Goal: Transaction & Acquisition: Purchase product/service

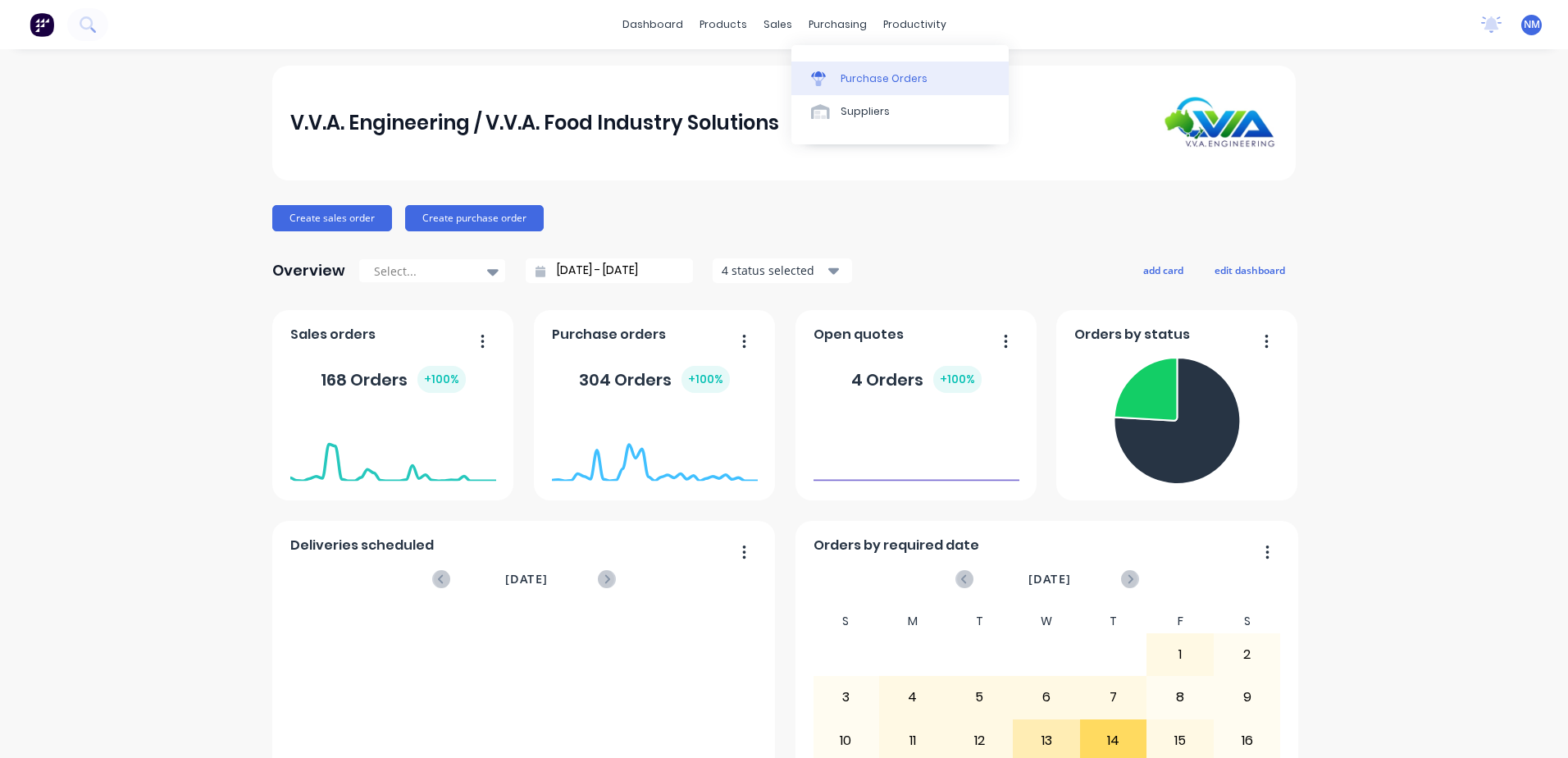
click at [859, 82] on div "Purchase Orders" at bounding box center [884, 78] width 87 height 15
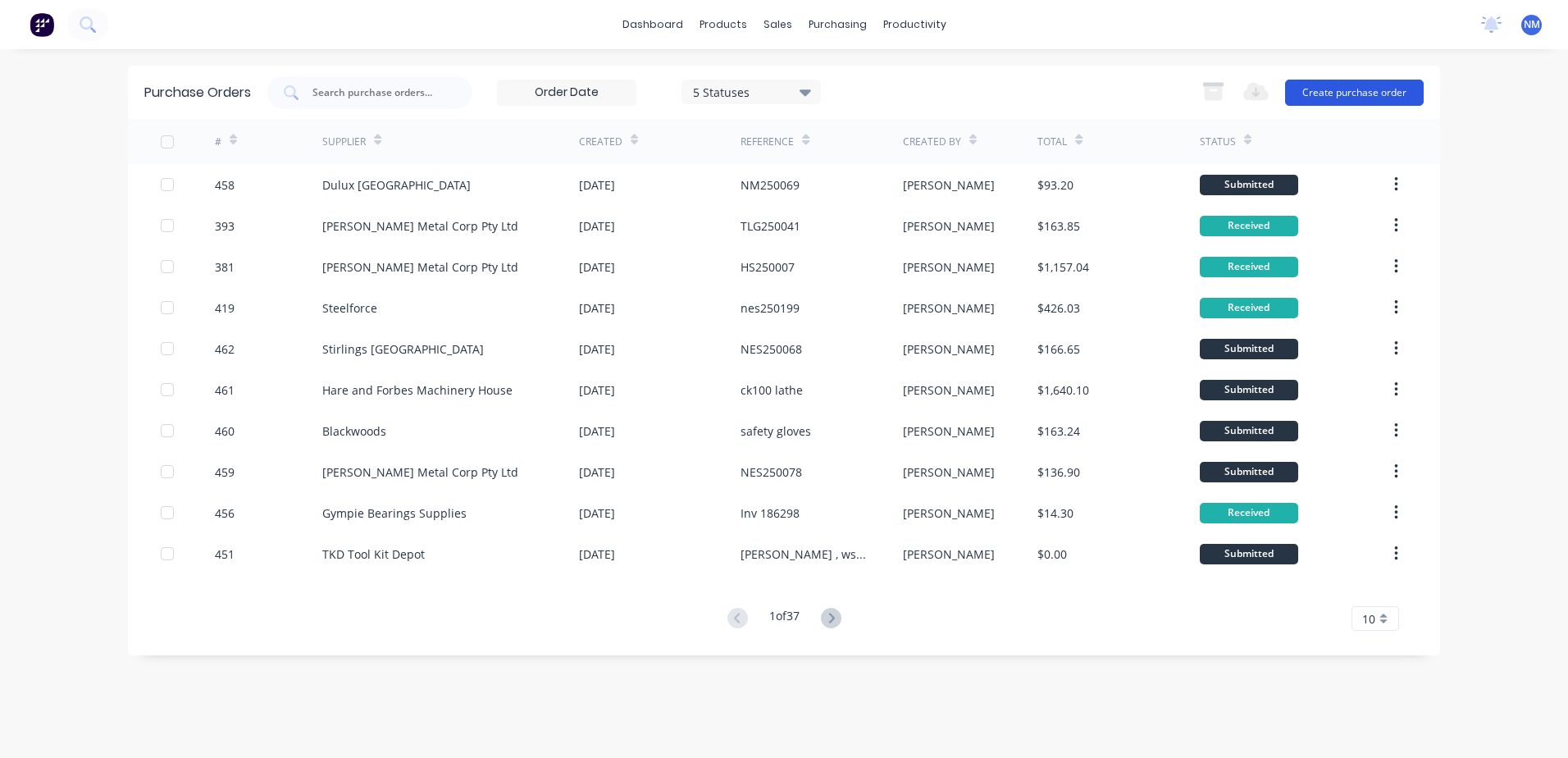
click at [1363, 98] on button "Create purchase order" at bounding box center [1354, 93] width 139 height 26
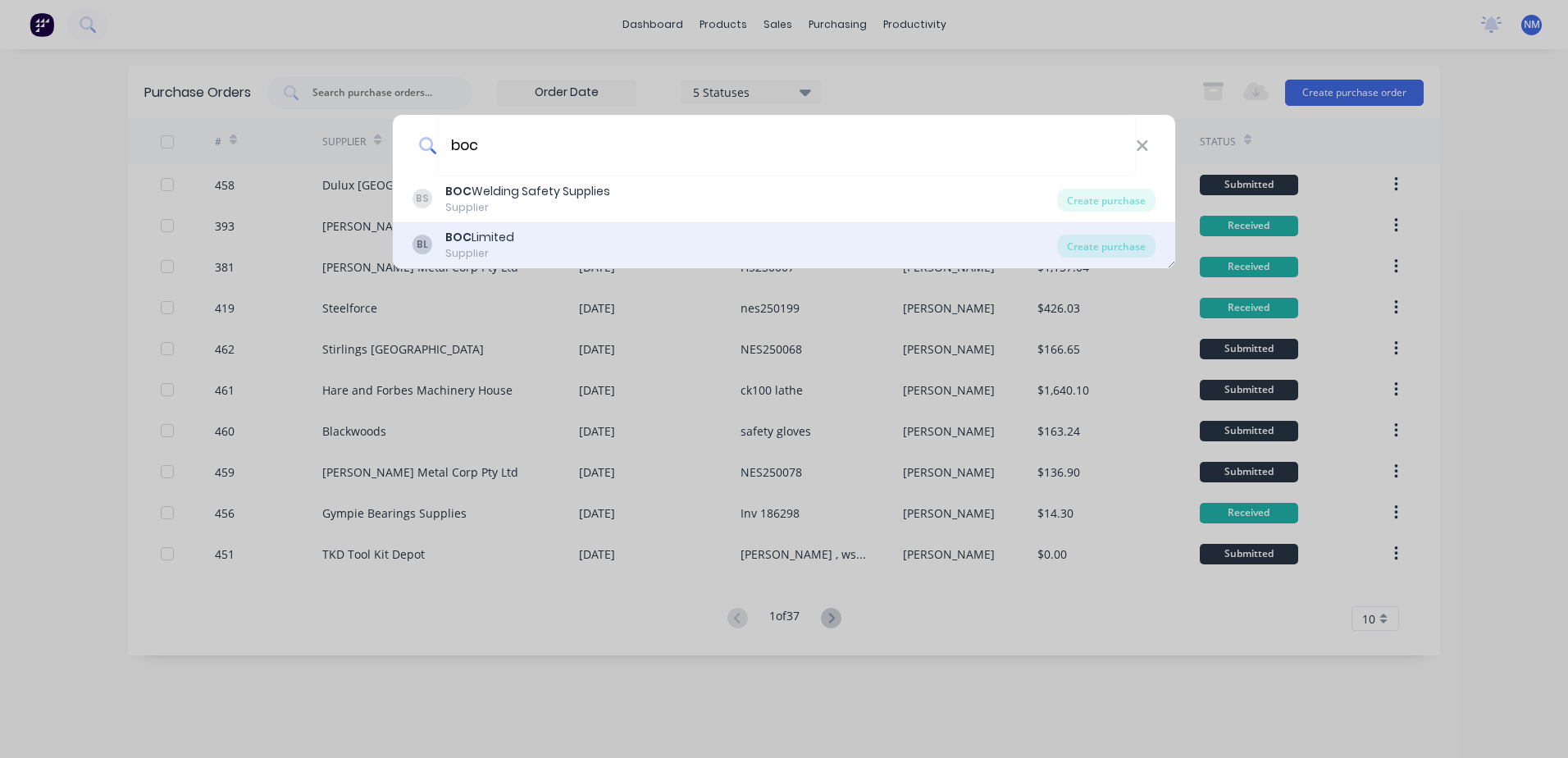
type input "boc"
click at [481, 239] on div "BOC Limited" at bounding box center [479, 237] width 69 height 17
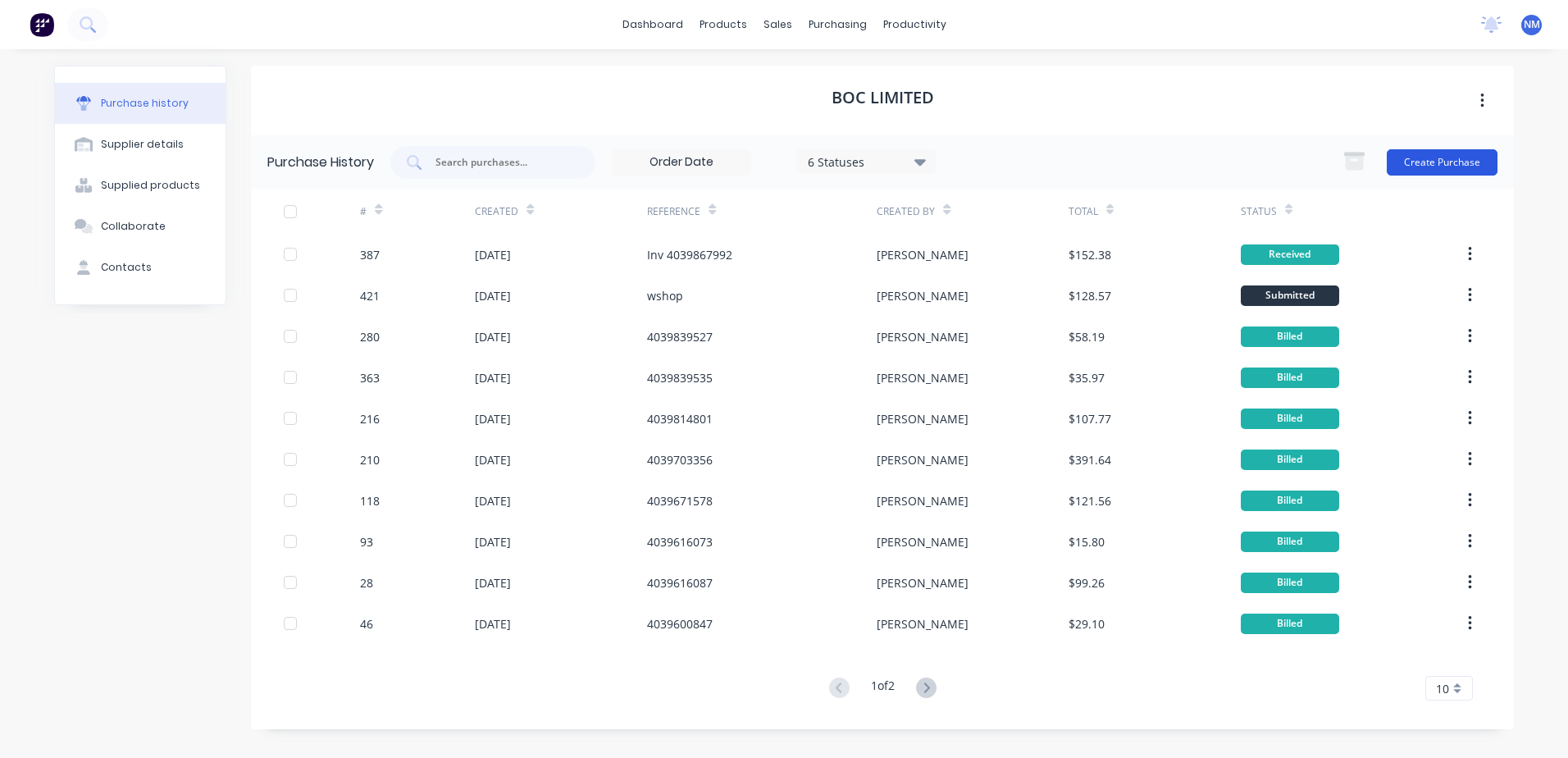
click at [1440, 165] on button "Create Purchase" at bounding box center [1441, 163] width 111 height 26
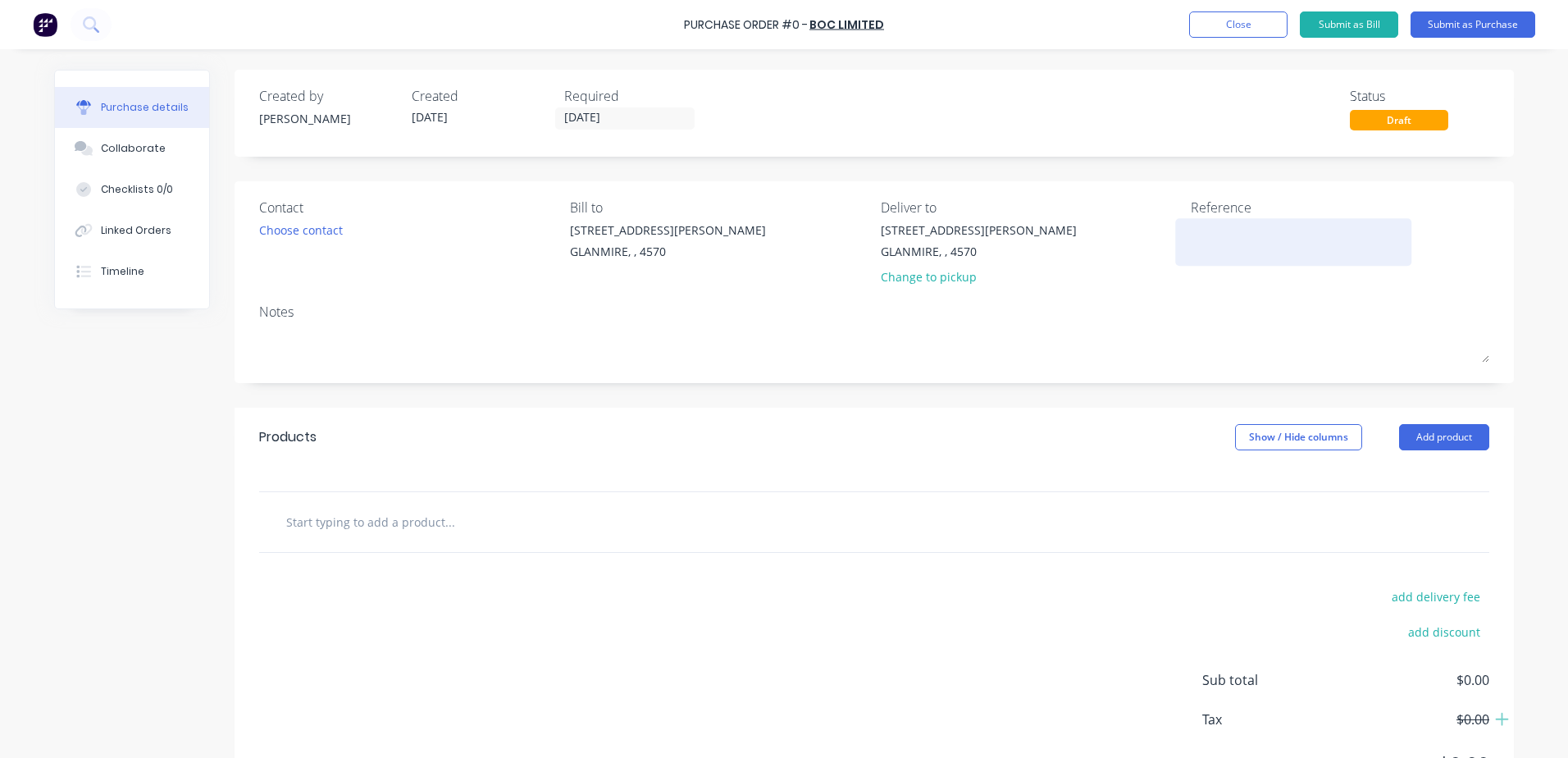
click at [1191, 234] on textarea at bounding box center [1293, 239] width 205 height 37
type textarea "x"
type textarea "w"
type textarea "x"
type textarea "ws"
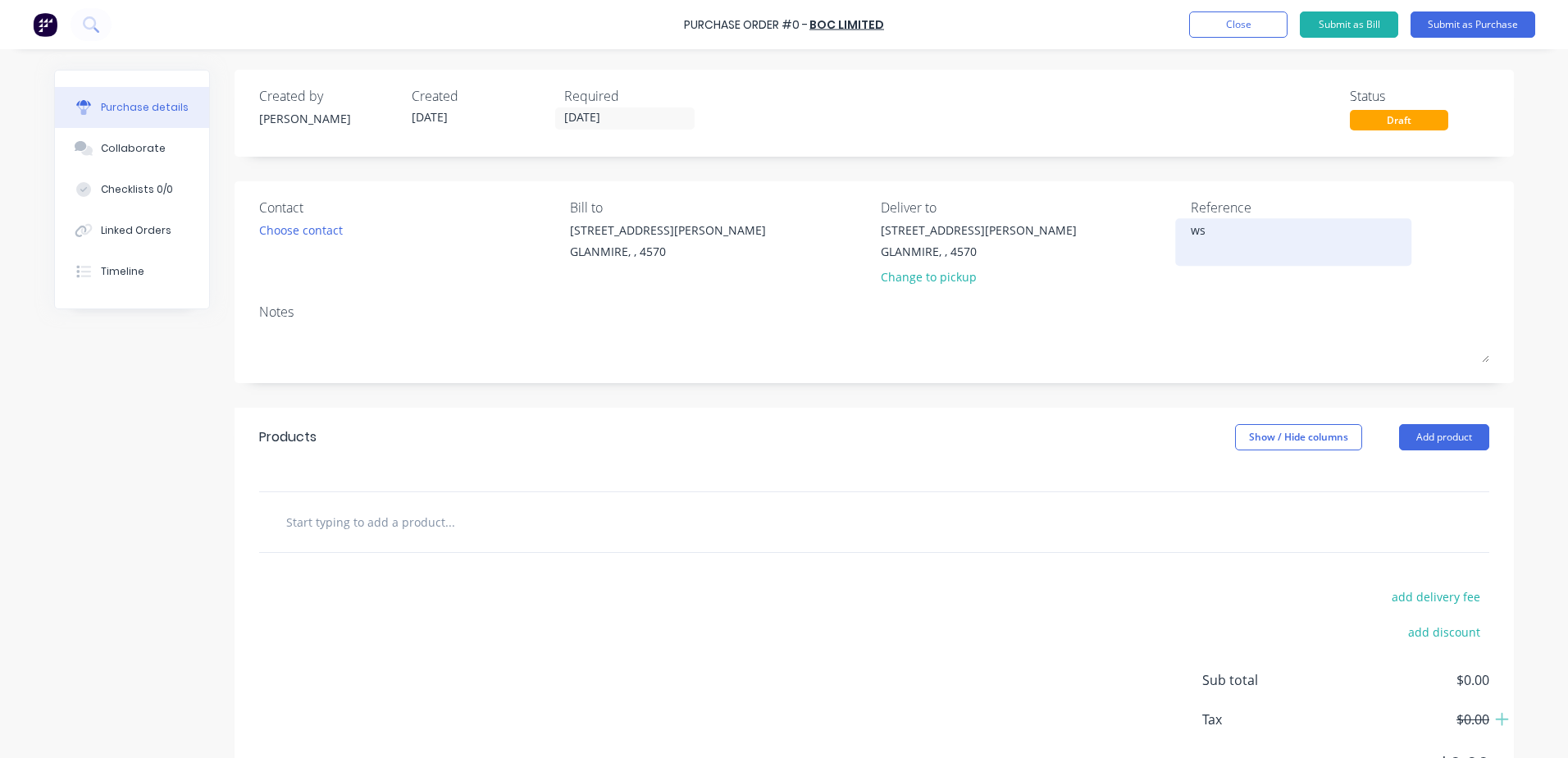
type textarea "x"
type textarea "wsh"
type textarea "x"
type textarea "wsho"
type textarea "x"
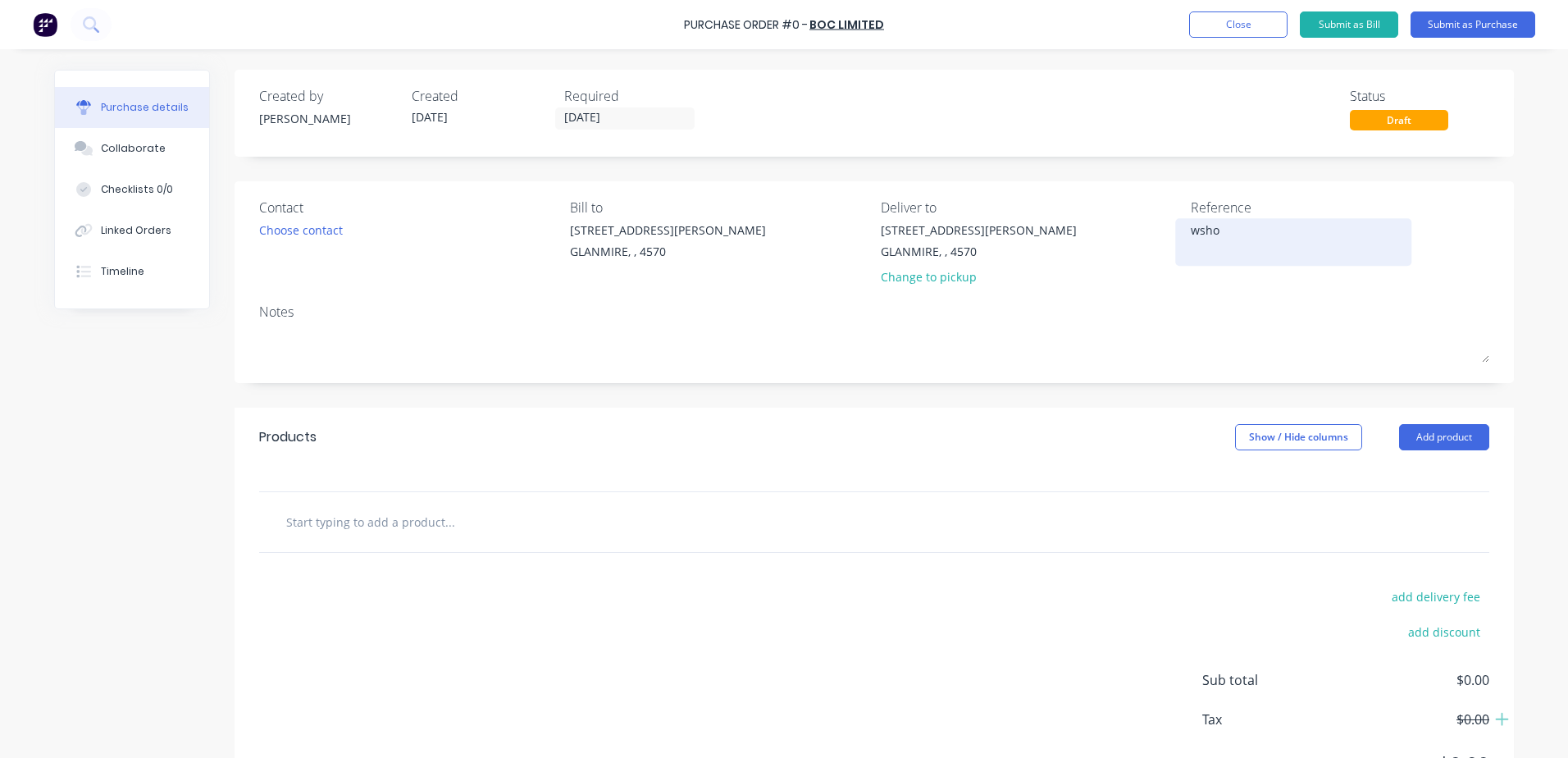
type textarea "wshop"
type textarea "x"
type textarea "wshop"
type textarea "x"
type textarea "wshop g"
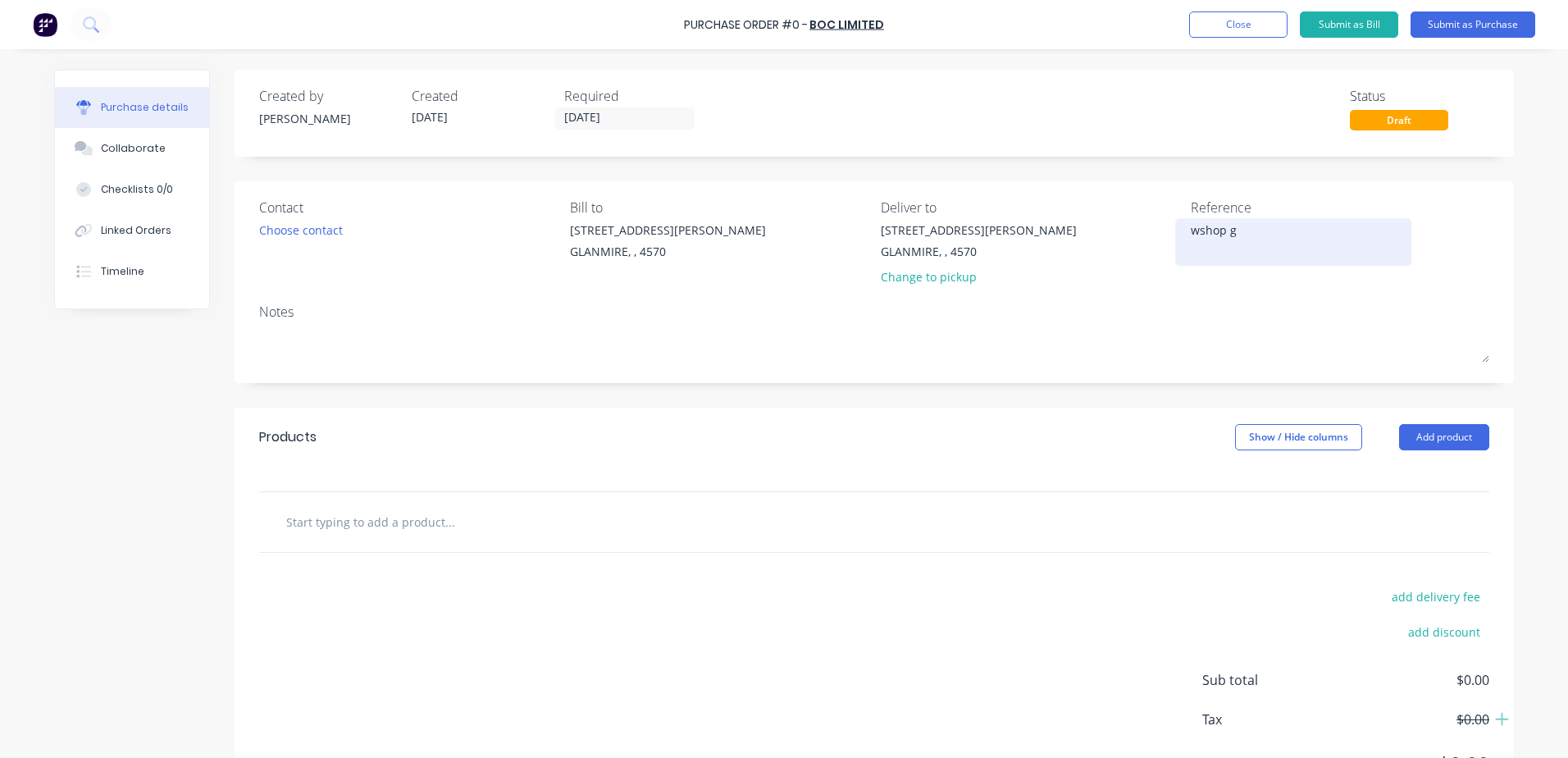
type textarea "x"
type textarea "wshop ga"
type textarea "x"
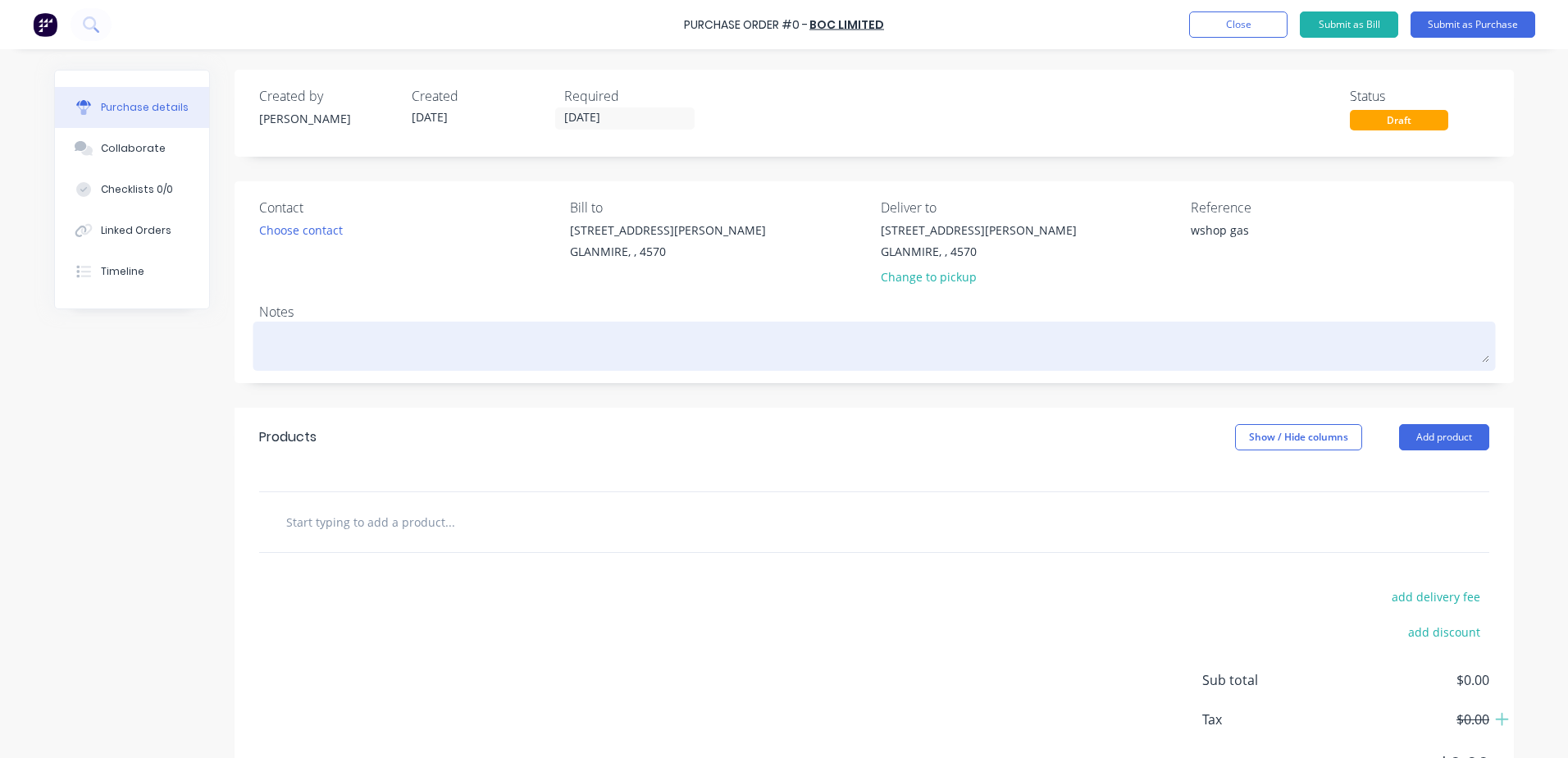
type textarea "wshop gas"
type textarea "x"
type textarea "wshop gas"
click at [311, 332] on textarea at bounding box center [874, 344] width 1231 height 37
type textarea "x"
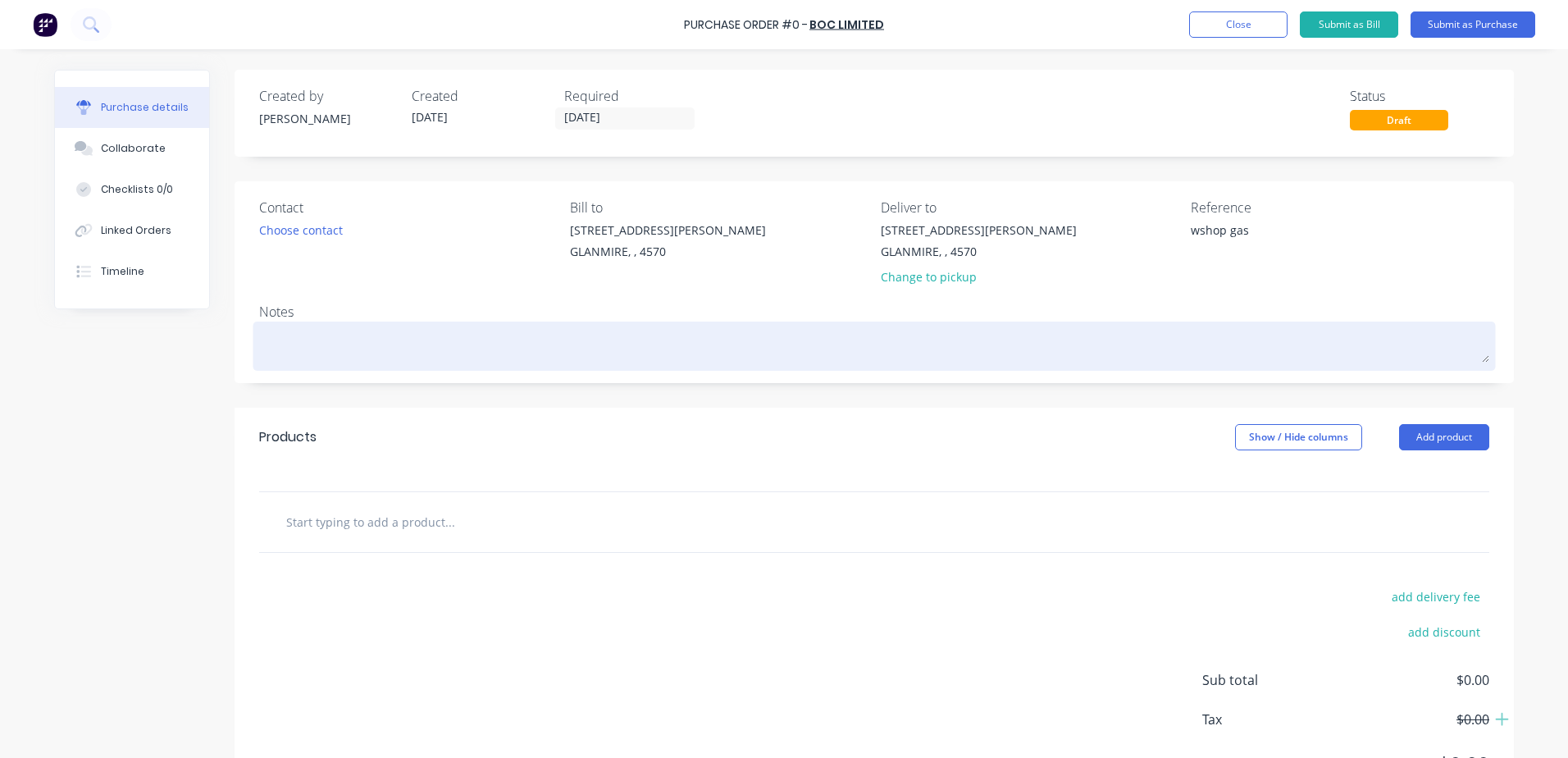
type textarea "w"
type textarea "x"
type textarea "ws"
type textarea "x"
type textarea "wsh"
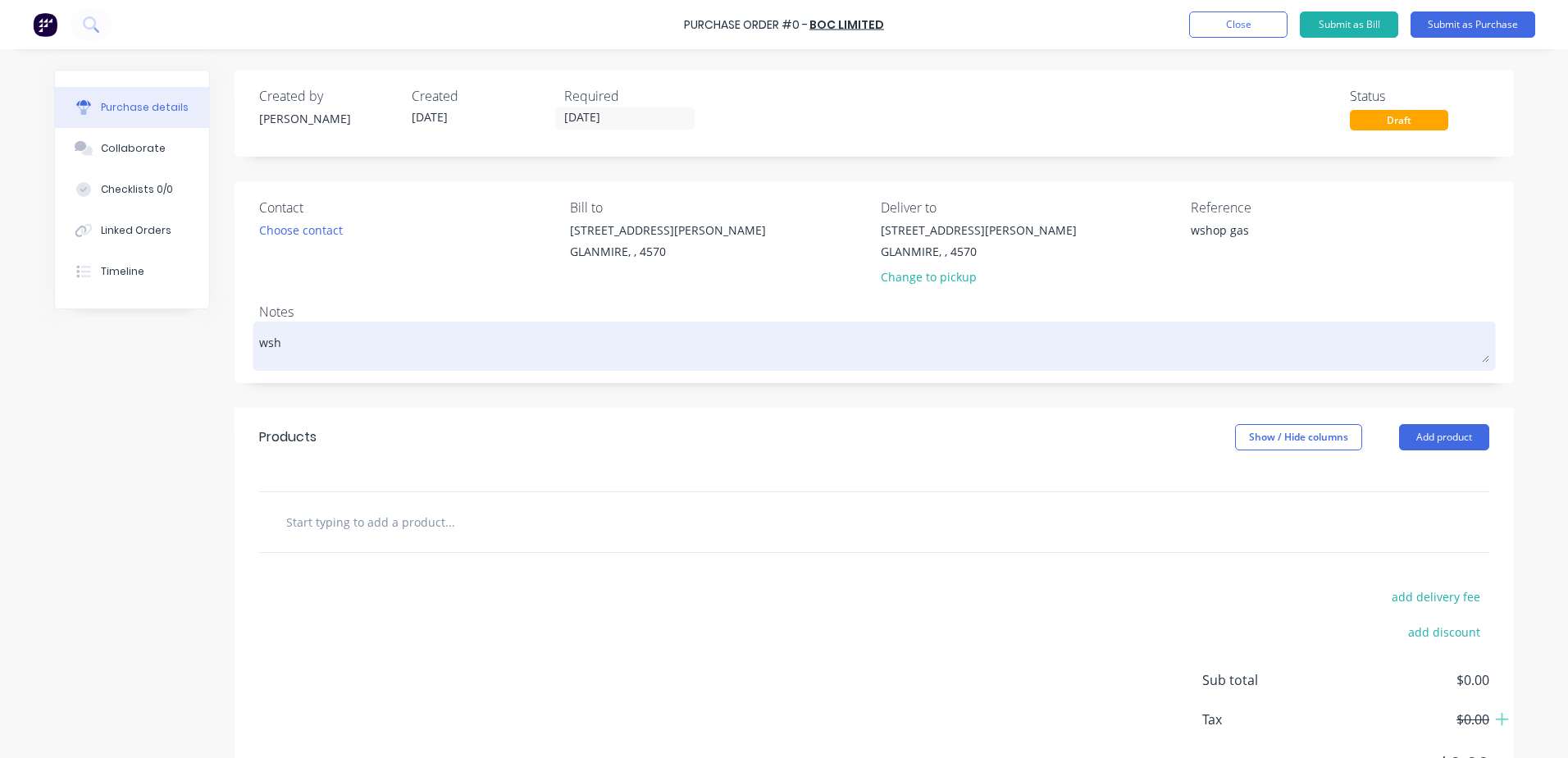
type textarea "x"
type textarea "wshoo"
type textarea "x"
type textarea "wshoop"
type textarea "x"
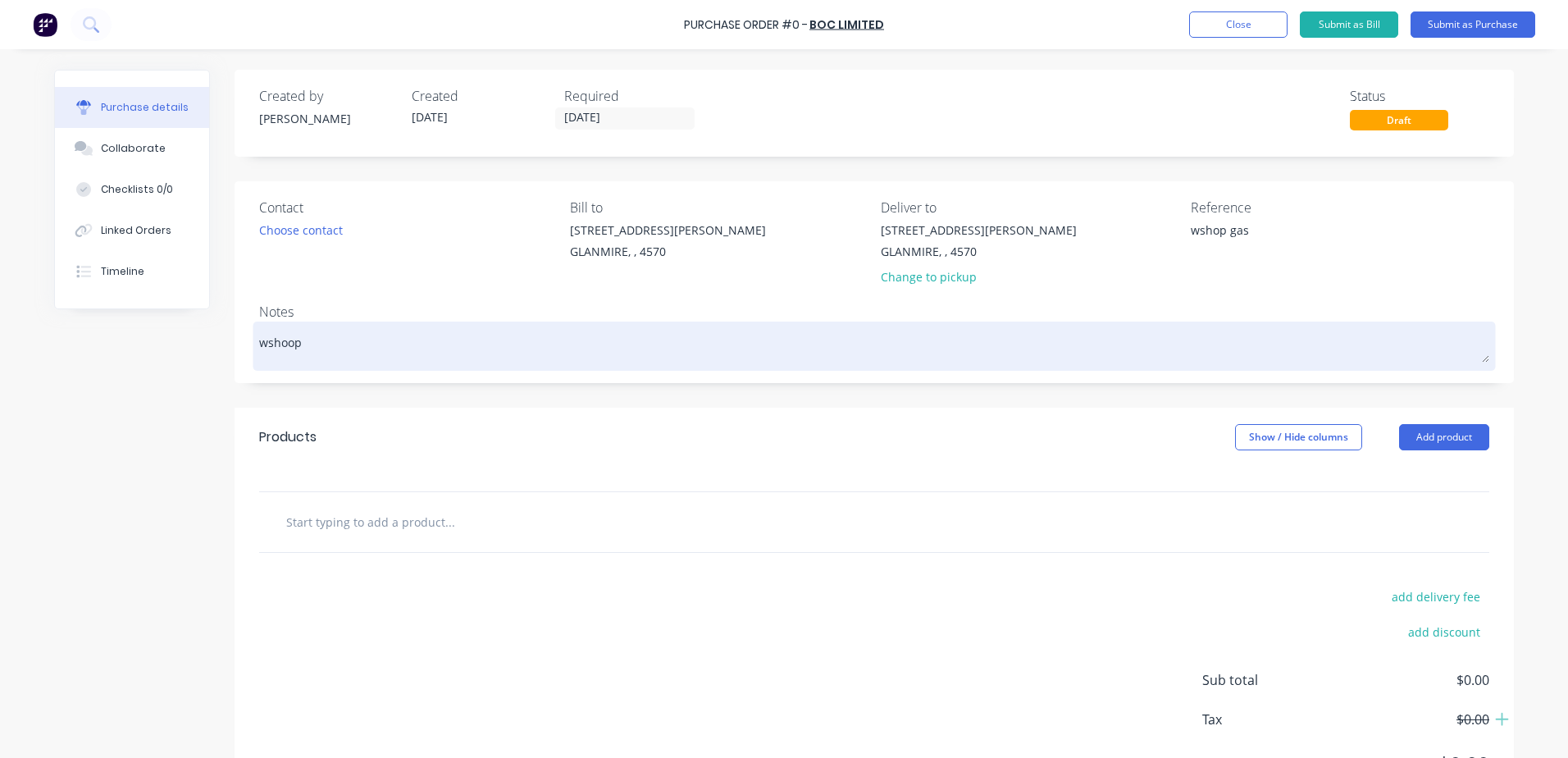
type textarea "wshoop"
type textarea "x"
type textarea "wshoop"
type textarea "x"
type textarea "wshoo"
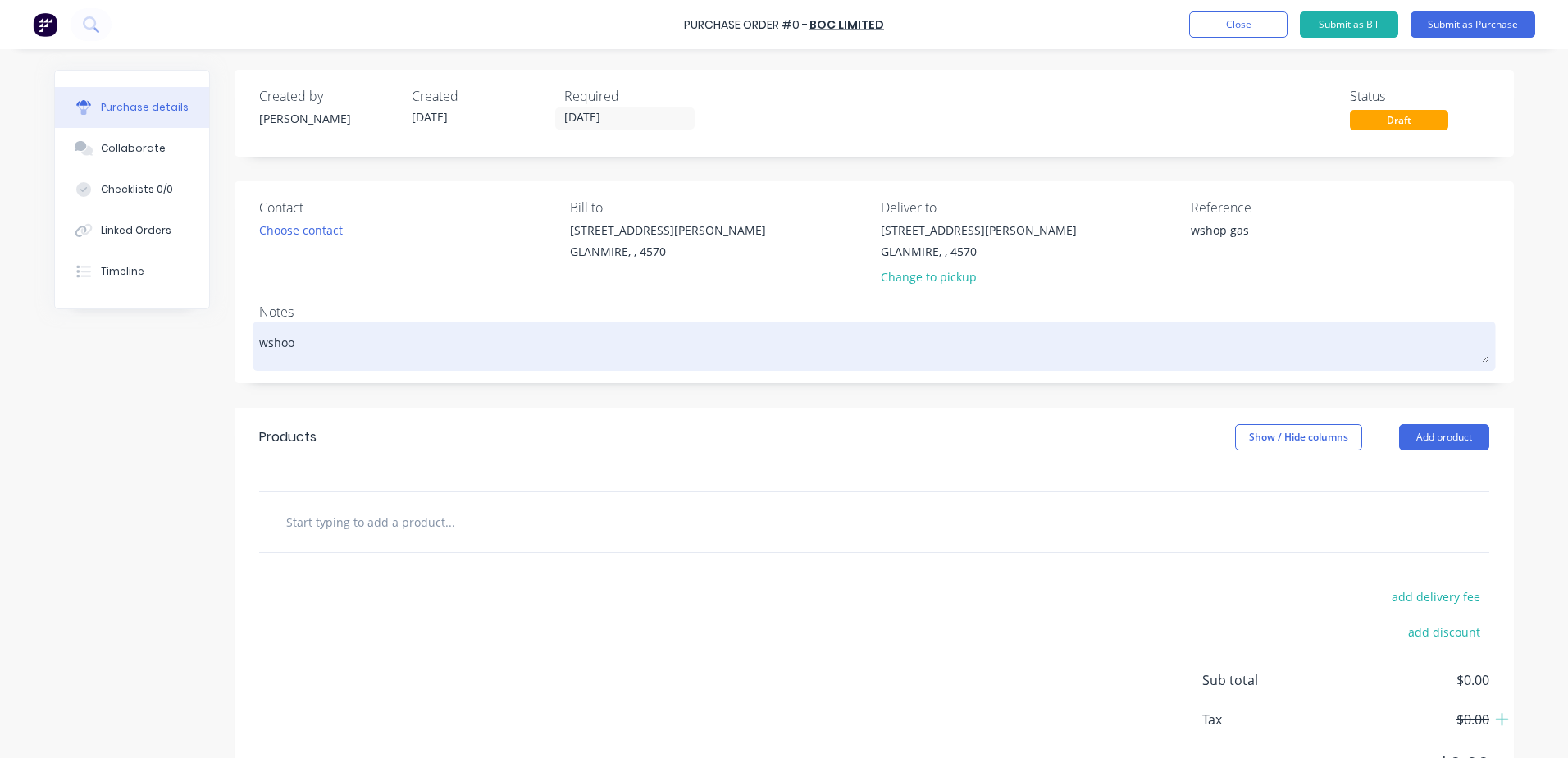
type textarea "x"
type textarea "wsho"
type textarea "x"
type textarea "wshop"
type textarea "x"
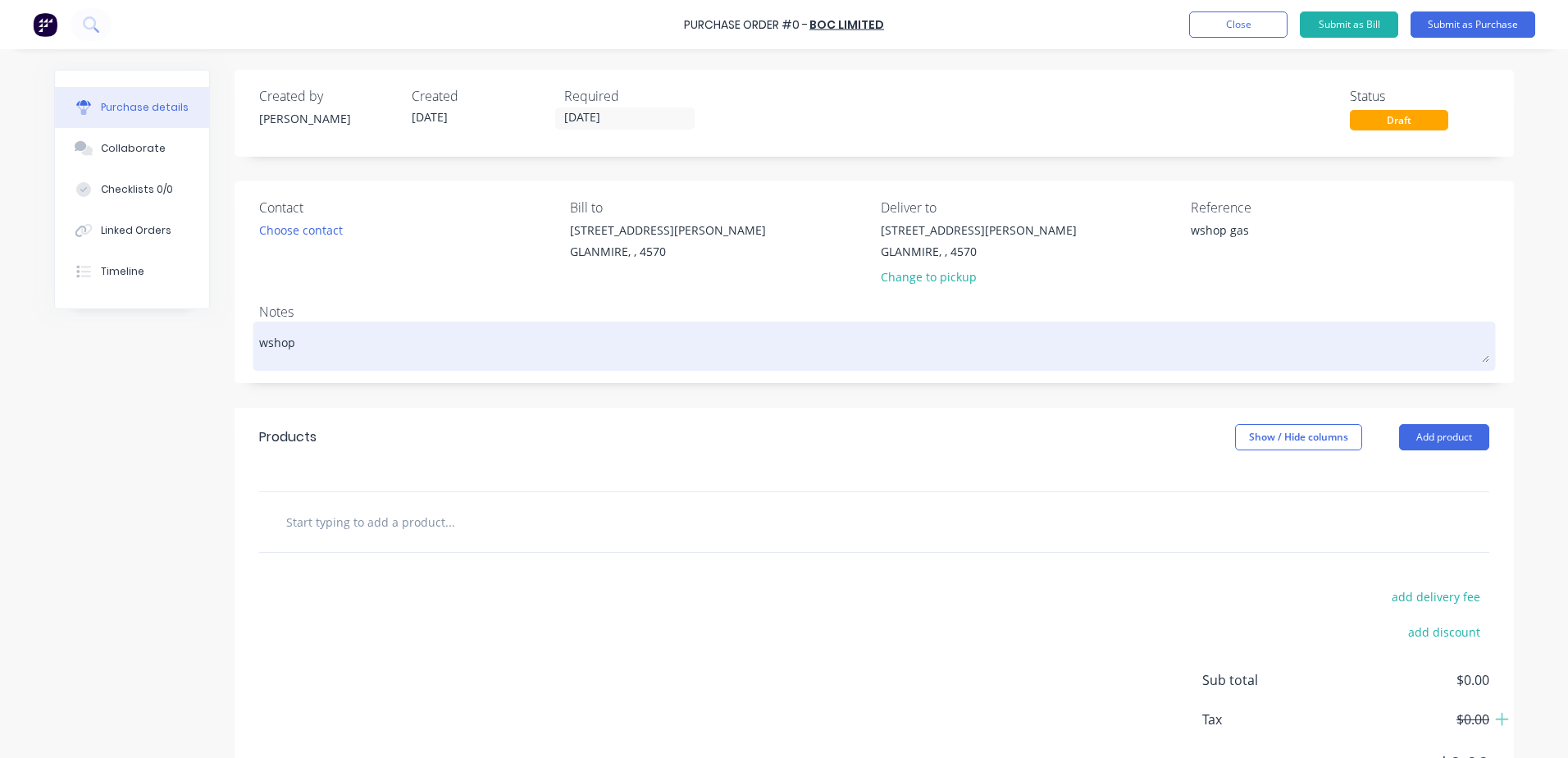
type textarea "wshop"
type textarea "x"
type textarea "wshop g"
type textarea "x"
type textarea "wshop ga"
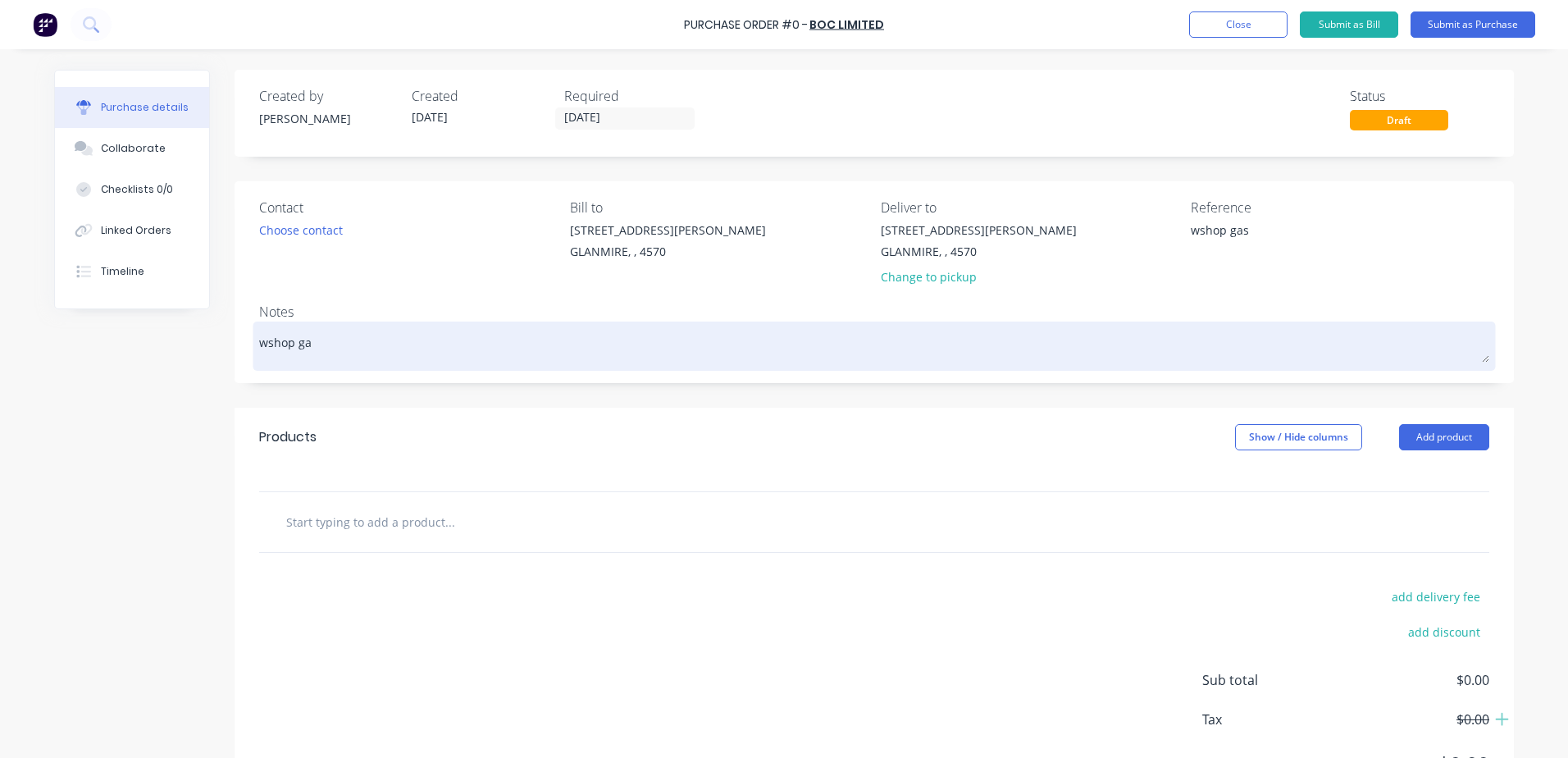
type textarea "x"
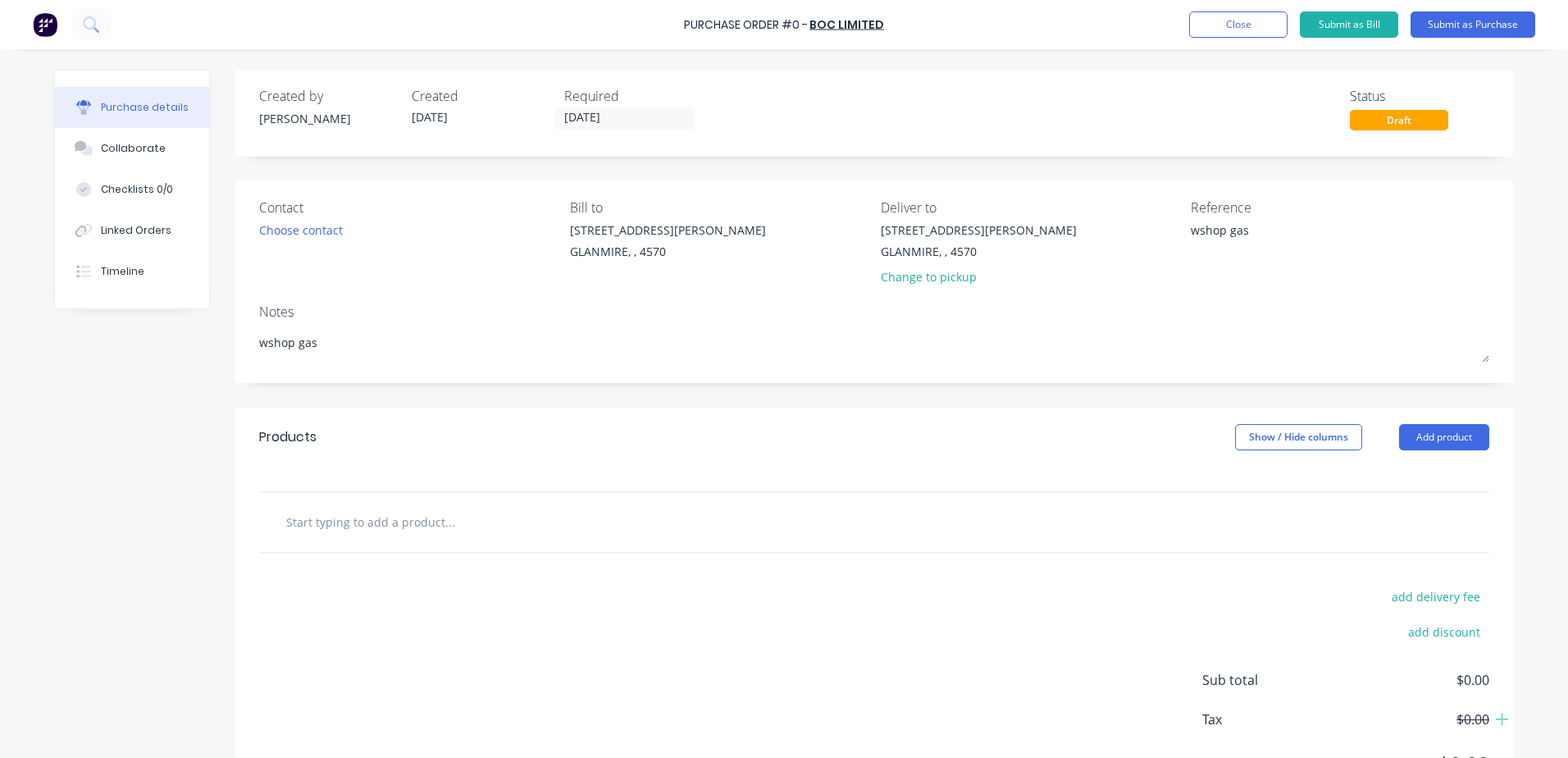
type textarea "wshop gas"
type textarea "x"
type textarea "wshop gas"
click at [316, 525] on input "text" at bounding box center [449, 522] width 328 height 33
type textarea "x"
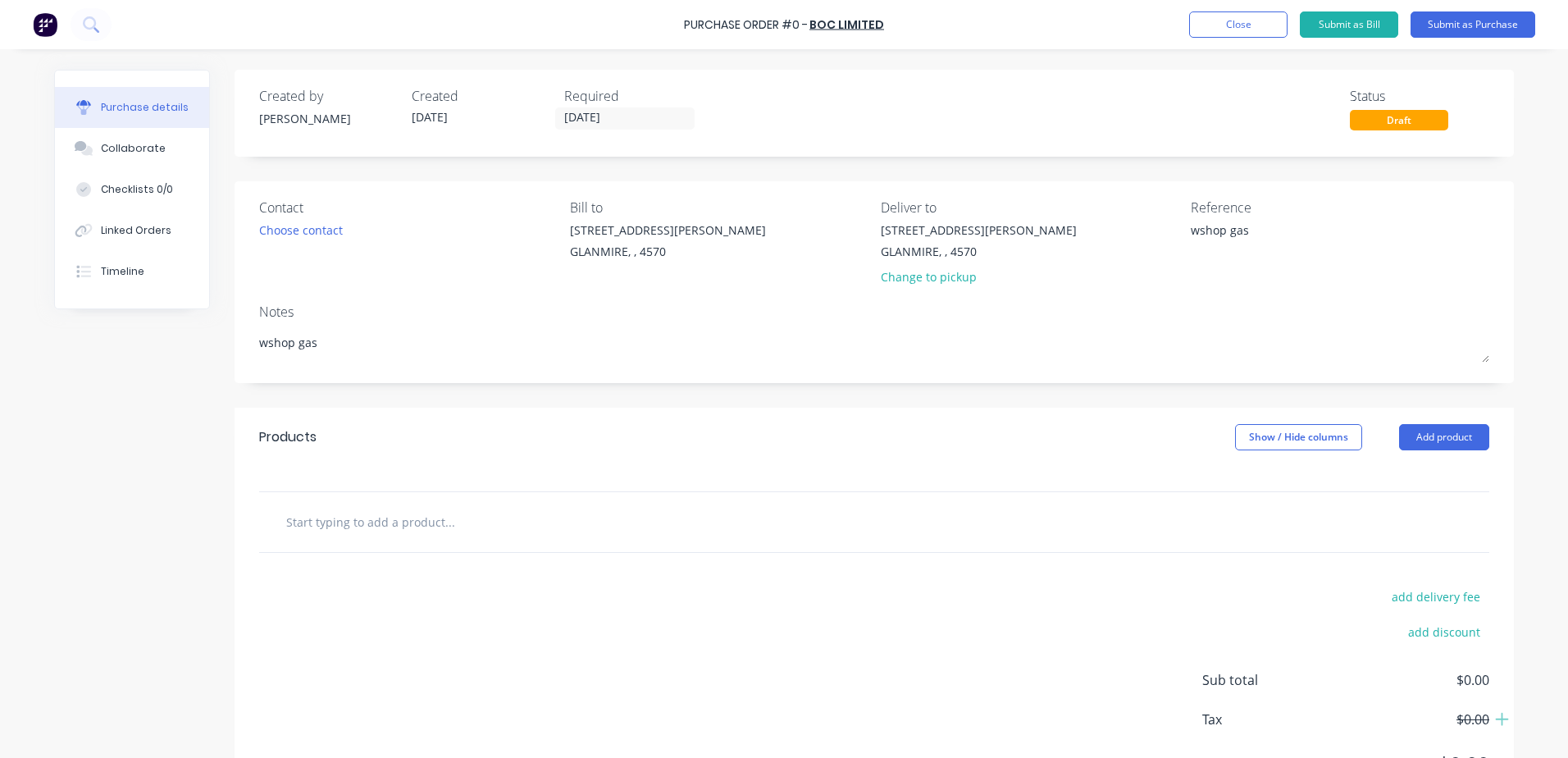
type input "o"
type textarea "x"
type input "ox"
type textarea "x"
type input "oxy"
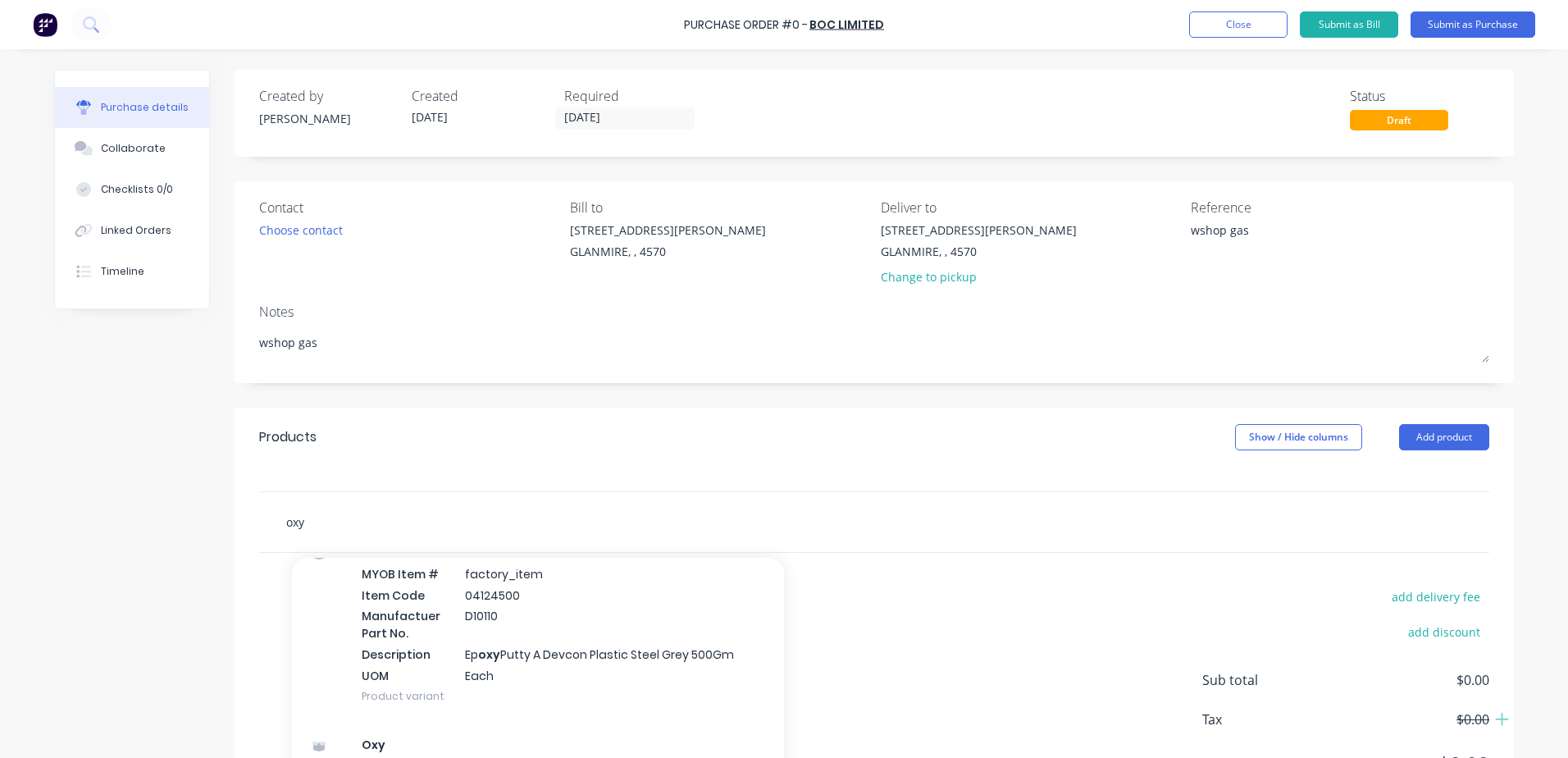
type textarea "x"
type input "ox"
type textarea "x"
type input "o"
type textarea "x"
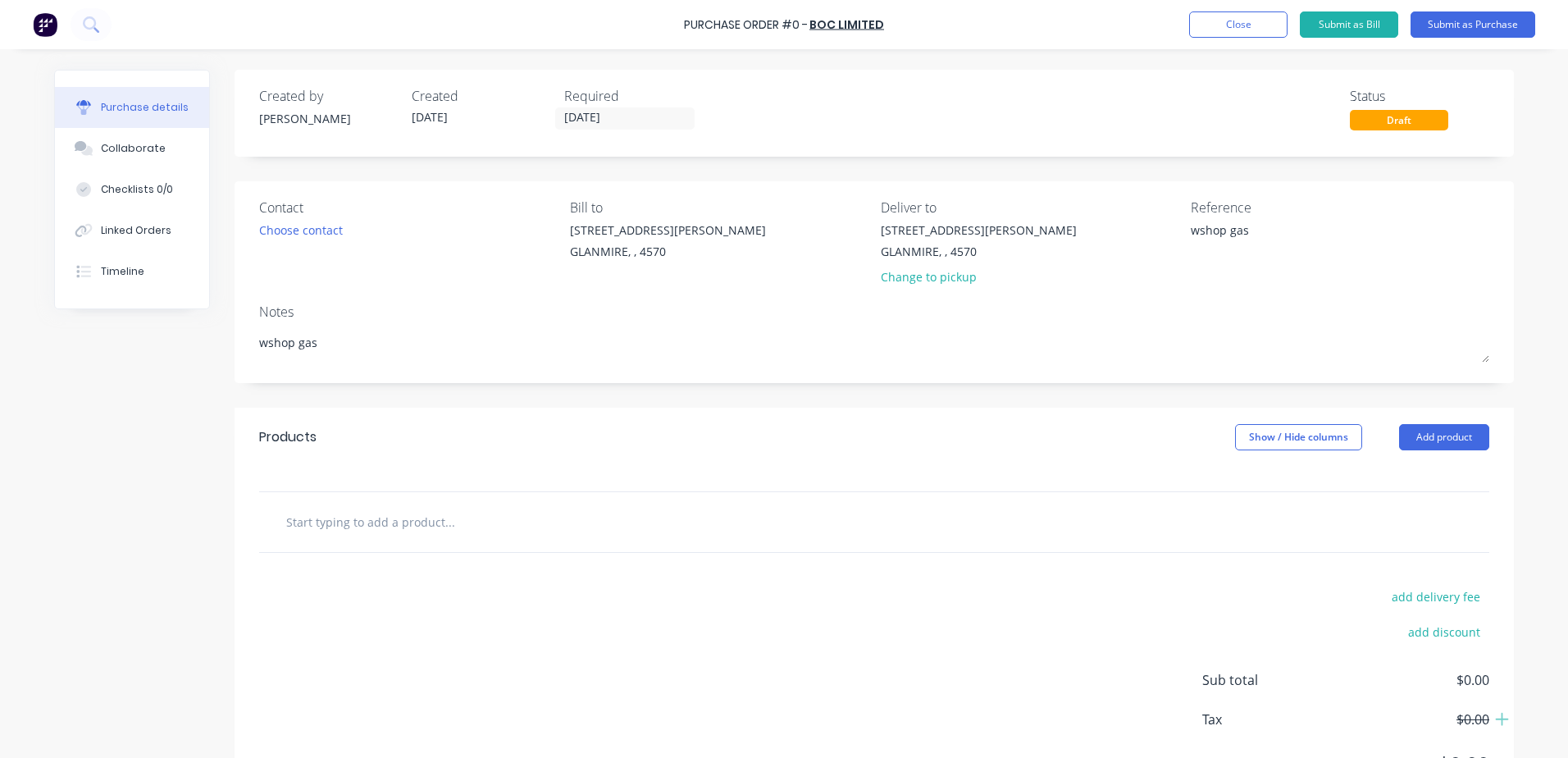
type textarea "x"
type input "0"
type textarea "x"
type input "04"
type textarea "x"
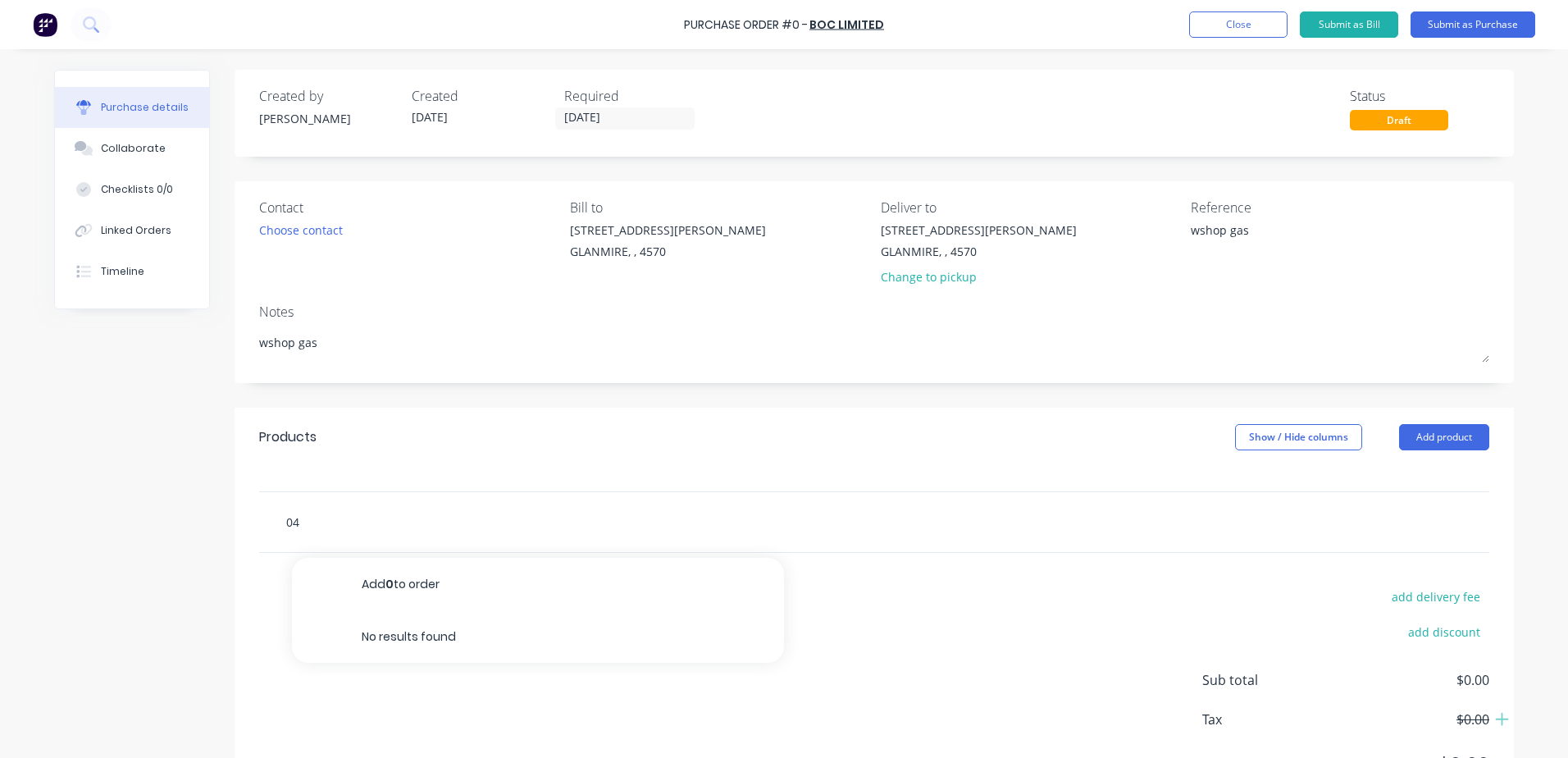
type input "040"
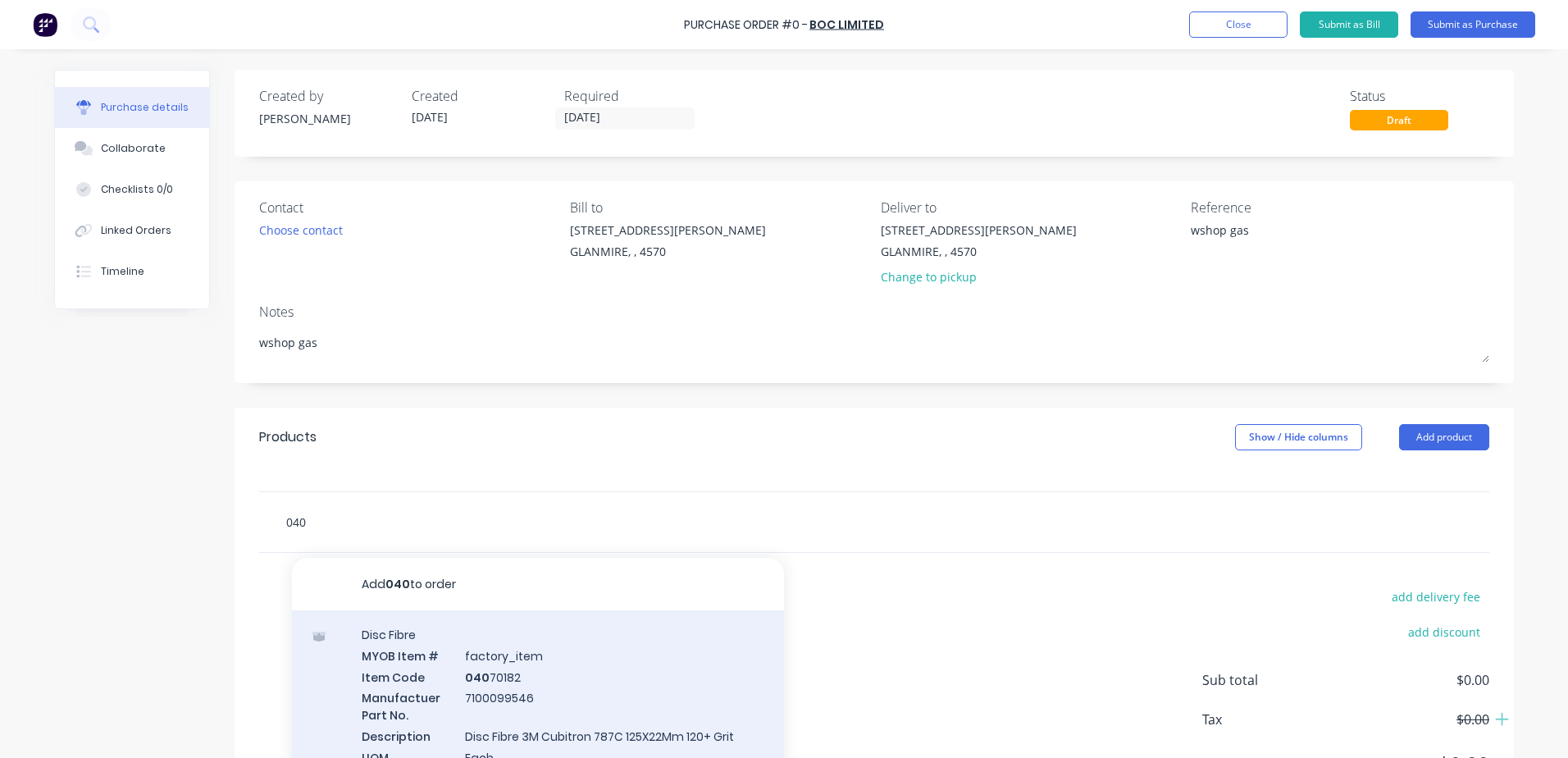
type textarea "x"
type input "040g"
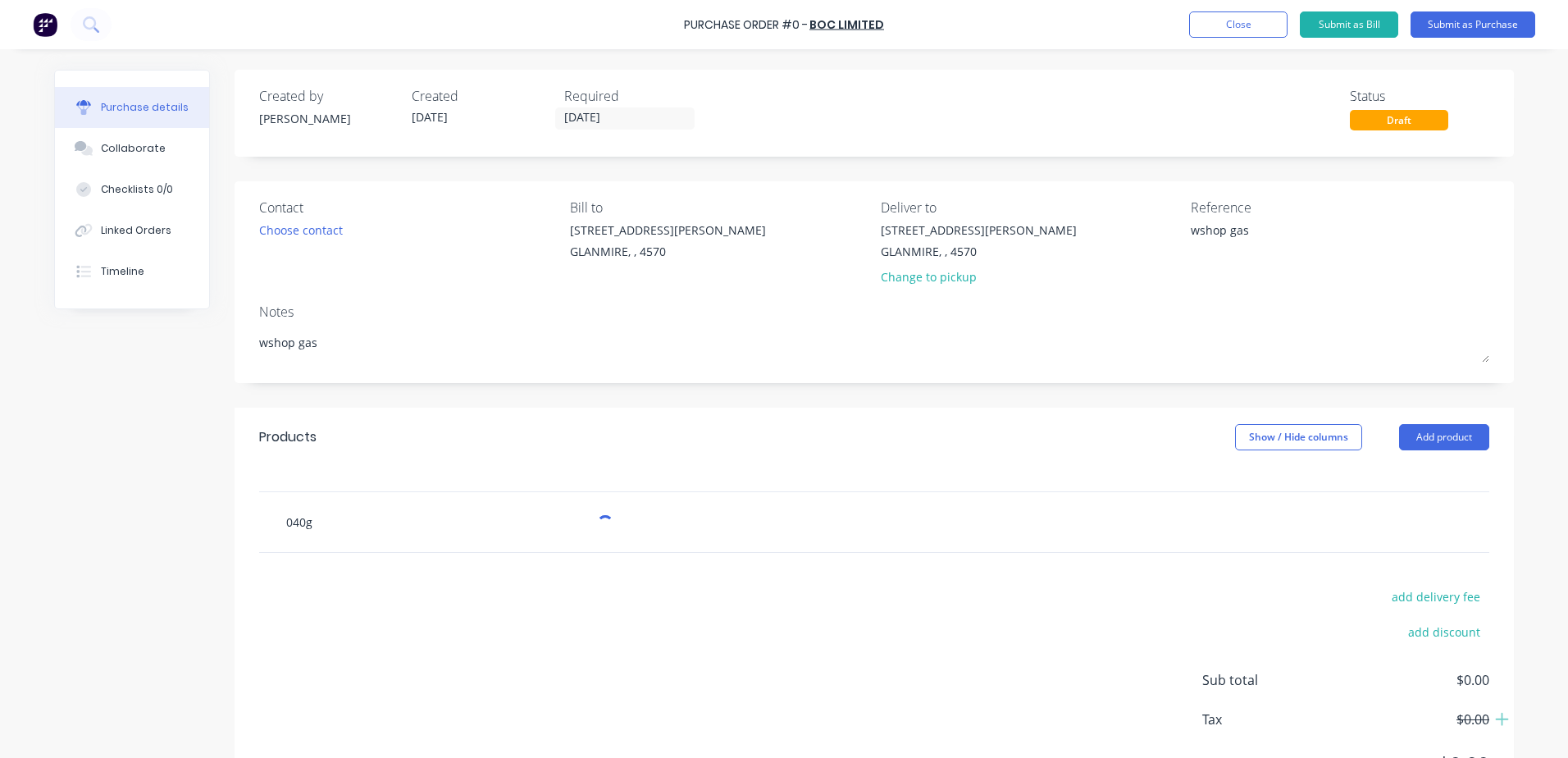
type textarea "x"
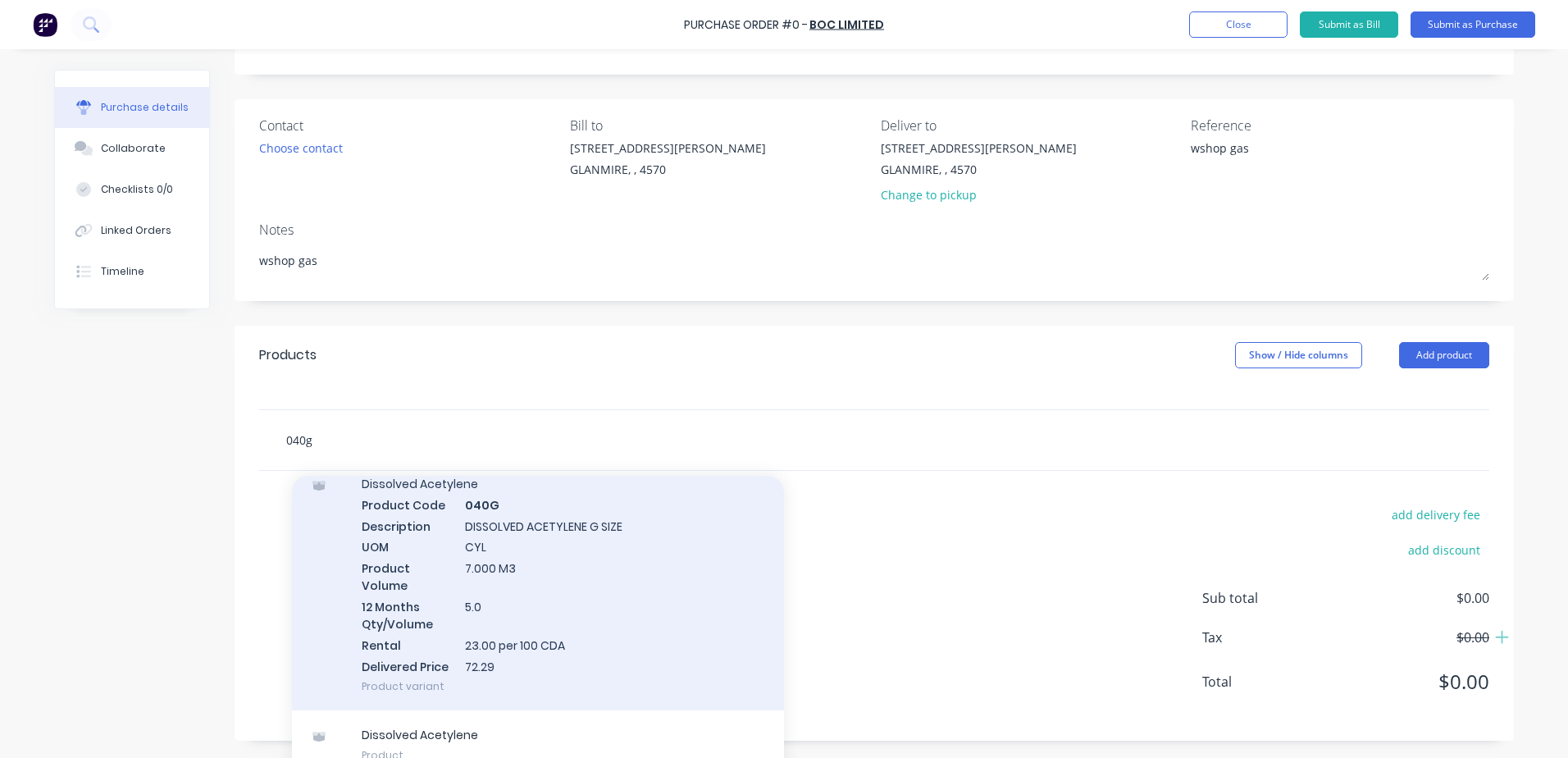
scroll to position [103, 0]
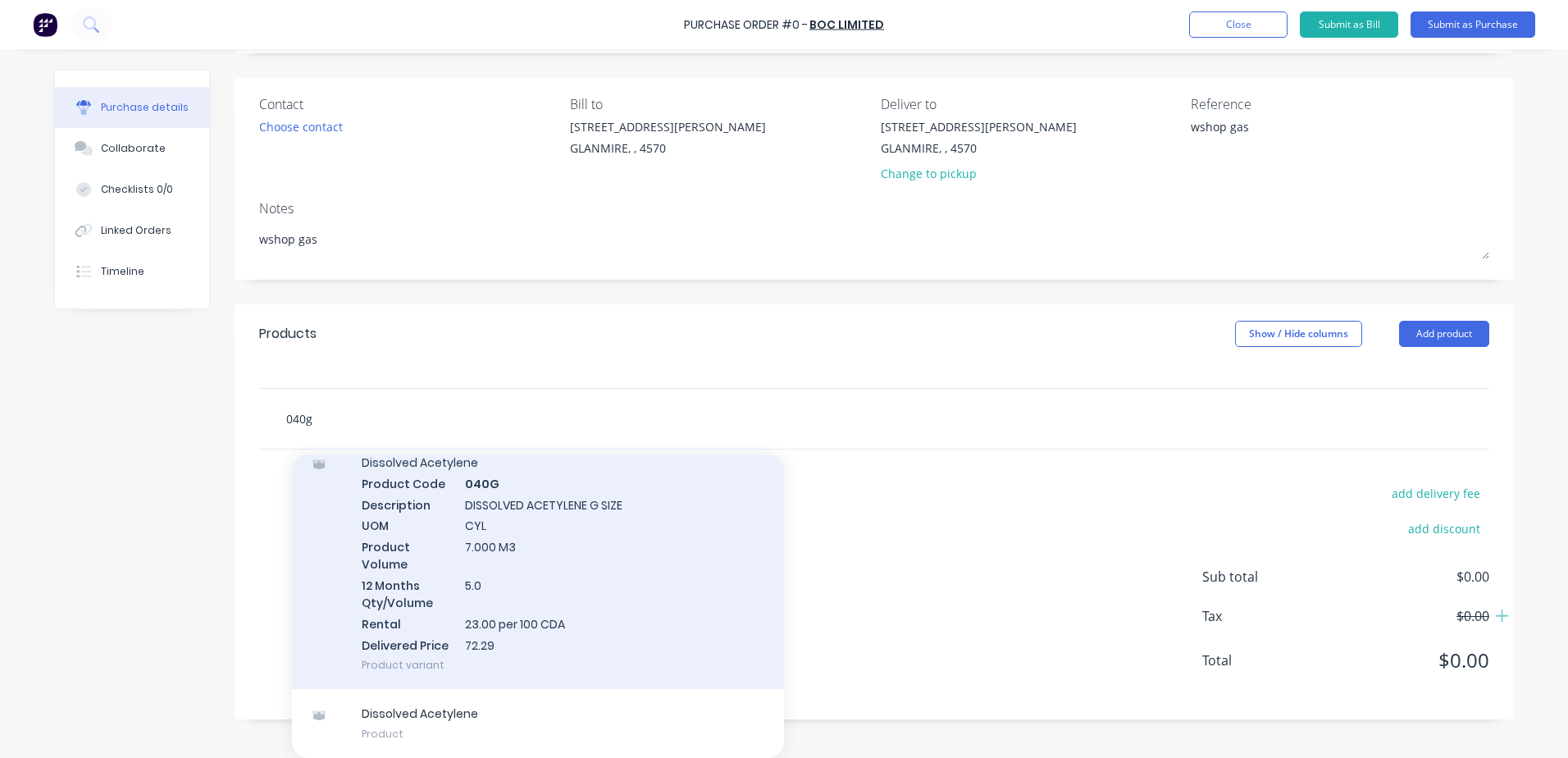
type input "040g"
click at [527, 516] on div "Dissolved Acetylene Product Code 040G Description DISSOLVED ACETYLENE G SIZE UO…" at bounding box center [538, 563] width 492 height 251
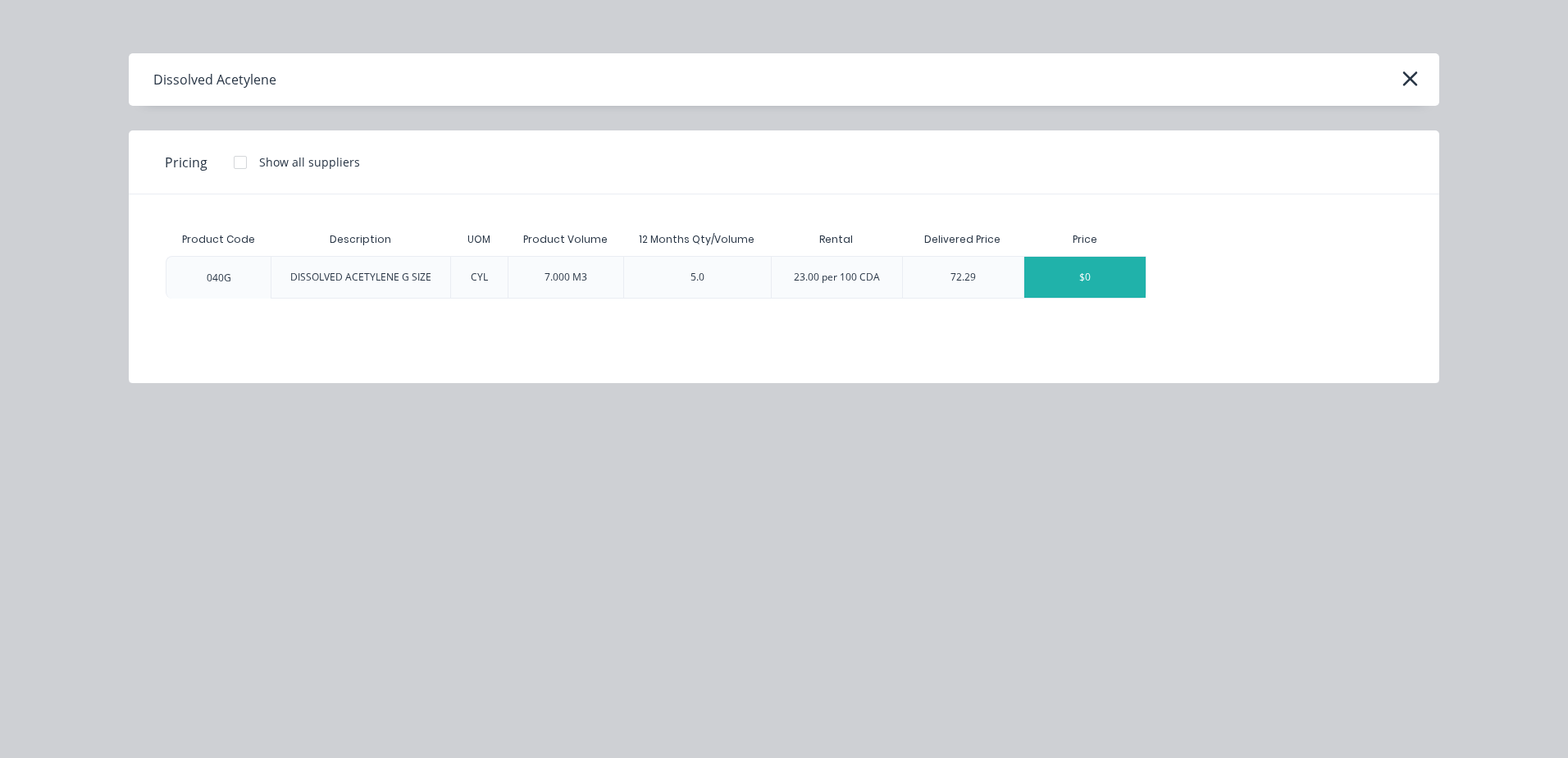
click at [1055, 279] on div "$0" at bounding box center [1085, 277] width 121 height 41
type textarea "x"
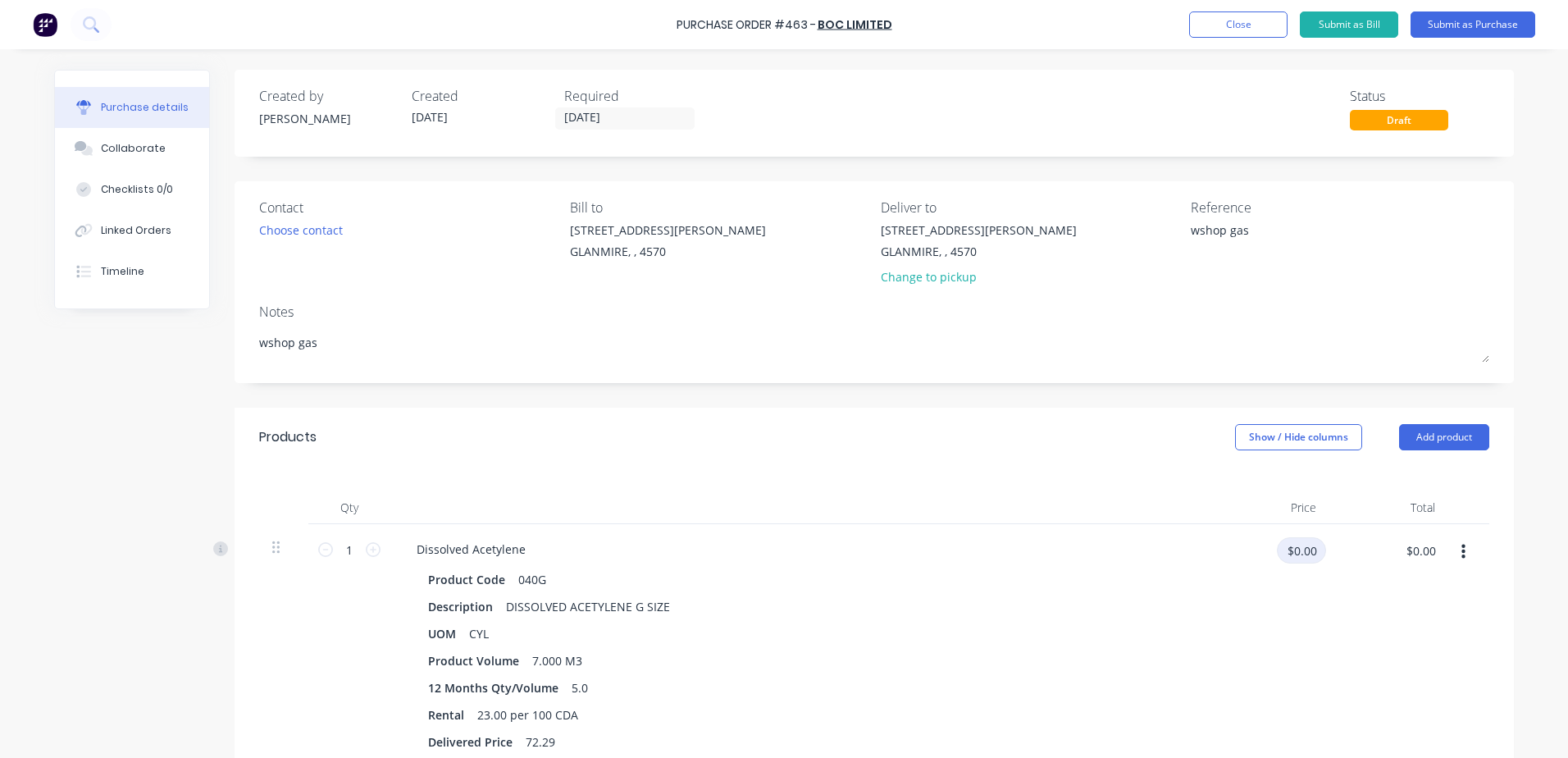
type textarea "x"
click at [1282, 556] on input "$0.00" at bounding box center [1301, 550] width 49 height 26
type input "72.29"
type textarea "x"
type input "$72.29"
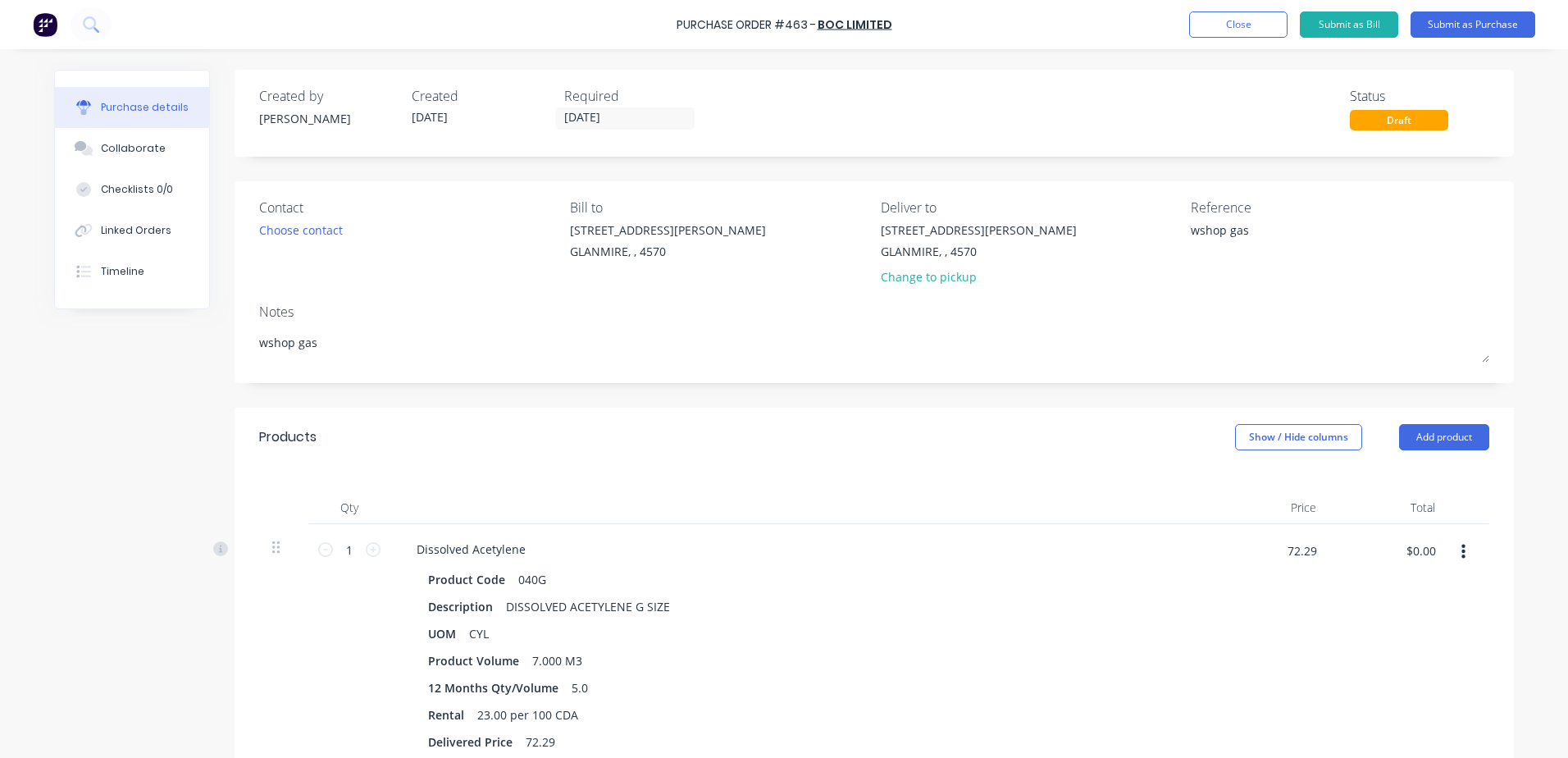
type input "$72.29"
click at [367, 553] on icon at bounding box center [373, 550] width 15 height 15
type textarea "x"
type input "2"
type input "$144.58"
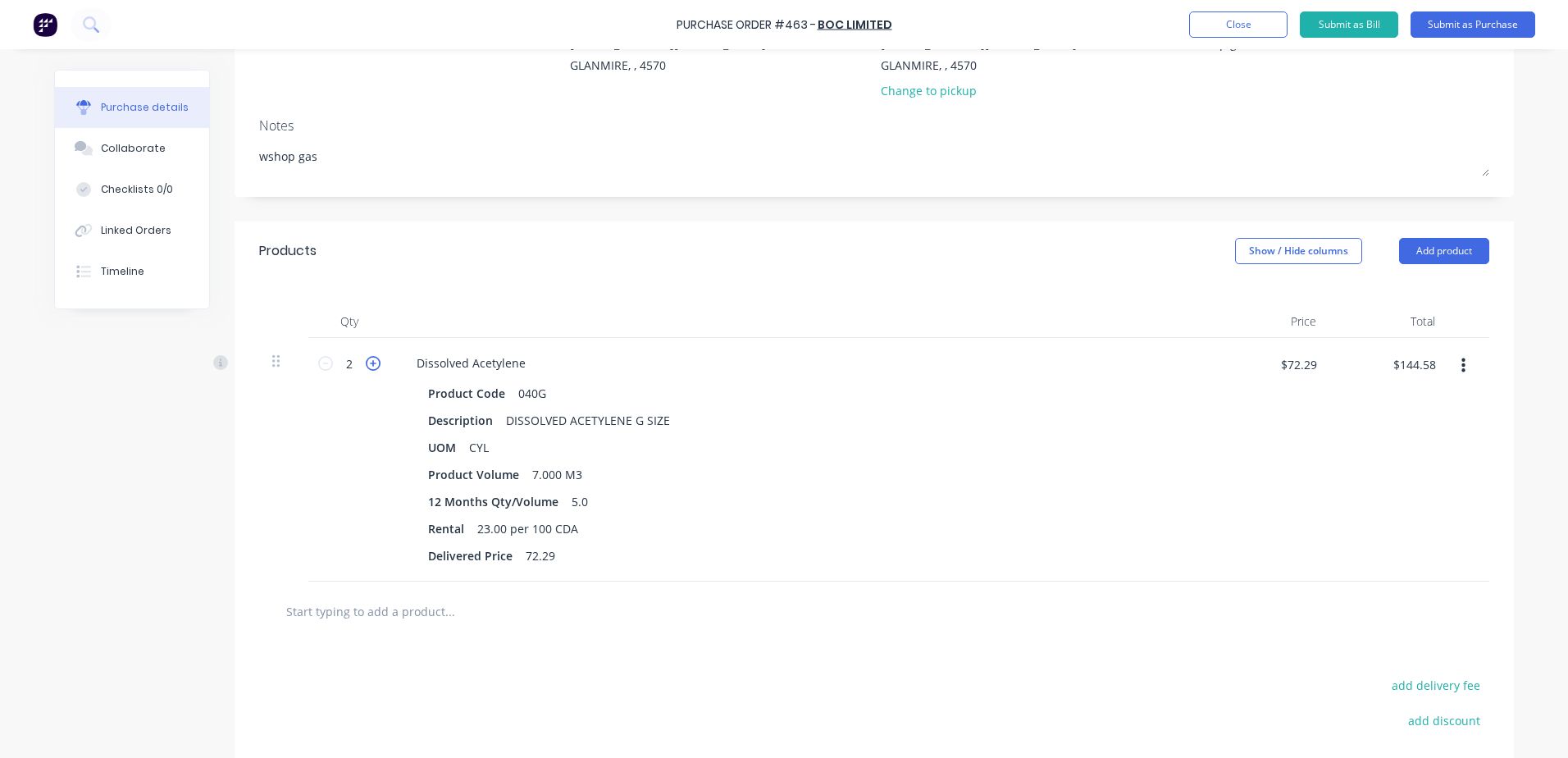
scroll to position [246, 0]
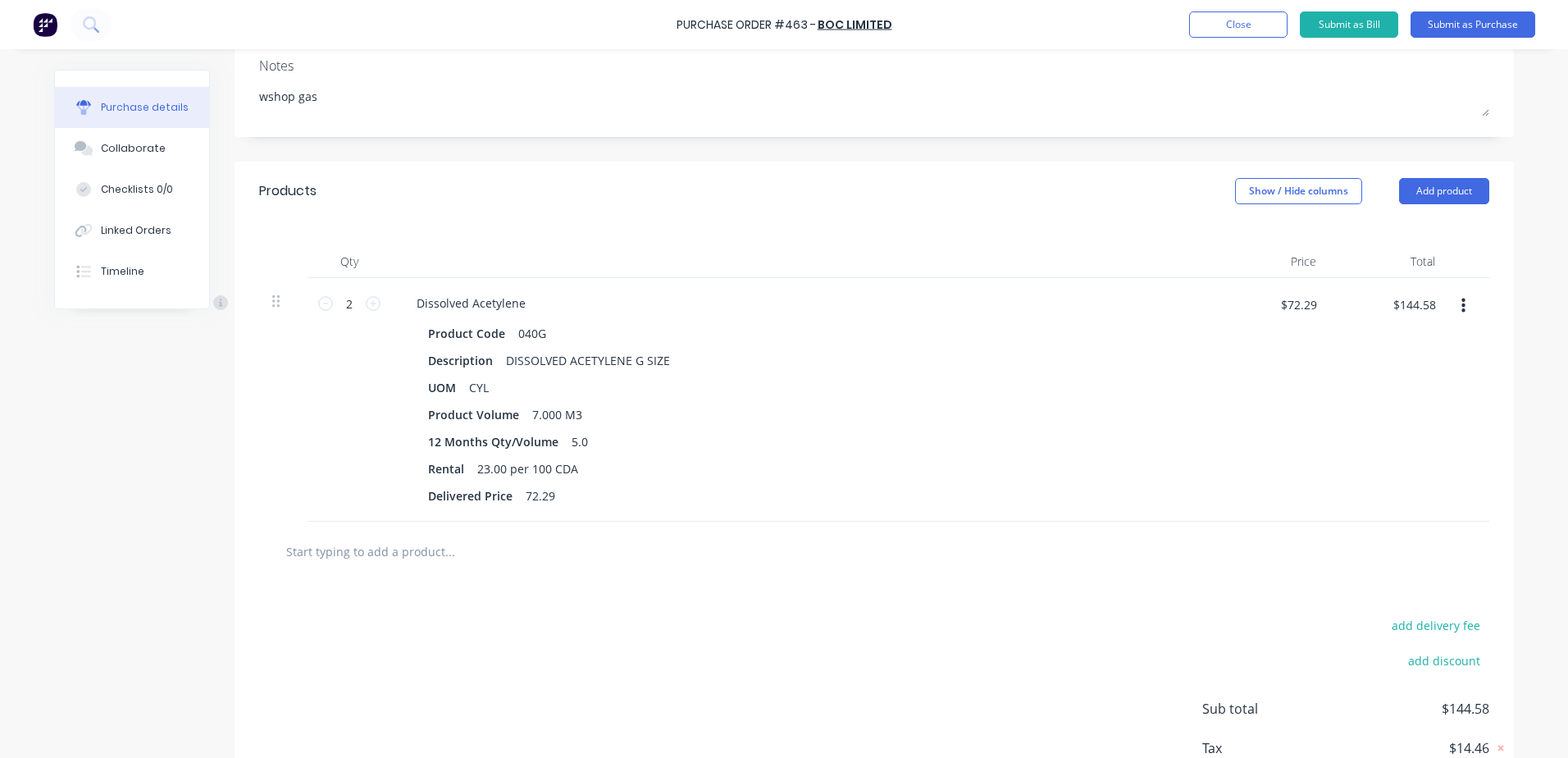
click at [378, 552] on input "text" at bounding box center [449, 551] width 328 height 33
type textarea "x"
type input "0"
type textarea "x"
type input "02"
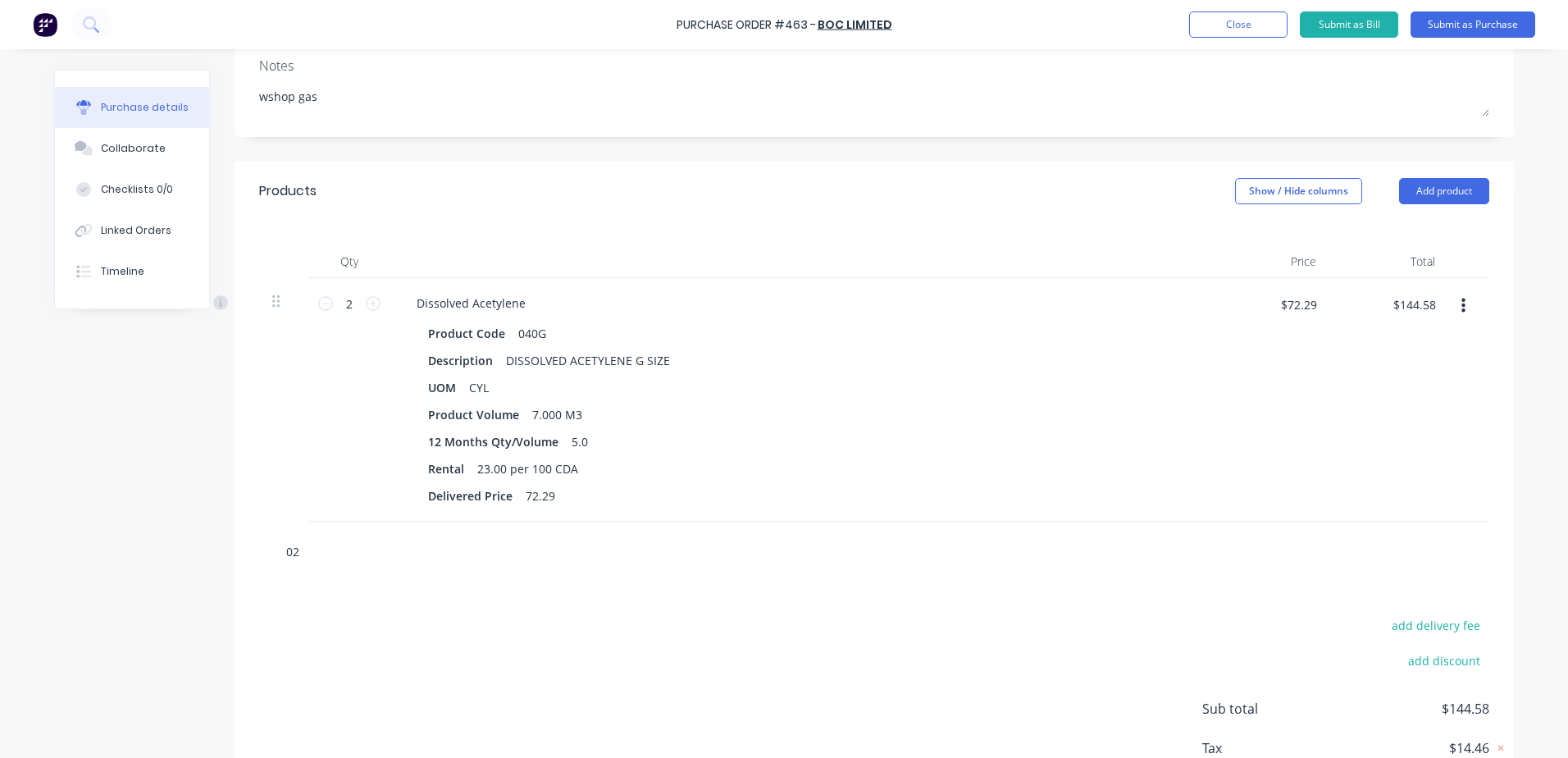
type textarea "x"
type input "020"
type textarea "x"
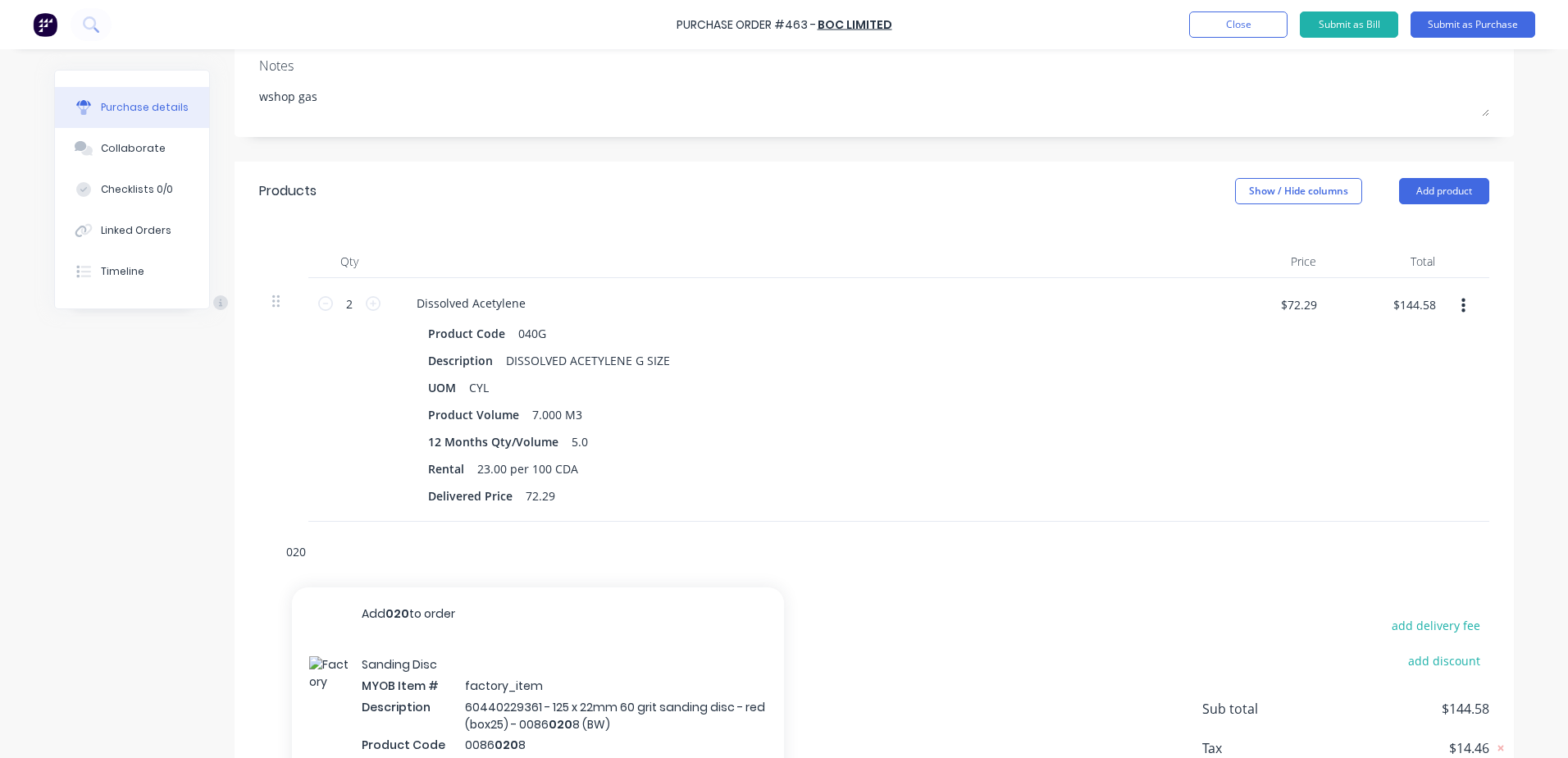
type input "020g"
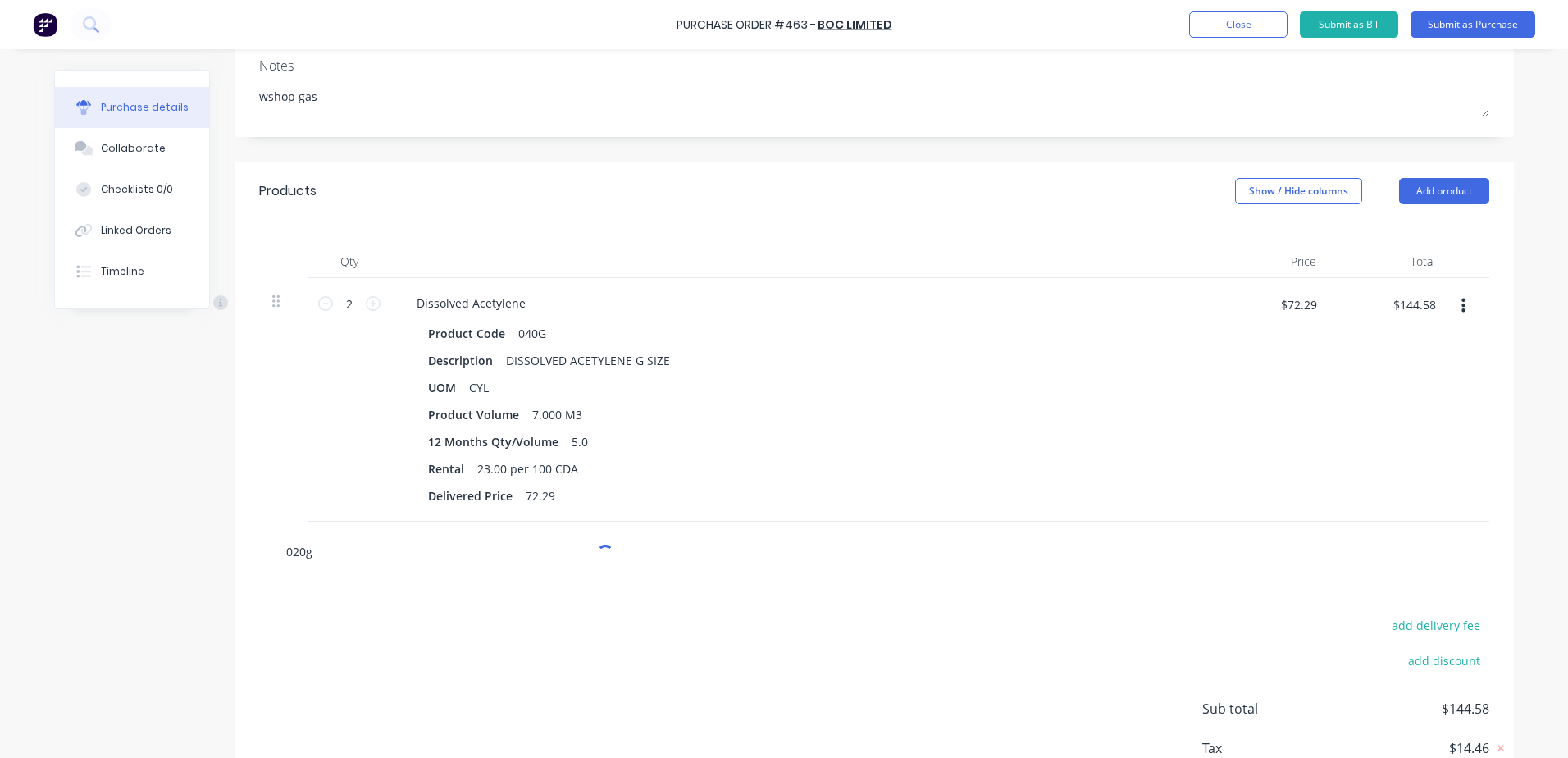
type textarea "x"
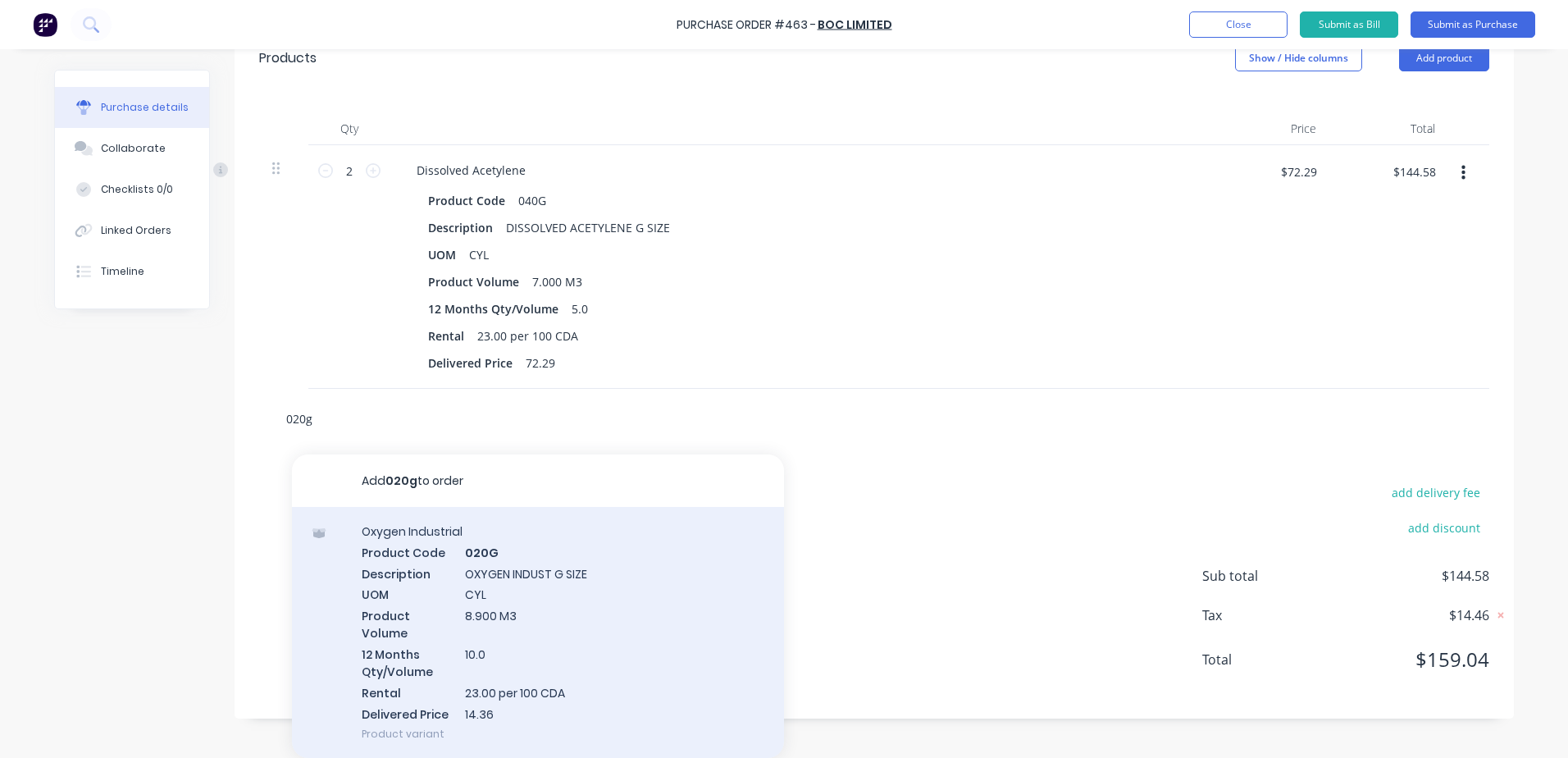
scroll to position [69, 0]
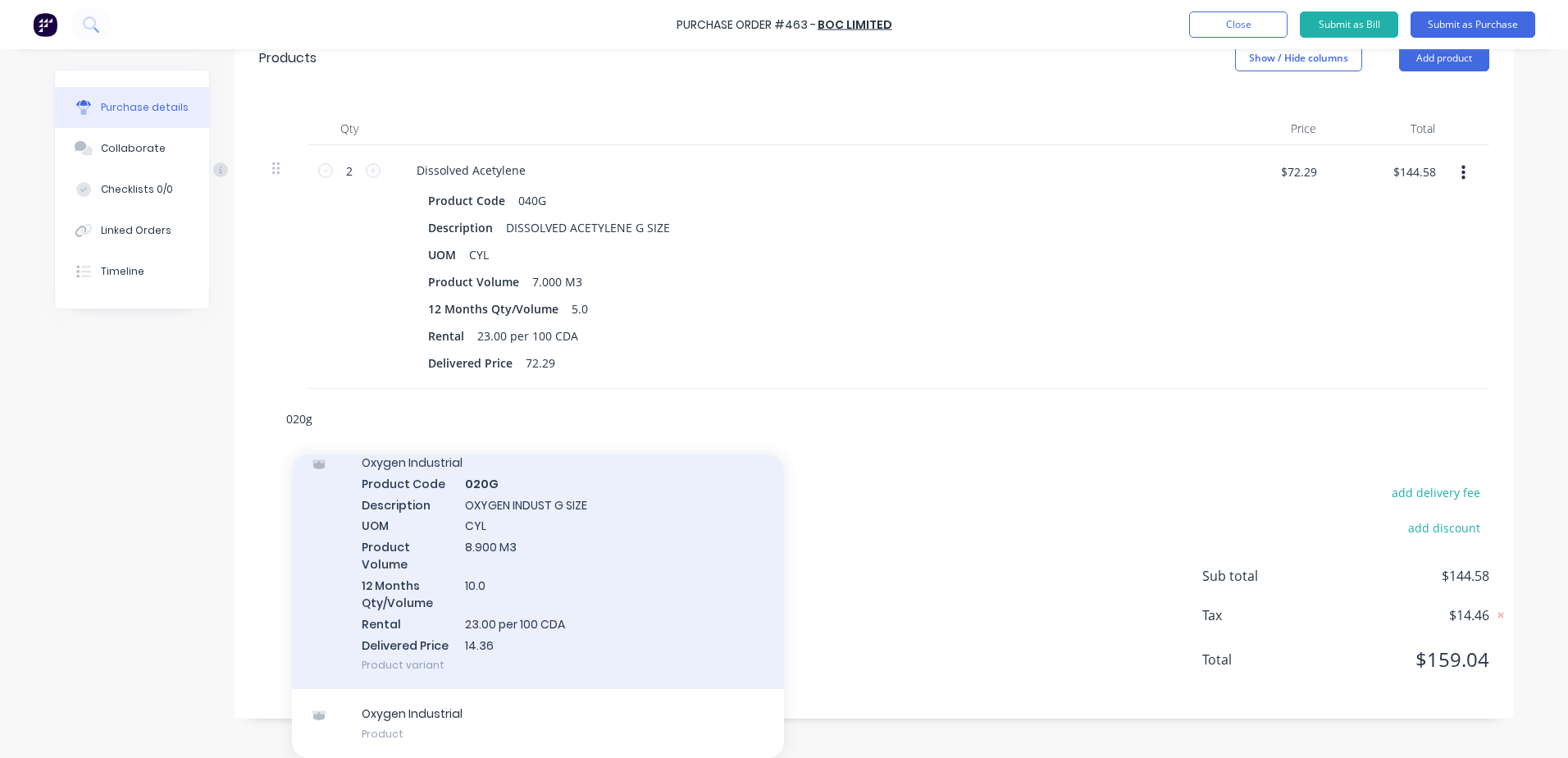
type input "020g"
click at [570, 505] on div "Oxygen Industrial Product Code 020G Description OXYGEN INDUST G SIZE UOM CYL Pr…" at bounding box center [538, 563] width 492 height 251
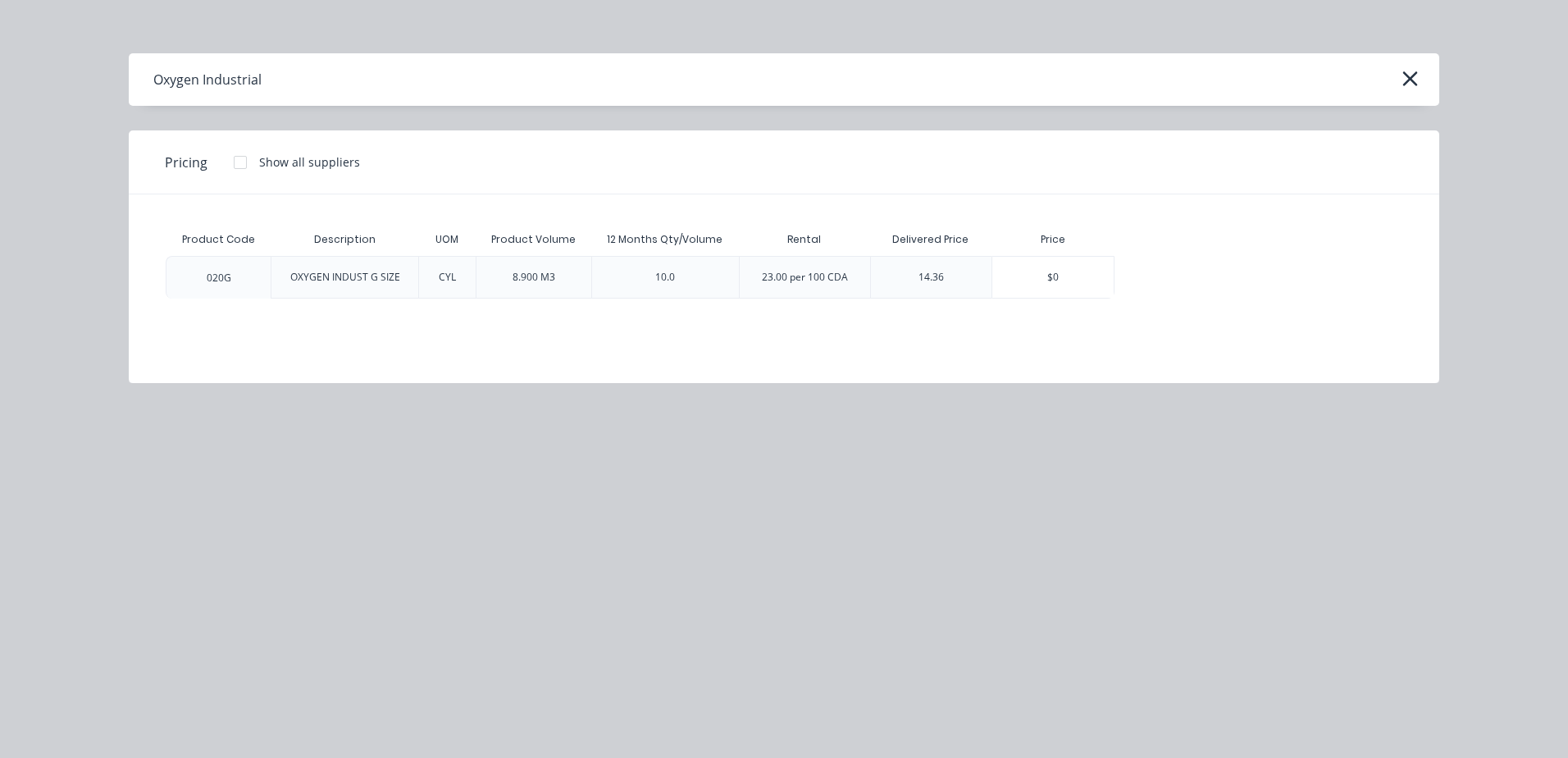
click at [929, 279] on div "14.36" at bounding box center [931, 277] width 26 height 15
click at [1022, 287] on div "$0" at bounding box center [1053, 277] width 121 height 41
type textarea "x"
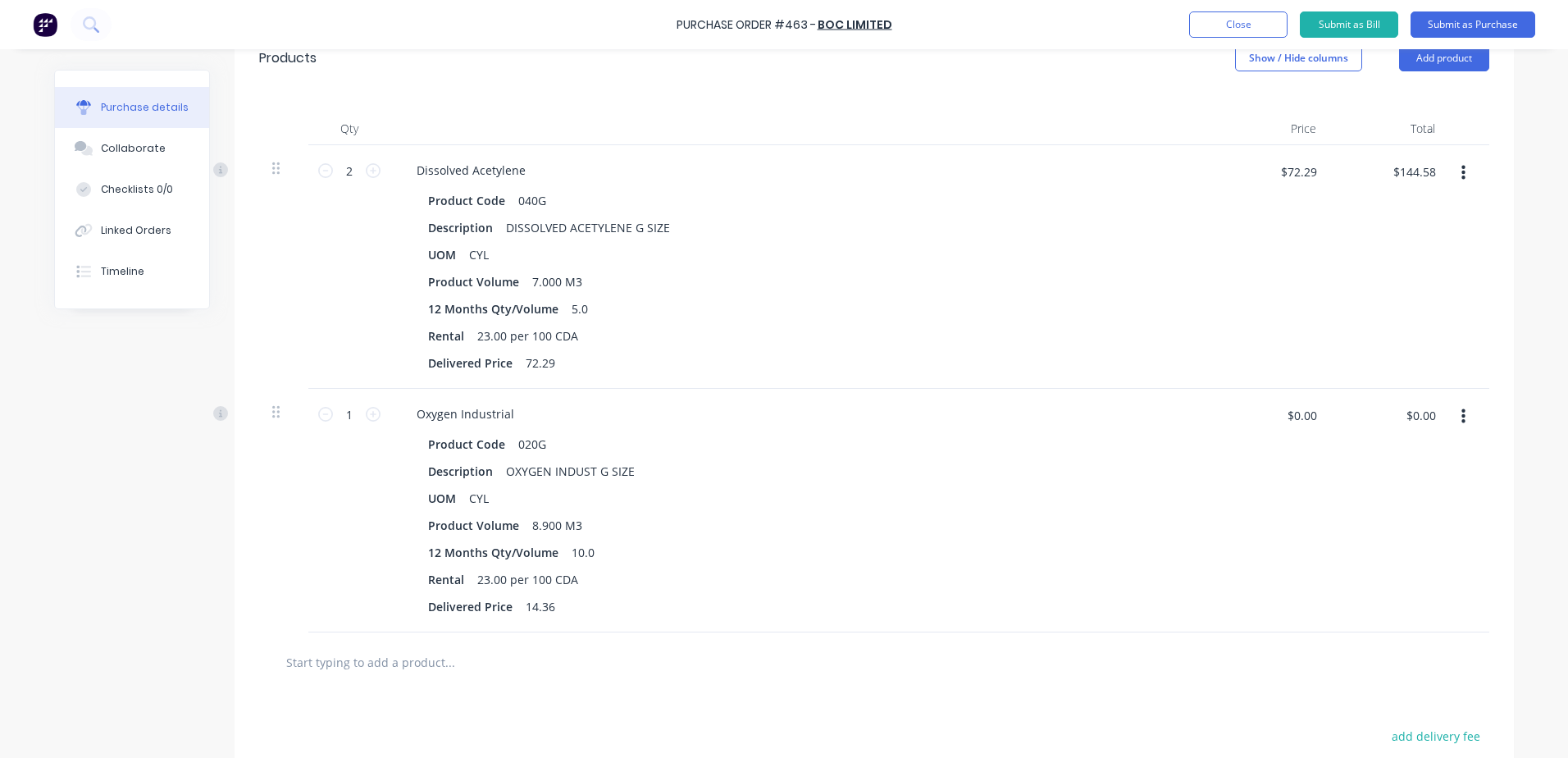
type textarea "x"
click at [1277, 425] on div "$0.00 $0.00" at bounding box center [1301, 415] width 49 height 26
type input "14.36"
type textarea "x"
type input "$14.36"
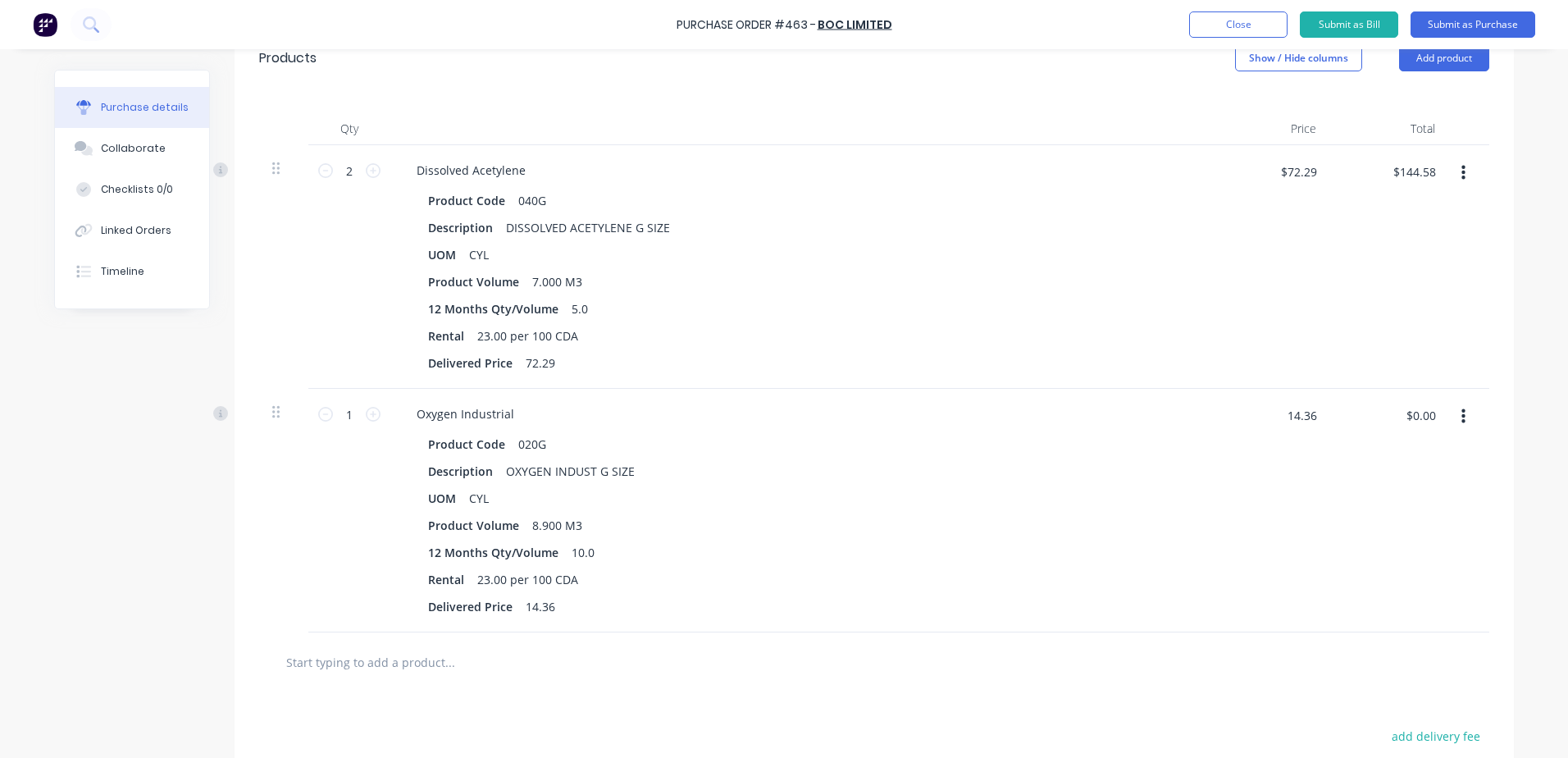
type input "$14.36"
click at [369, 420] on icon at bounding box center [373, 414] width 15 height 15
type textarea "x"
type input "2"
type input "$28.72"
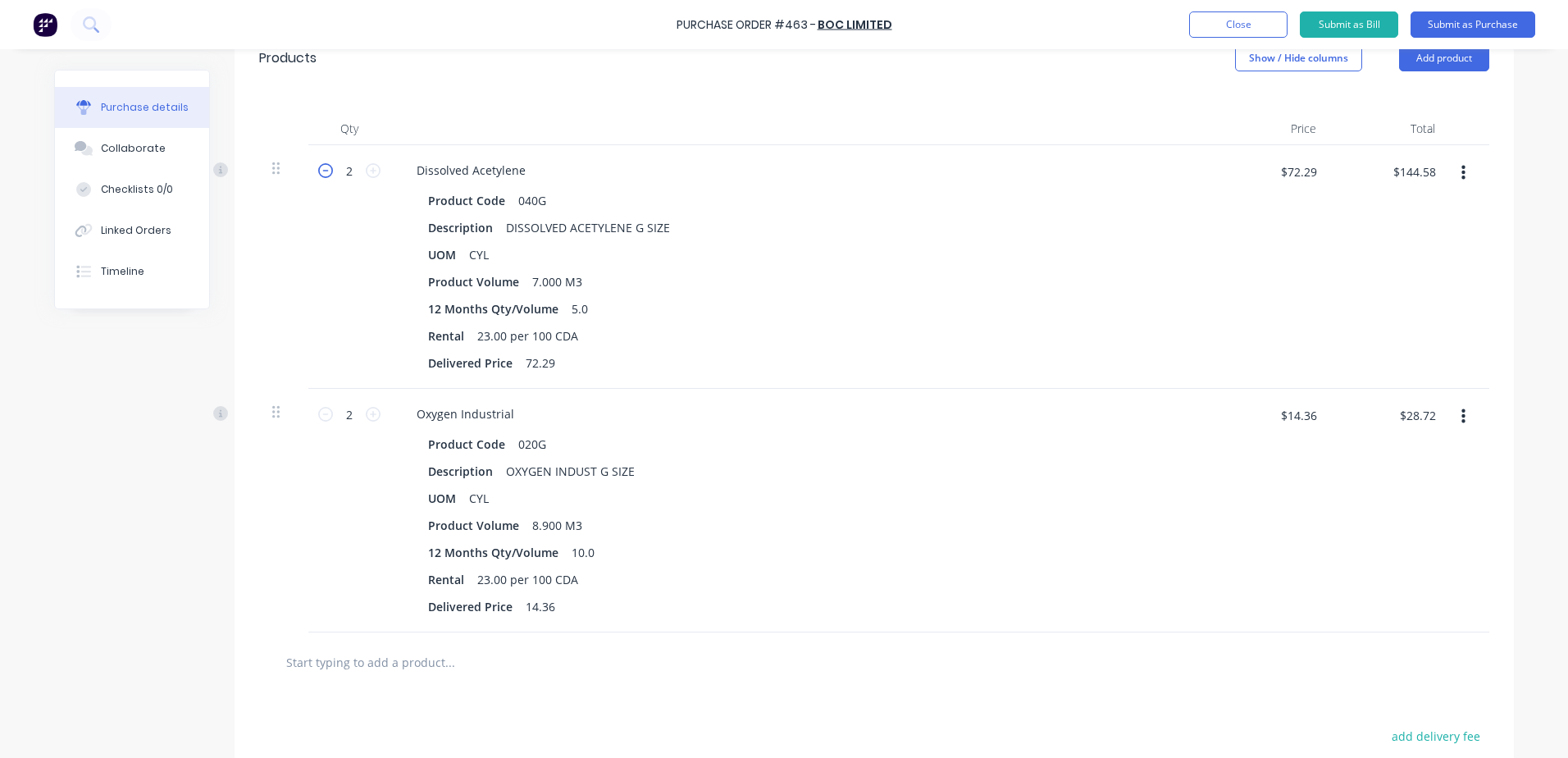
click at [320, 177] on icon at bounding box center [326, 171] width 15 height 15
type textarea "x"
type input "1"
type input "$72.29"
click at [319, 412] on icon at bounding box center [326, 414] width 15 height 15
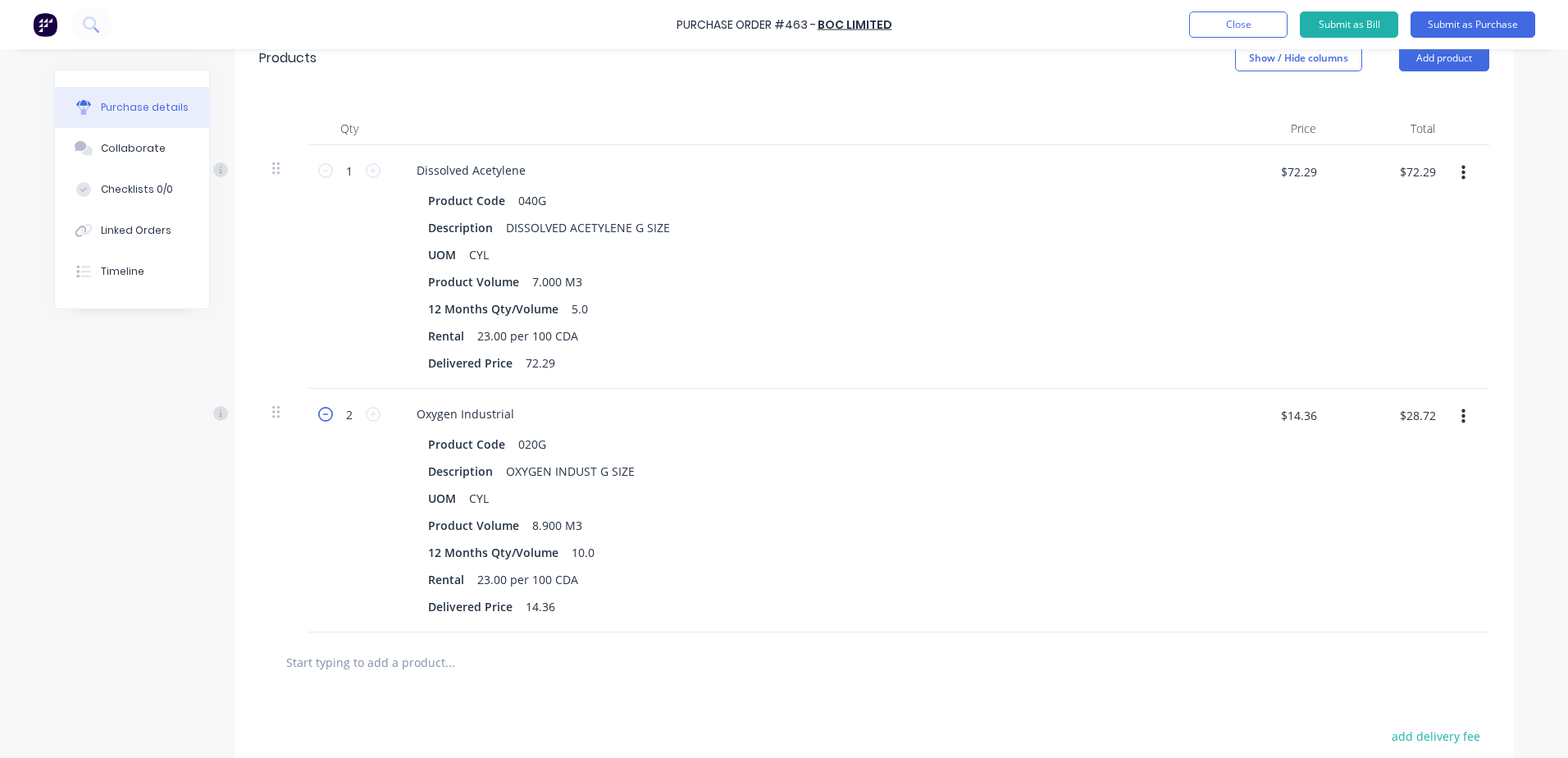
type textarea "x"
type input "1"
type input "$14.36"
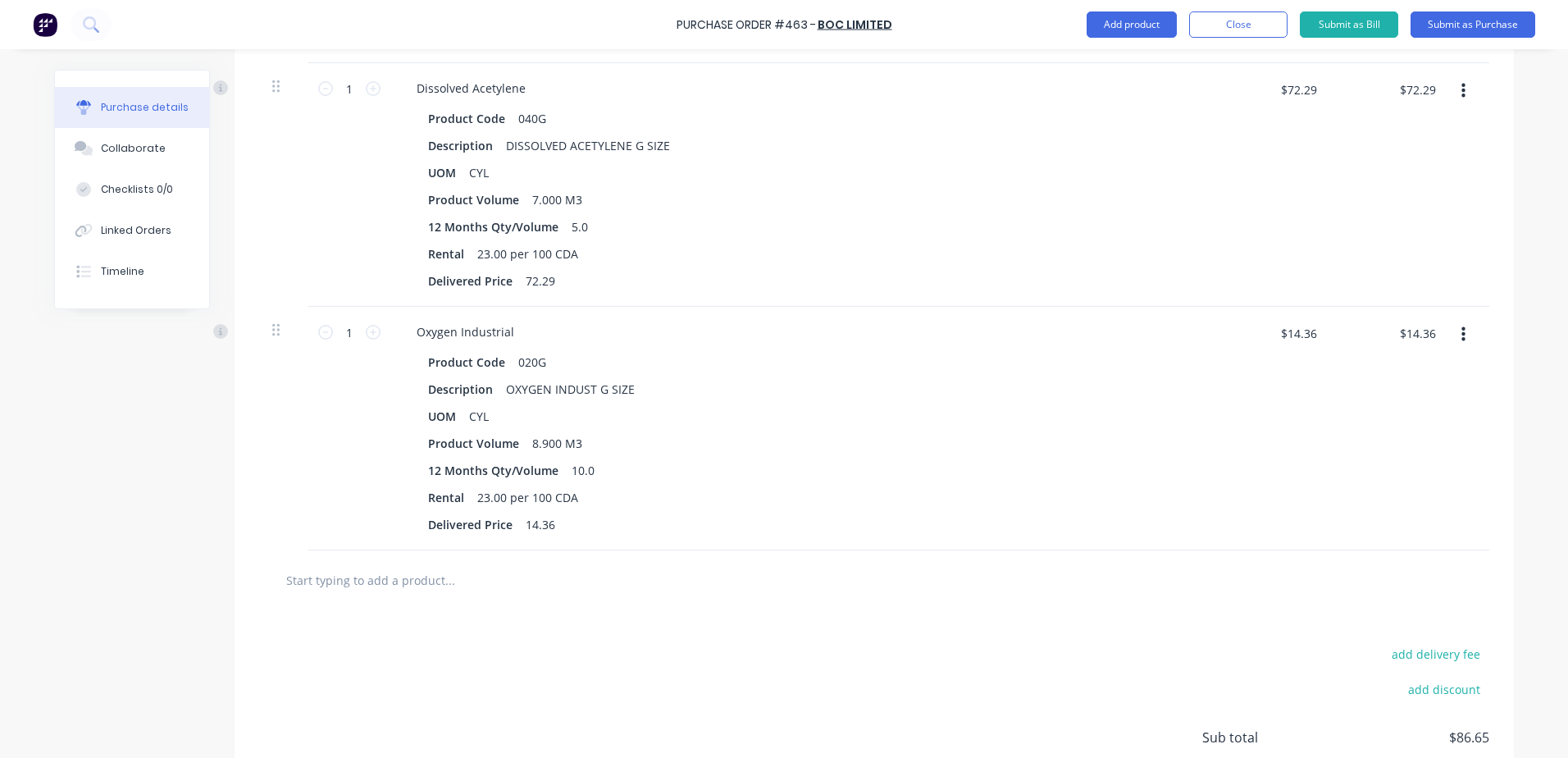
click at [354, 575] on input "text" at bounding box center [449, 579] width 328 height 33
type textarea "x"
type input "1"
type textarea "x"
type input "11"
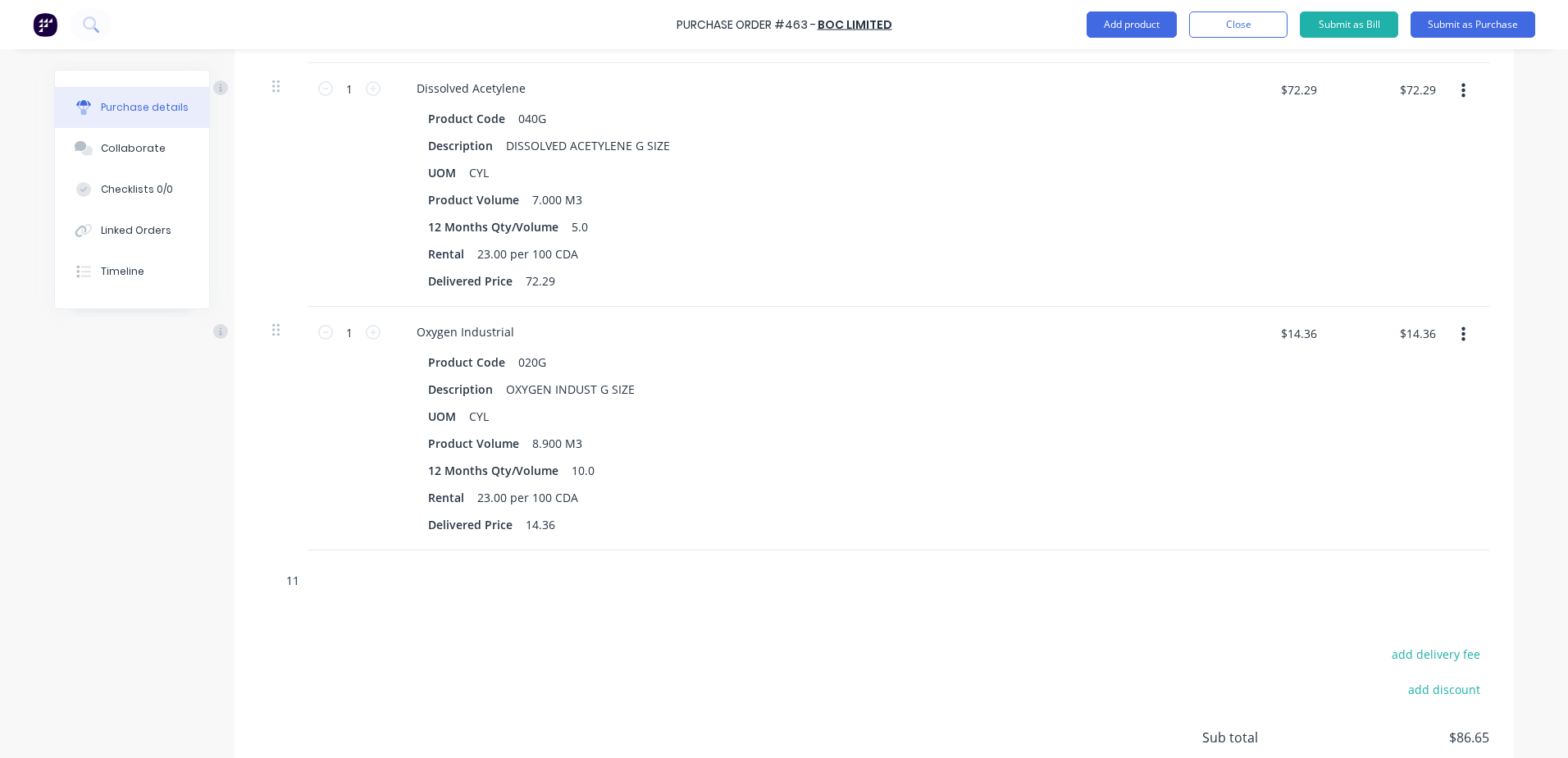
type textarea "x"
type input "112"
type textarea "x"
type input "112t"
type textarea "x"
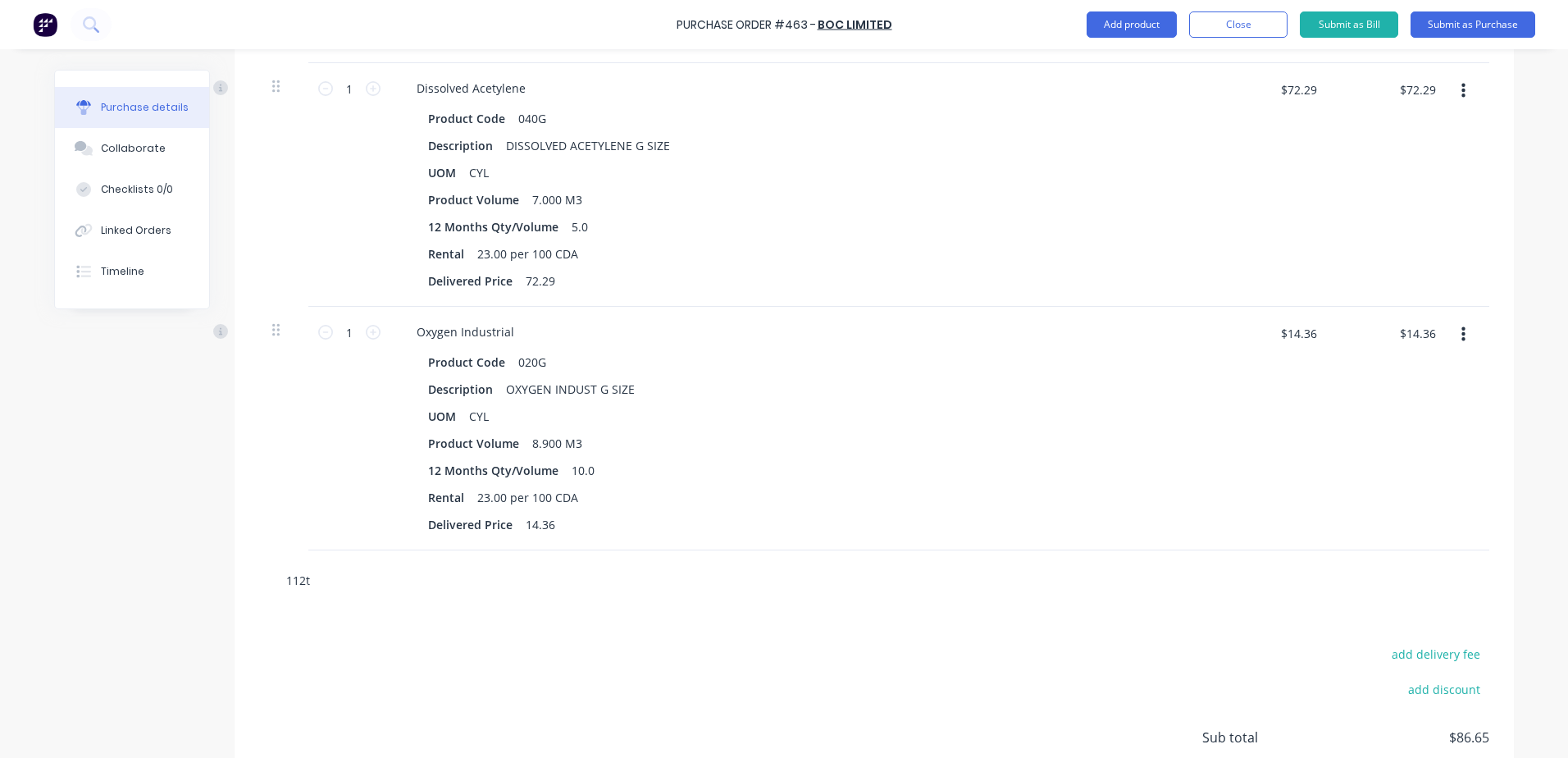
type input "112ts"
type textarea "x"
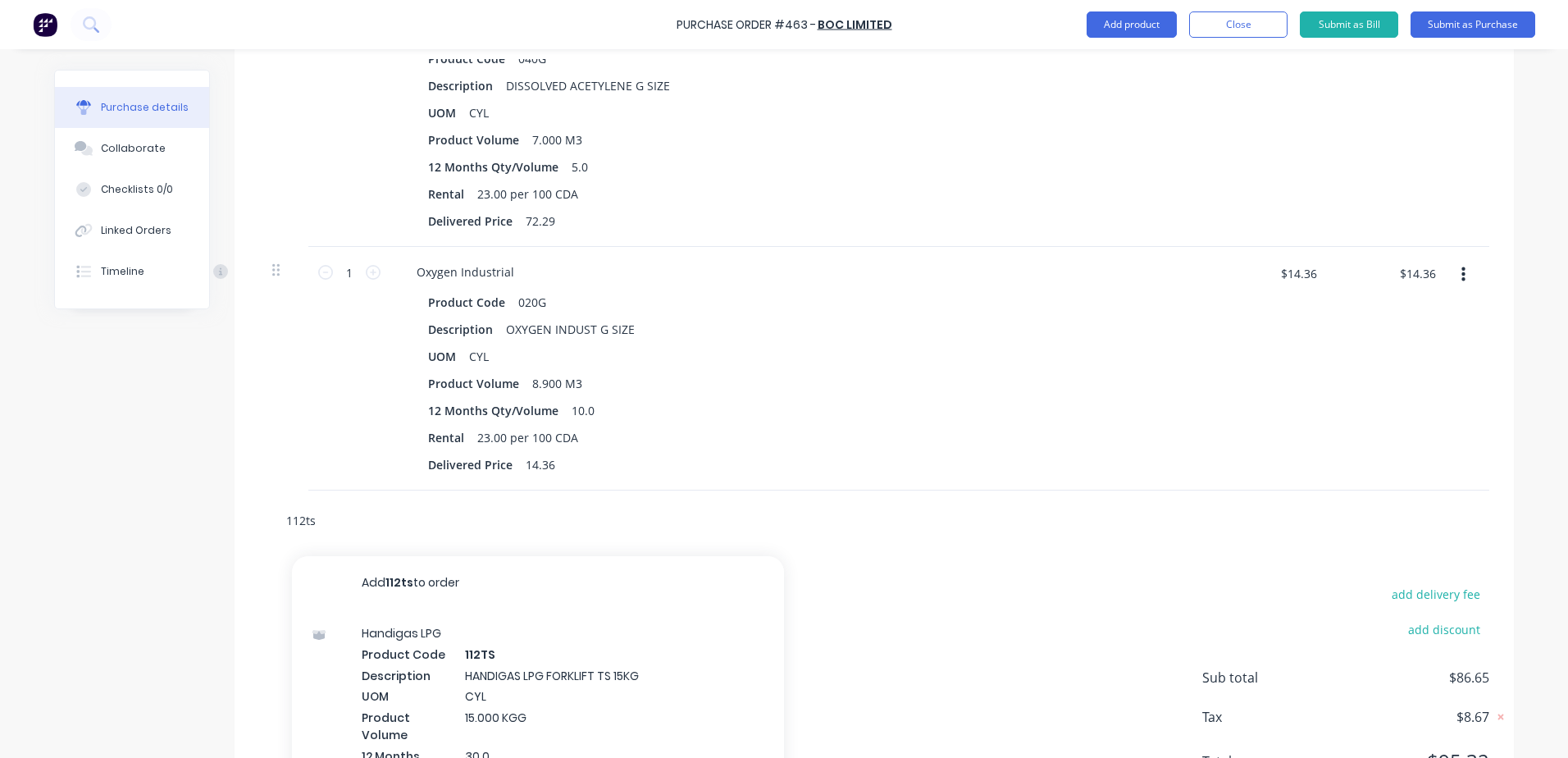
scroll to position [623, 0]
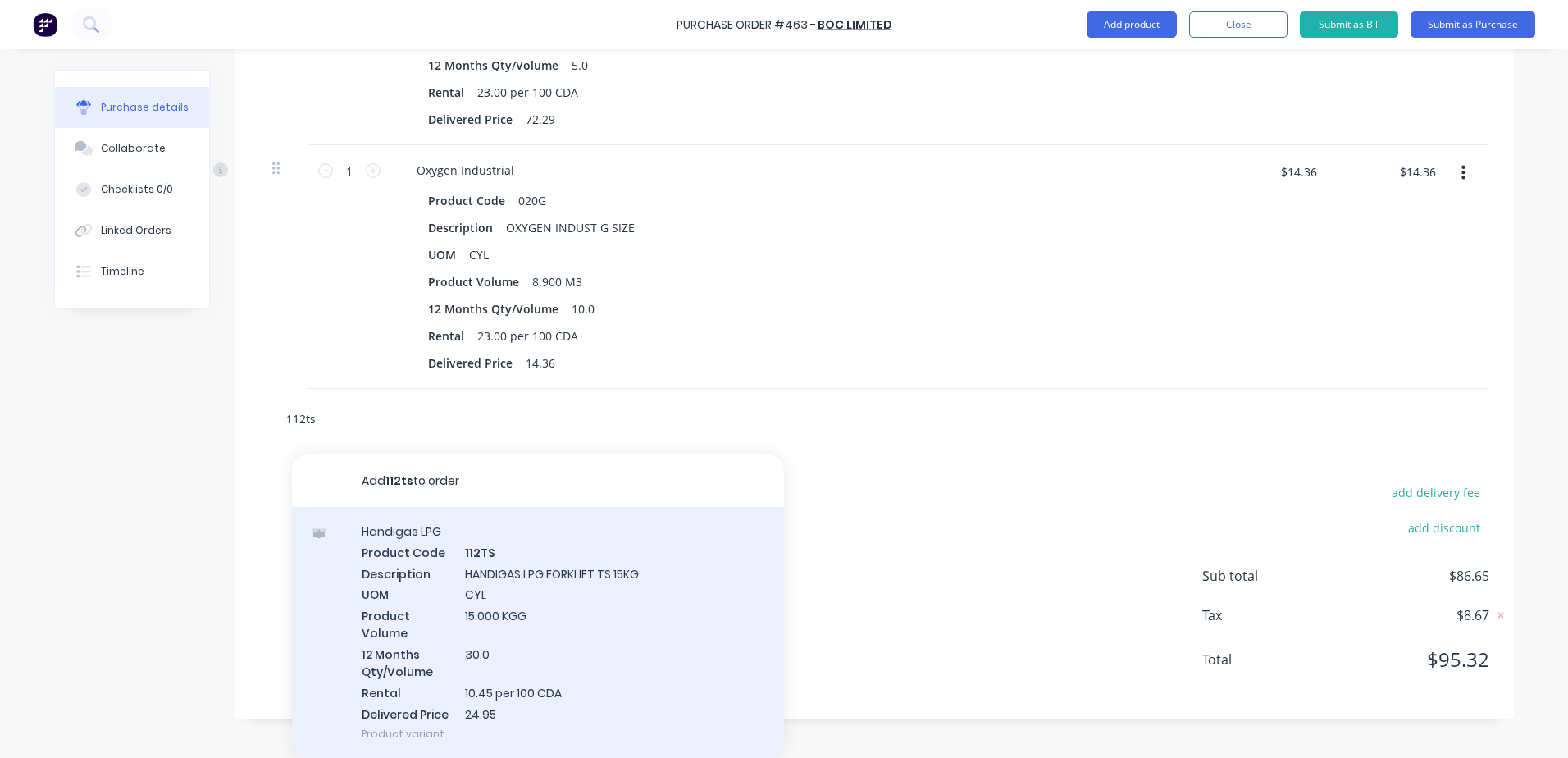
type input "112ts"
click at [607, 598] on div "Handigas LPG Product Code 112TS Description HANDIGAS LPG FORKLIFT TS 15KG UOM C…" at bounding box center [538, 632] width 492 height 251
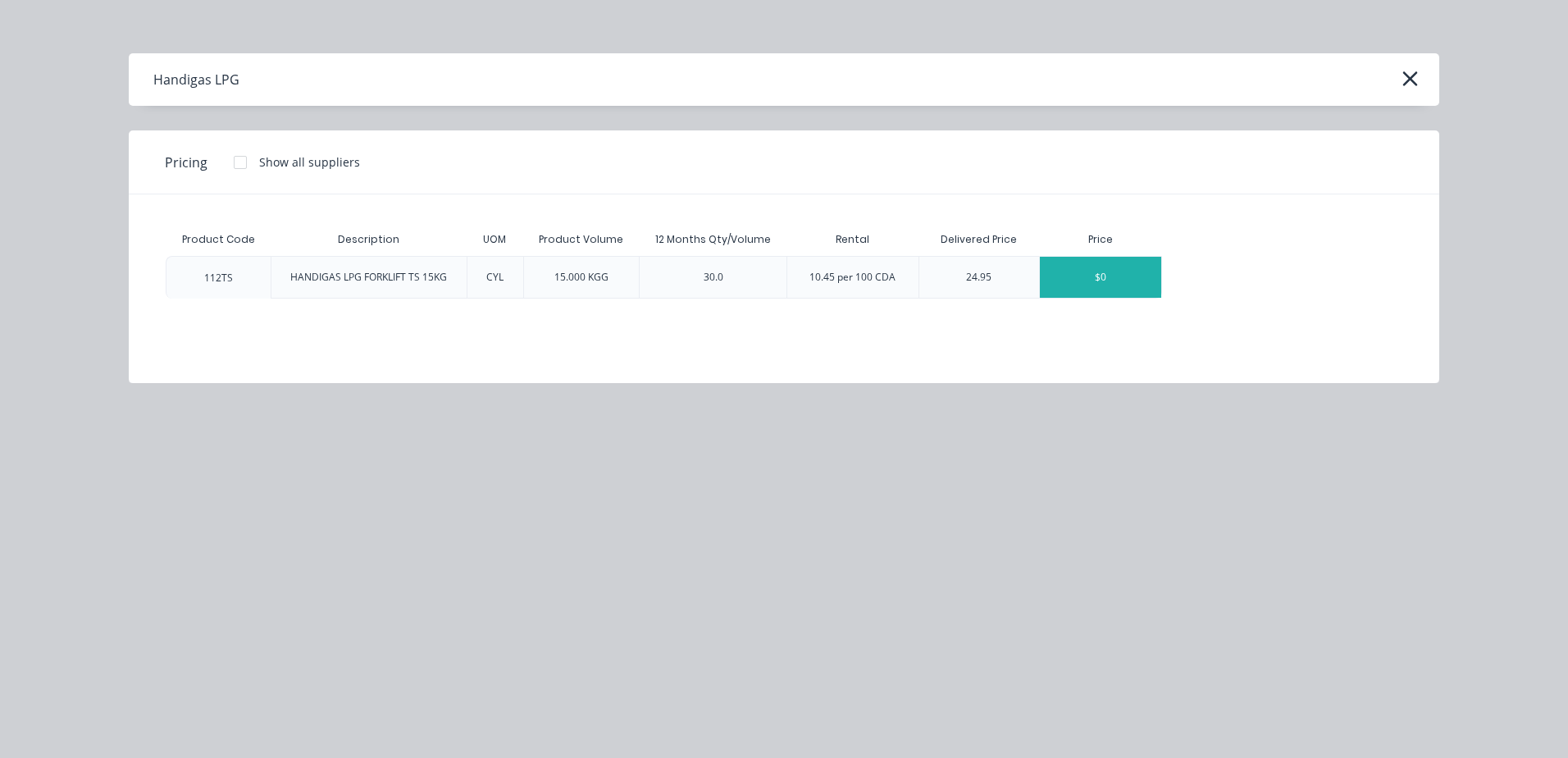
click at [1112, 265] on div "$0" at bounding box center [1100, 277] width 121 height 41
type textarea "x"
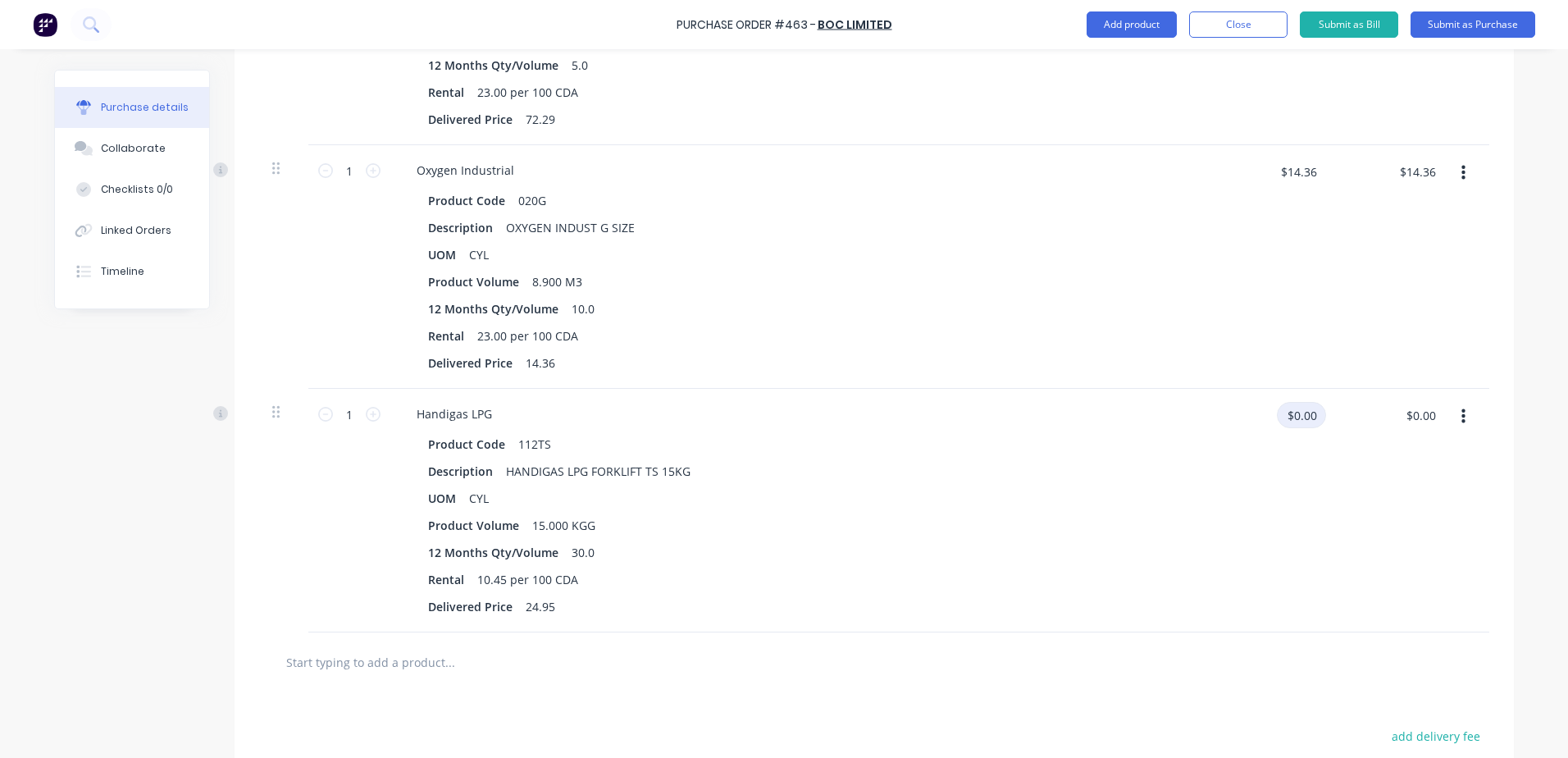
type textarea "x"
click at [1295, 420] on input "$0.00" at bounding box center [1301, 415] width 49 height 26
type input "24.95"
type textarea "x"
type input "$24.95"
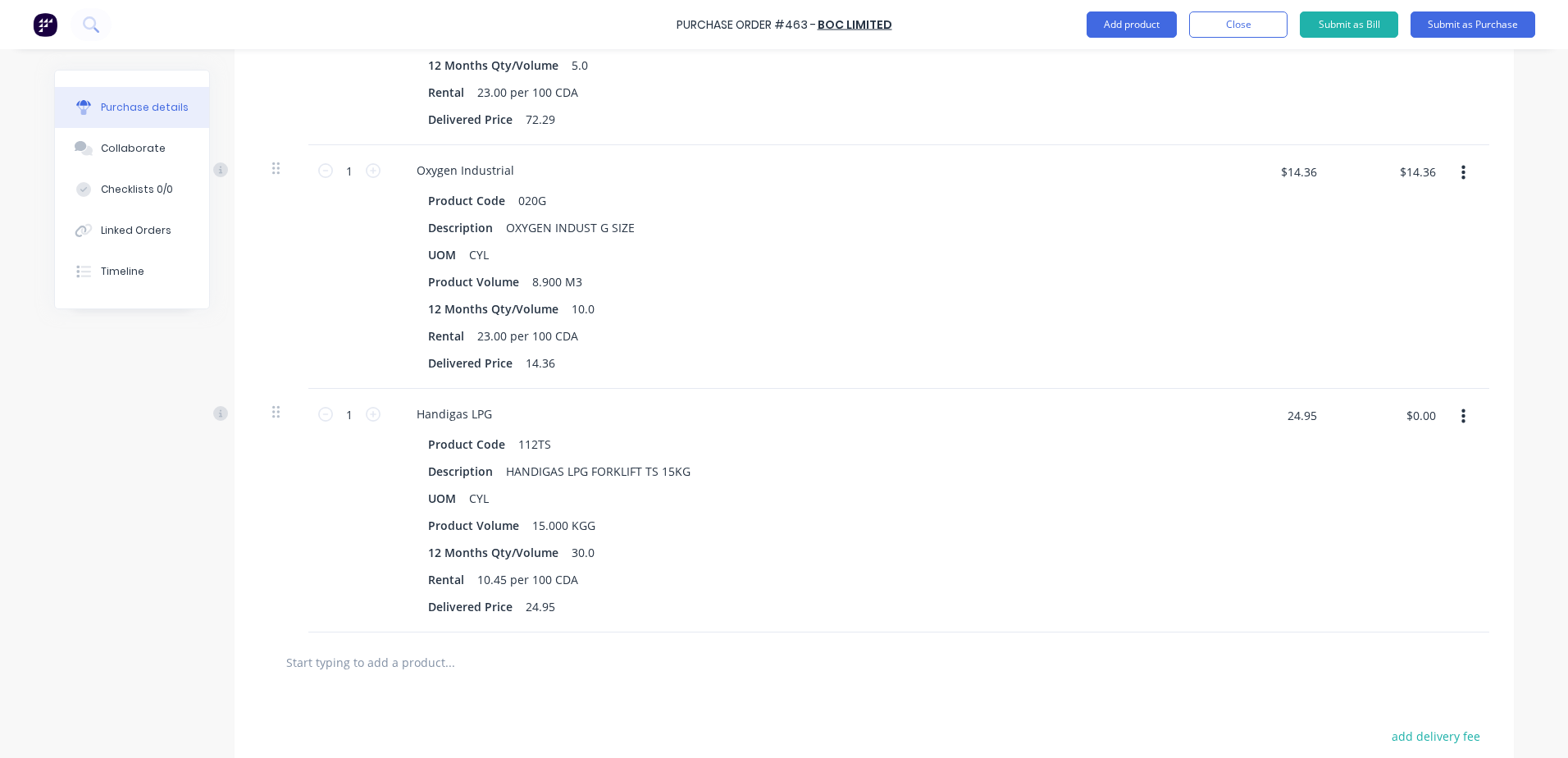
type input "$24.95"
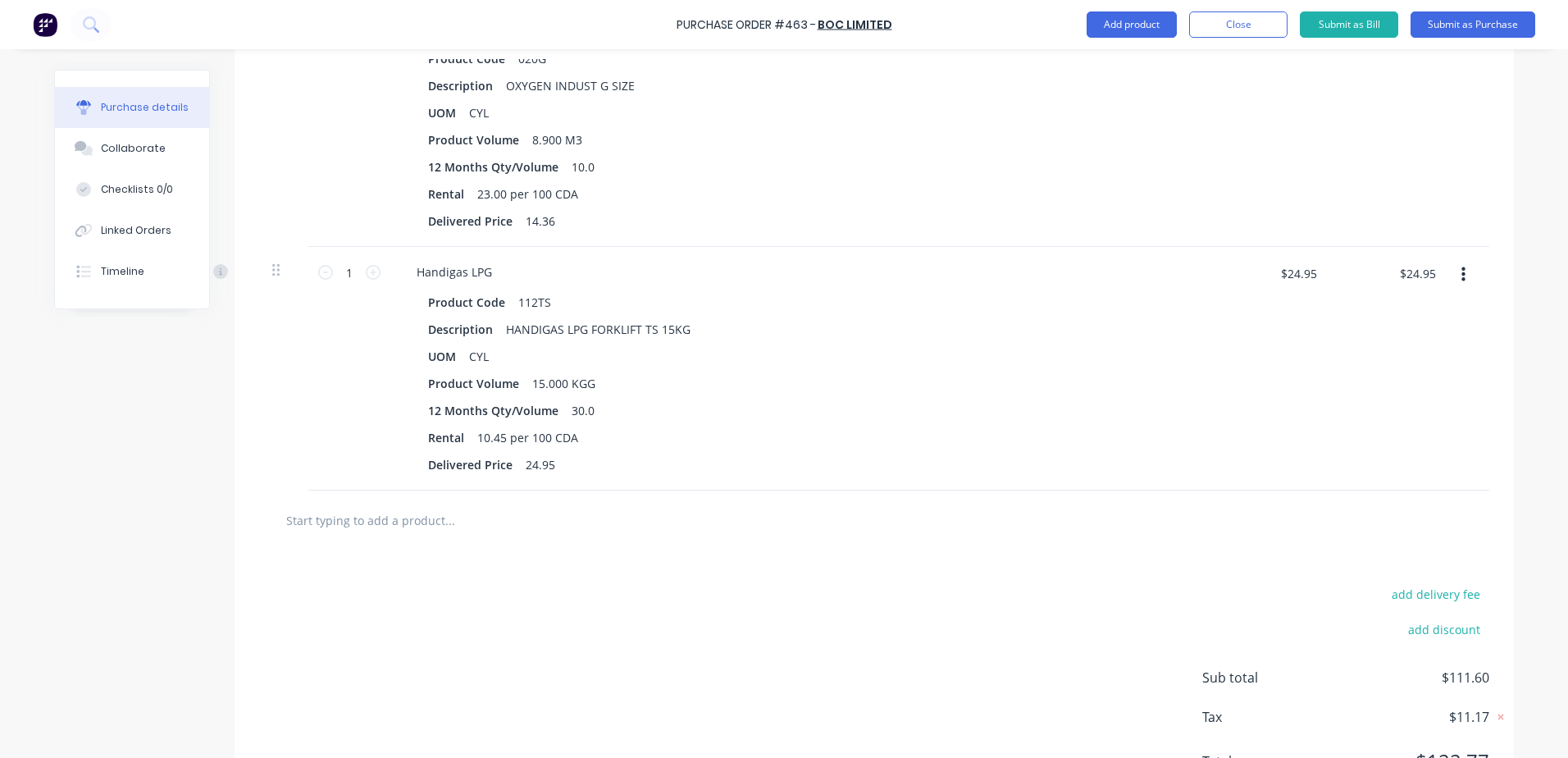
scroll to position [786, 0]
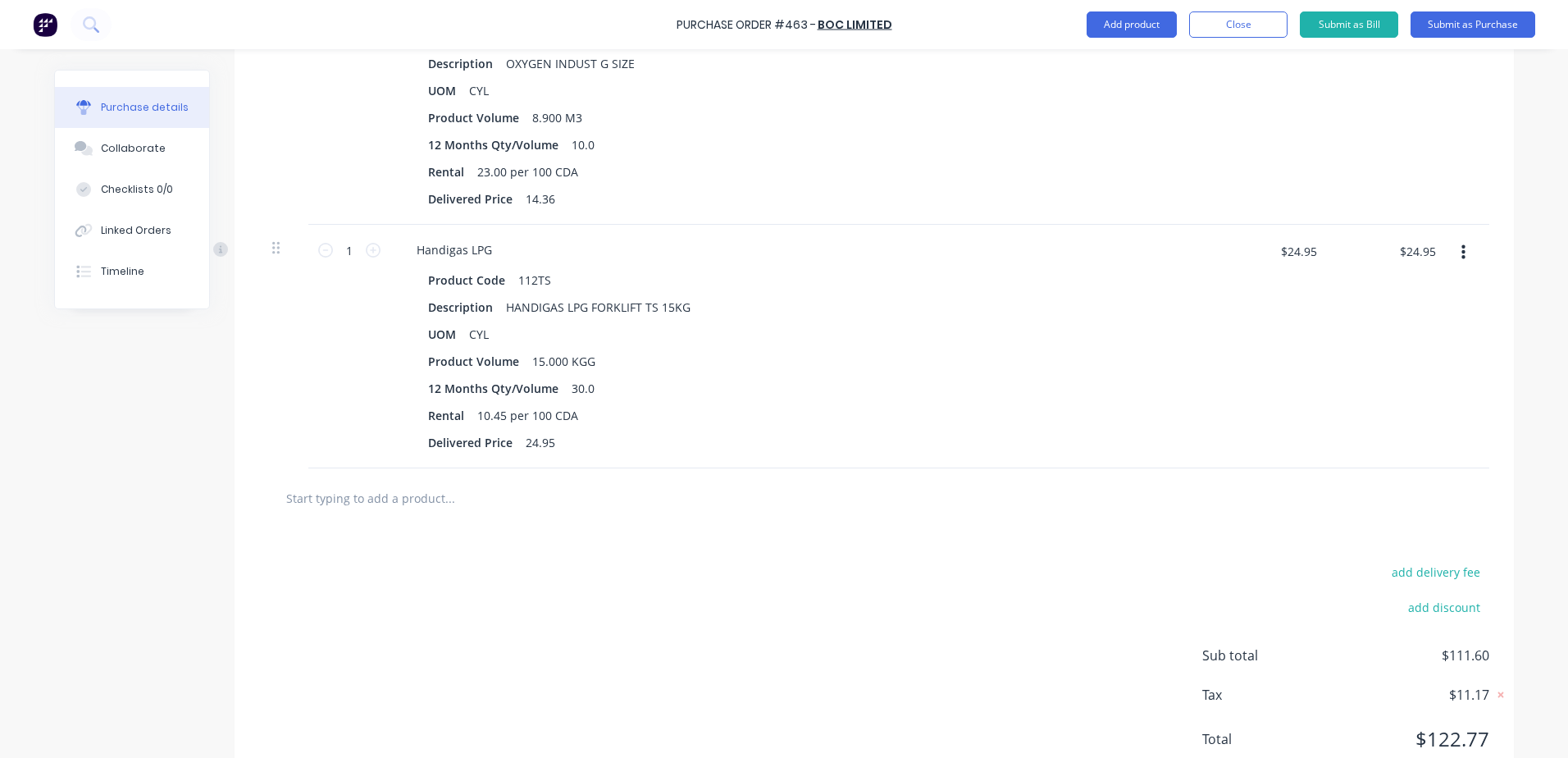
click at [378, 500] on input "text" at bounding box center [449, 497] width 328 height 33
type textarea "x"
type input "0"
type textarea "x"
type input "06"
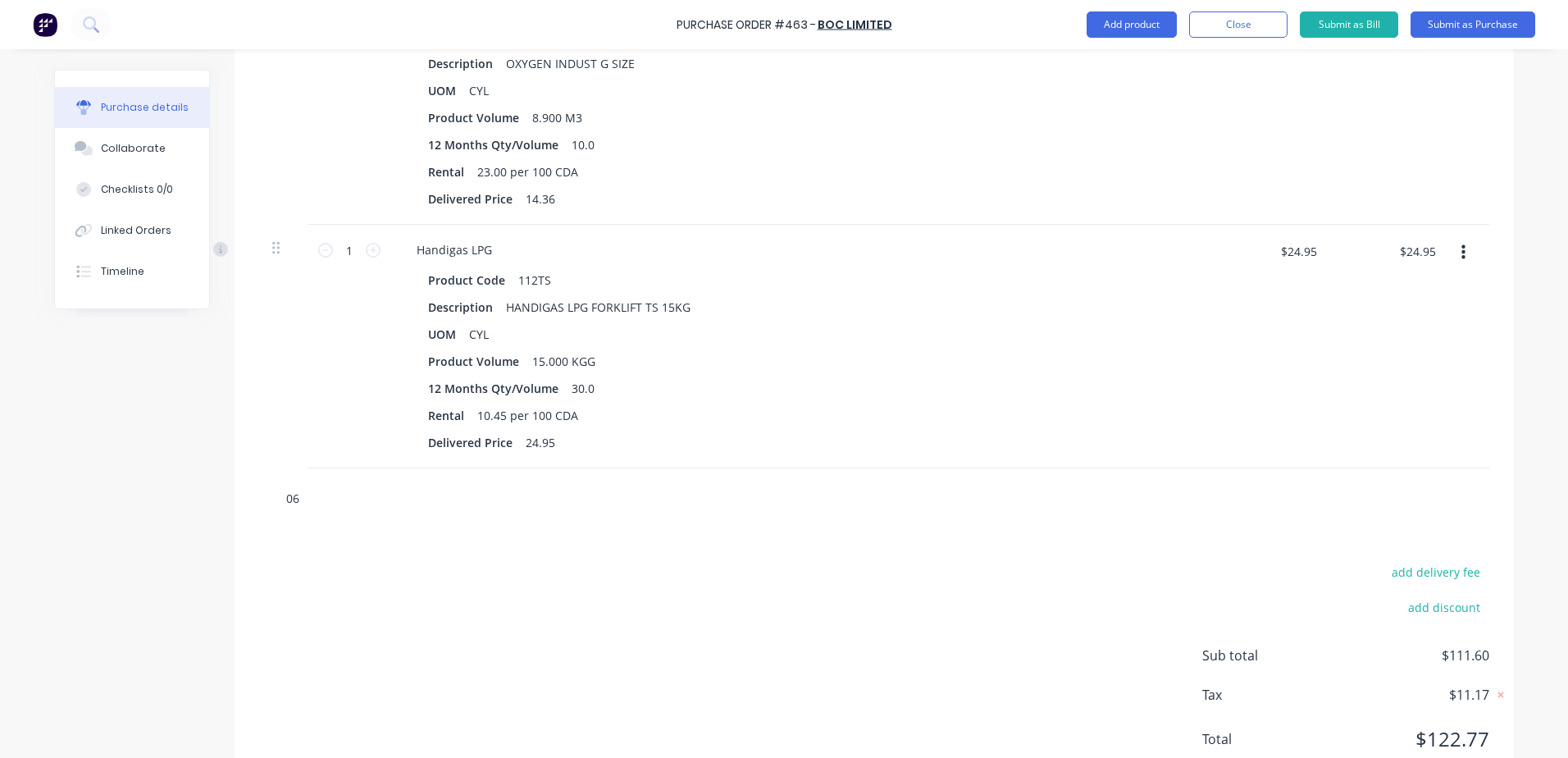
type textarea "x"
type input "065"
type textarea "x"
type input "065g"
type textarea "x"
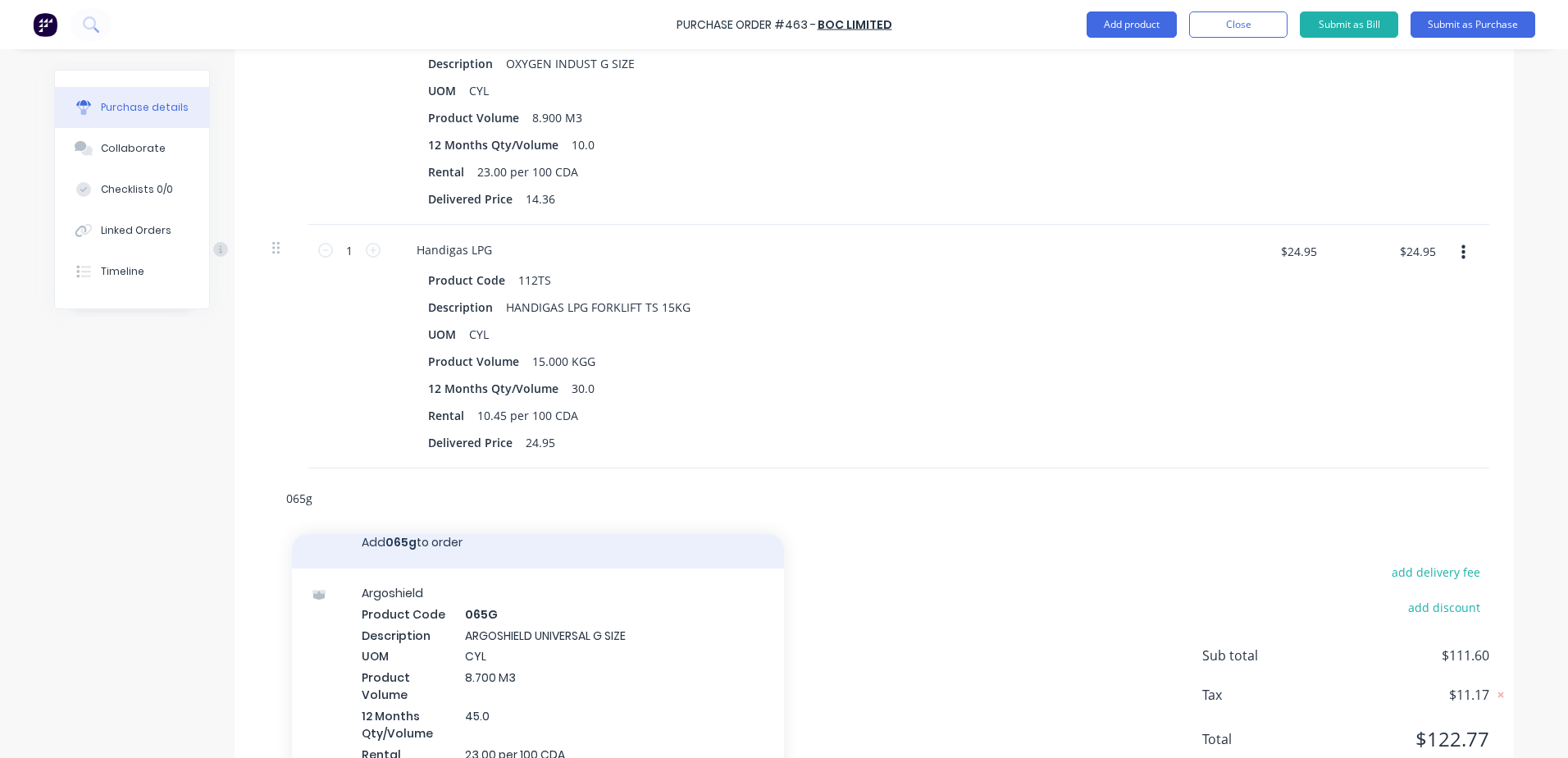
scroll to position [69, 0]
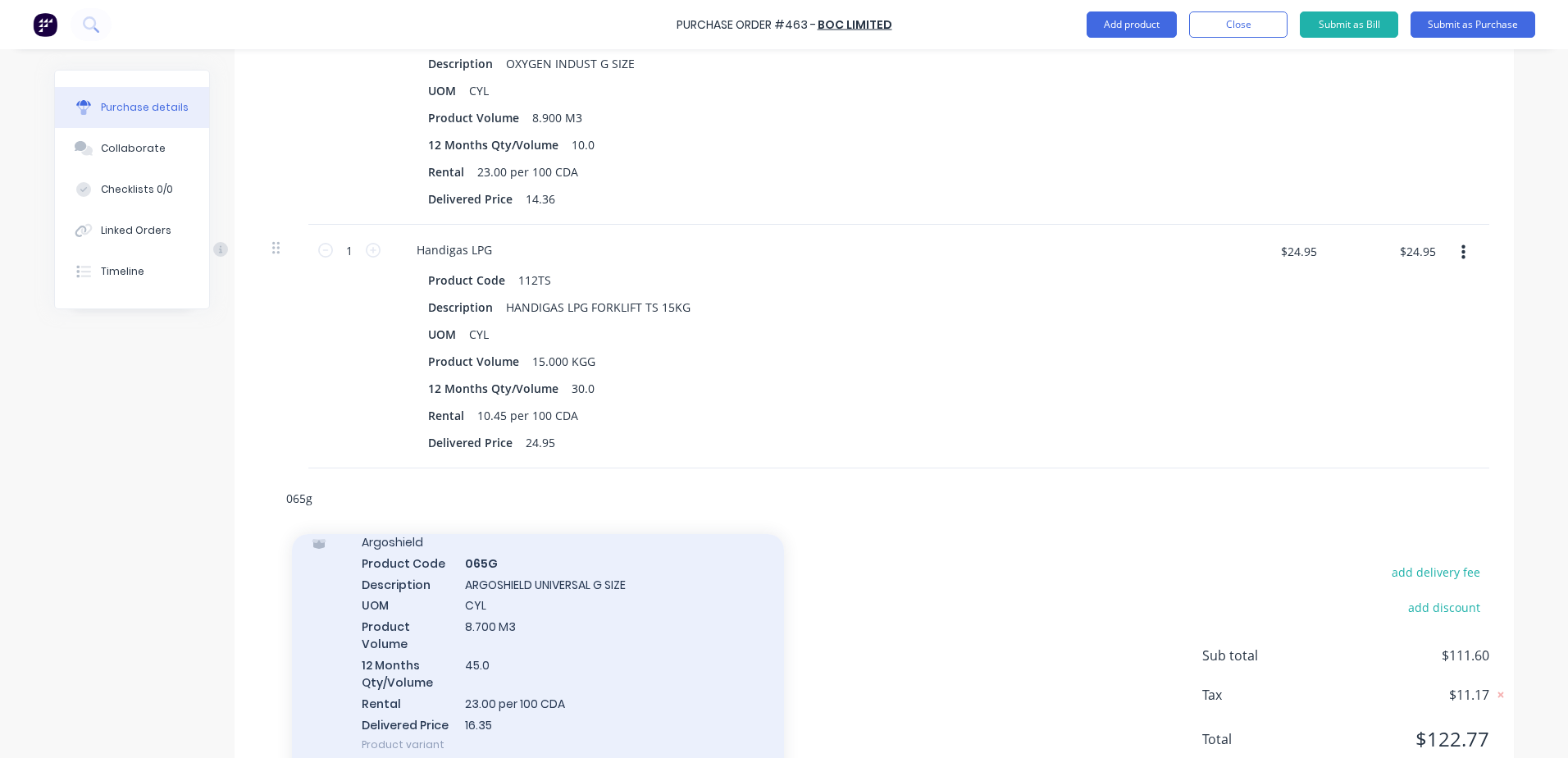
type input "065g"
click at [600, 617] on div "Argoshield Product Code 065G Description ARGOSHIELD UNIVERSAL G SIZE UOM CYL Pr…" at bounding box center [538, 644] width 492 height 251
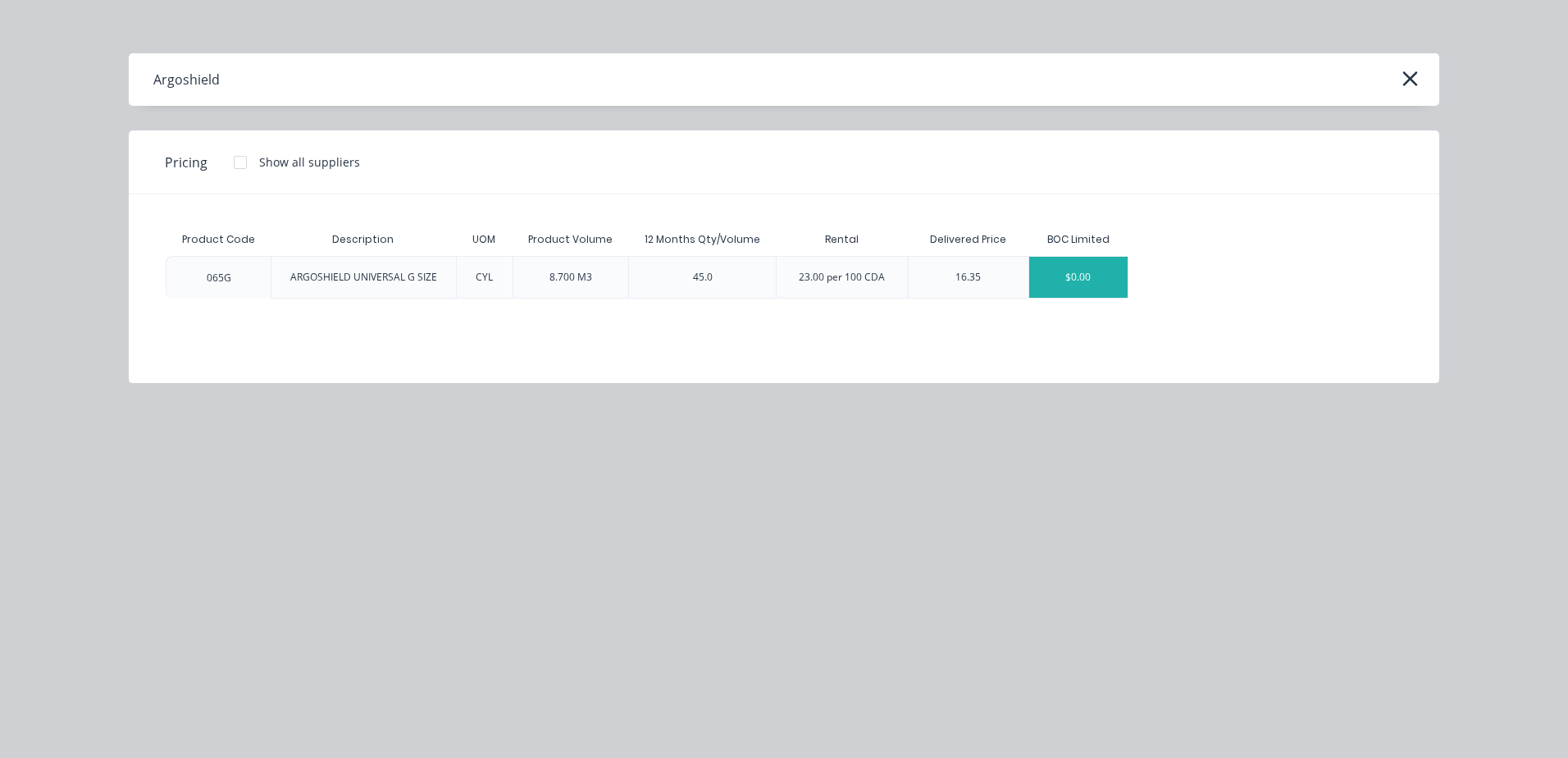
click at [1089, 295] on div "$0.00" at bounding box center [1078, 277] width 98 height 41
type textarea "x"
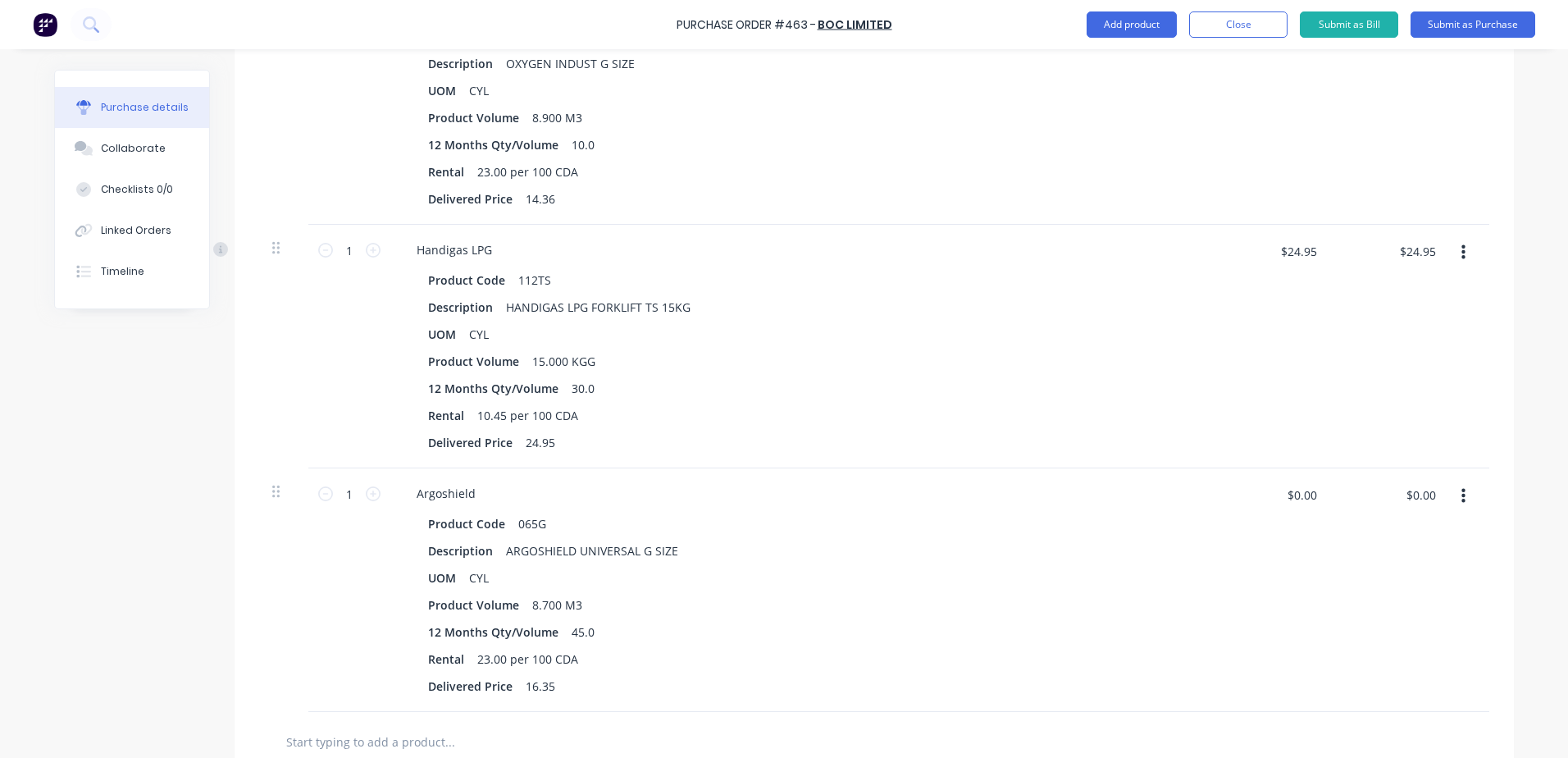
click at [1259, 487] on div "$0.00 $0.00" at bounding box center [1275, 500] width 102 height 39
type textarea "x"
click at [1282, 504] on input "$0.00" at bounding box center [1301, 494] width 49 height 26
type input "16.35"
type textarea "x"
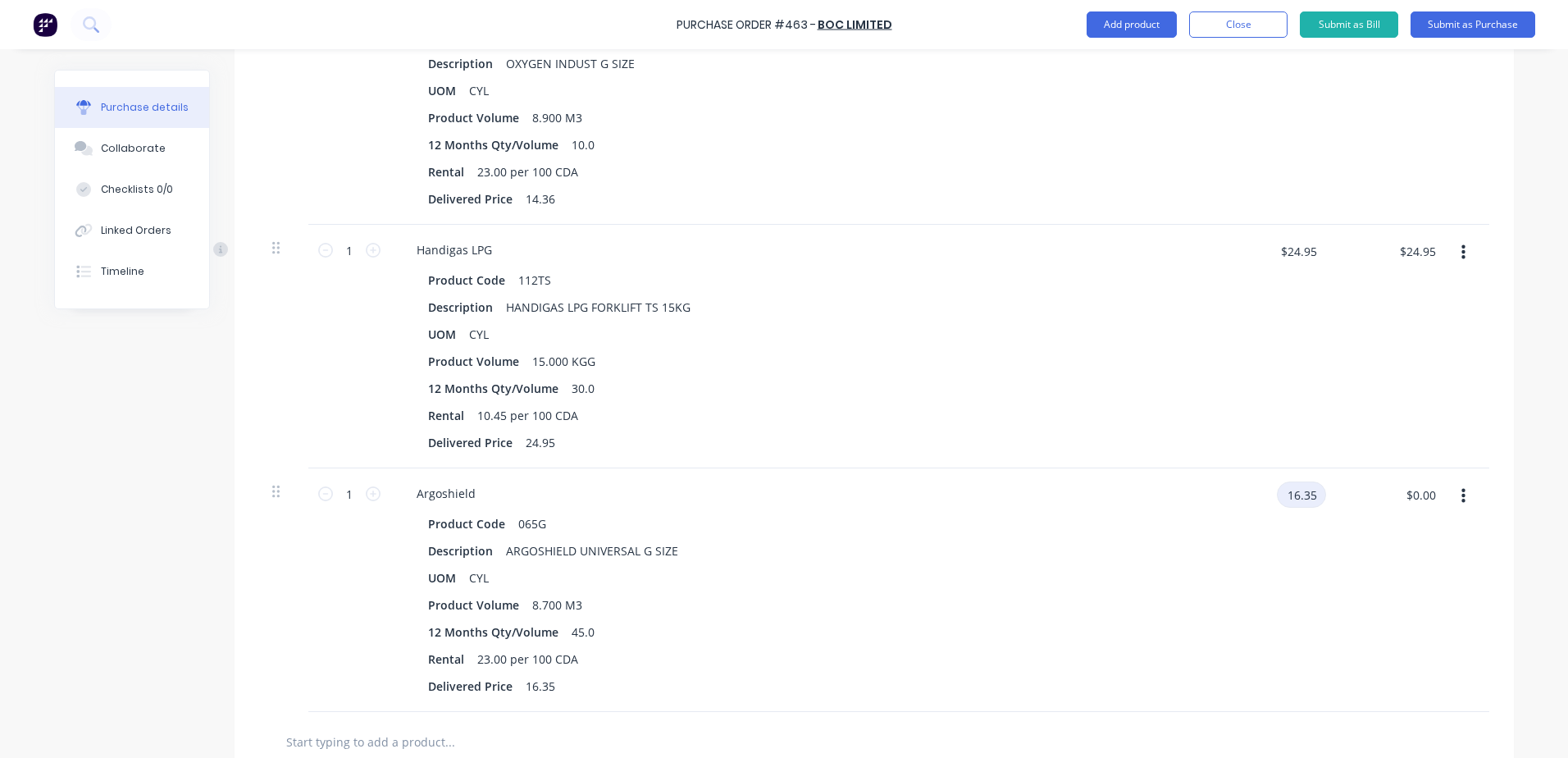
type input "$16.35"
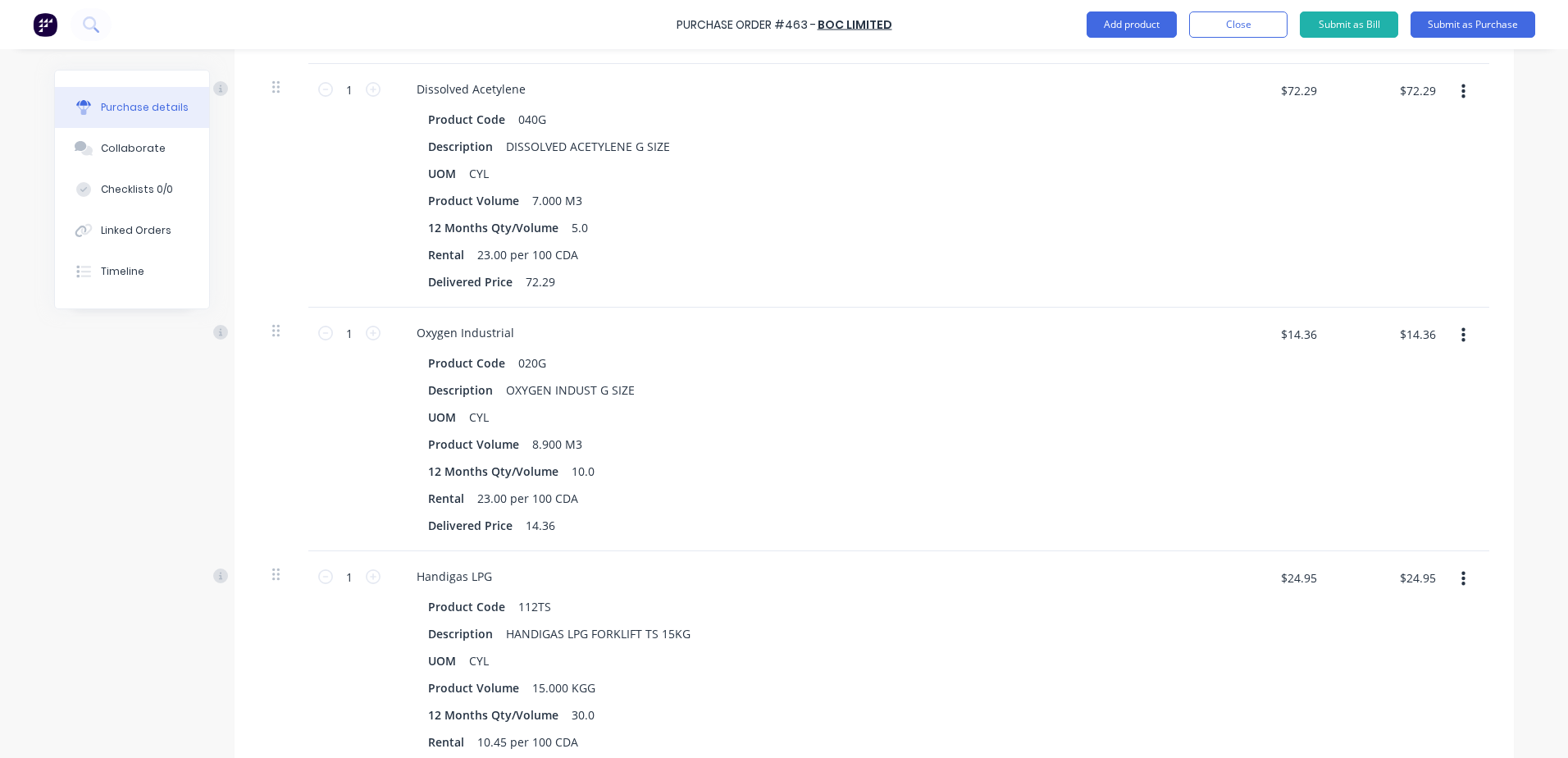
scroll to position [376, 0]
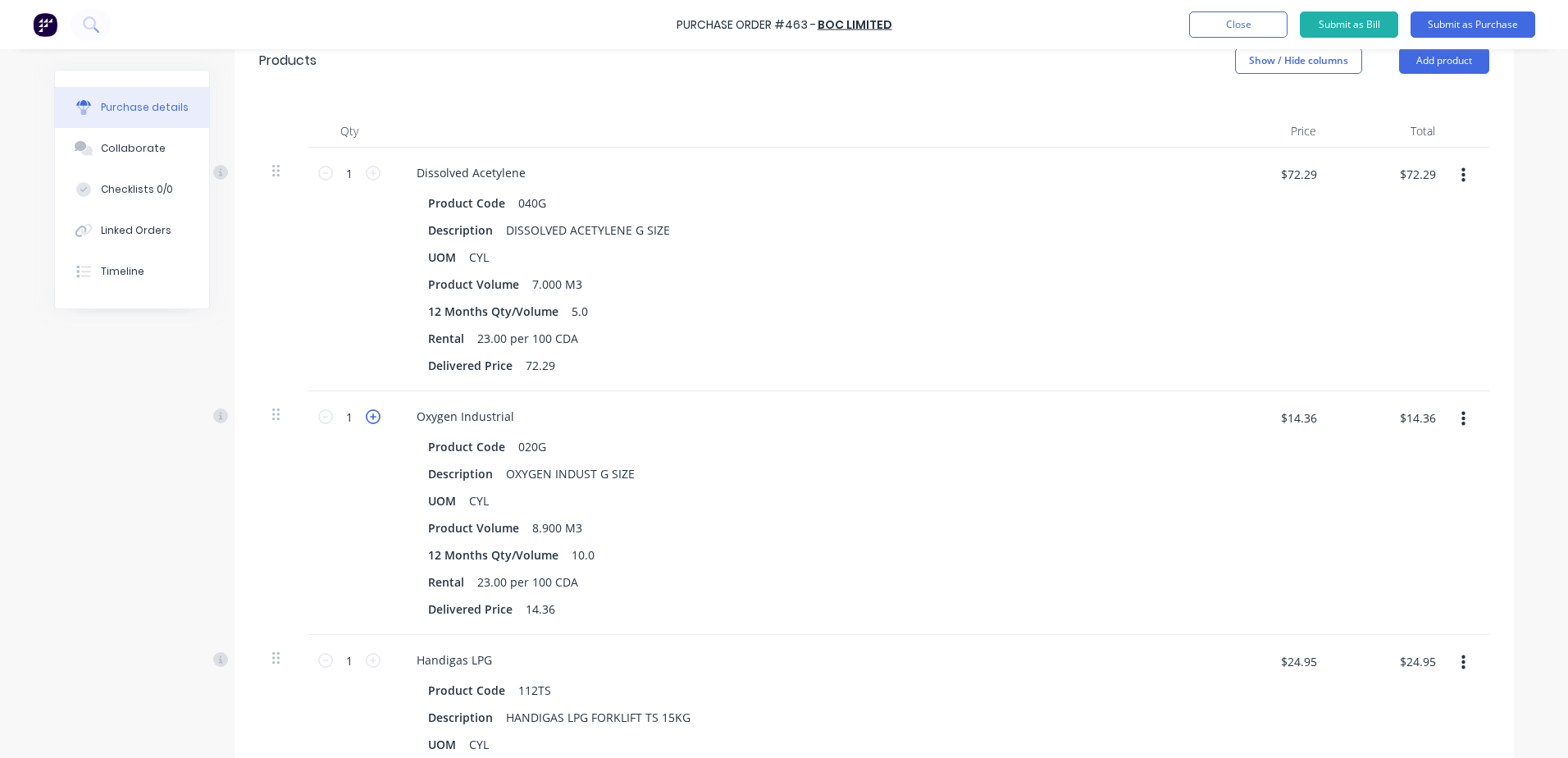
click at [368, 417] on icon at bounding box center [373, 417] width 15 height 15
type textarea "x"
type input "2"
type input "$28.72"
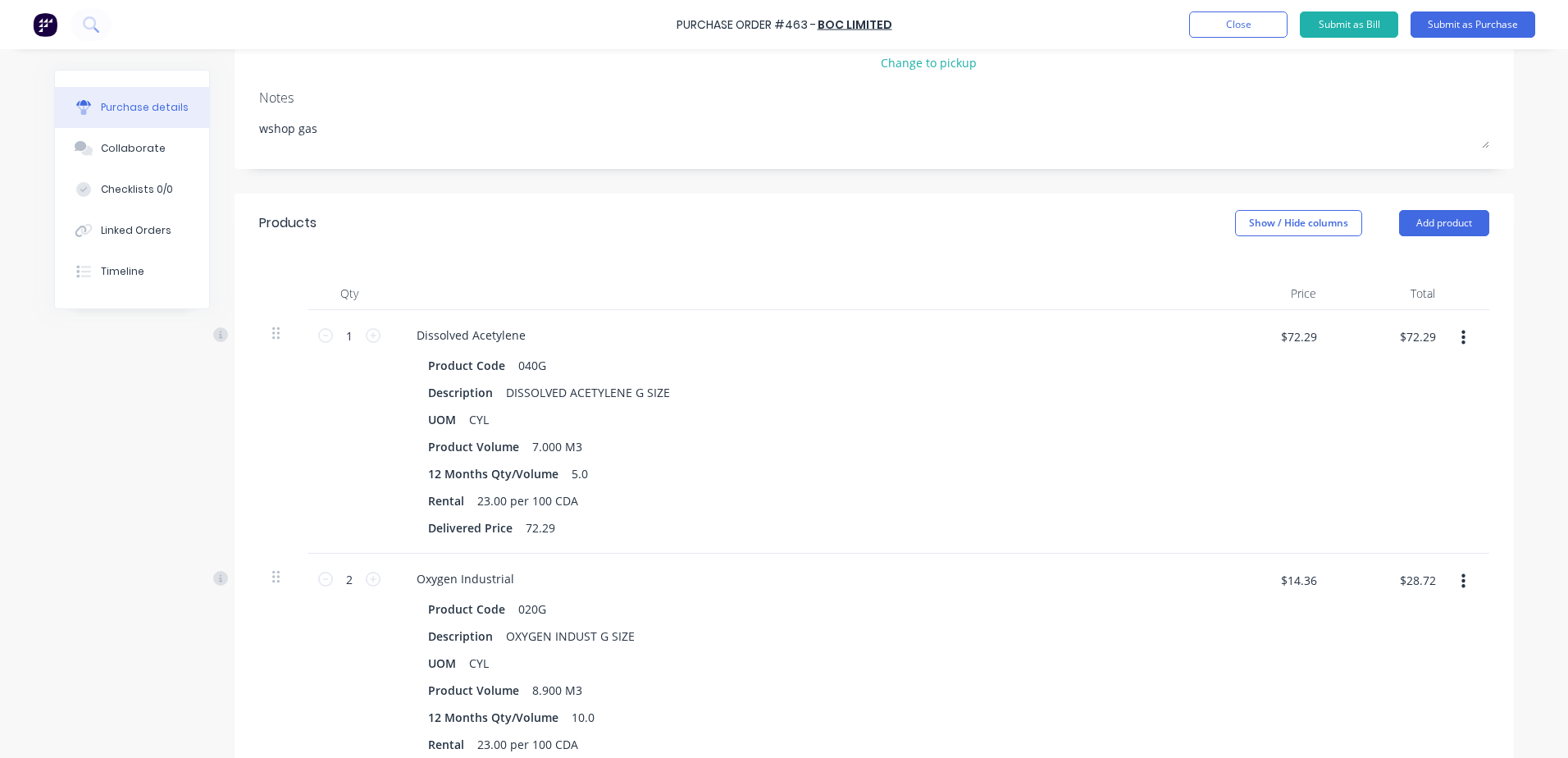
scroll to position [0, 0]
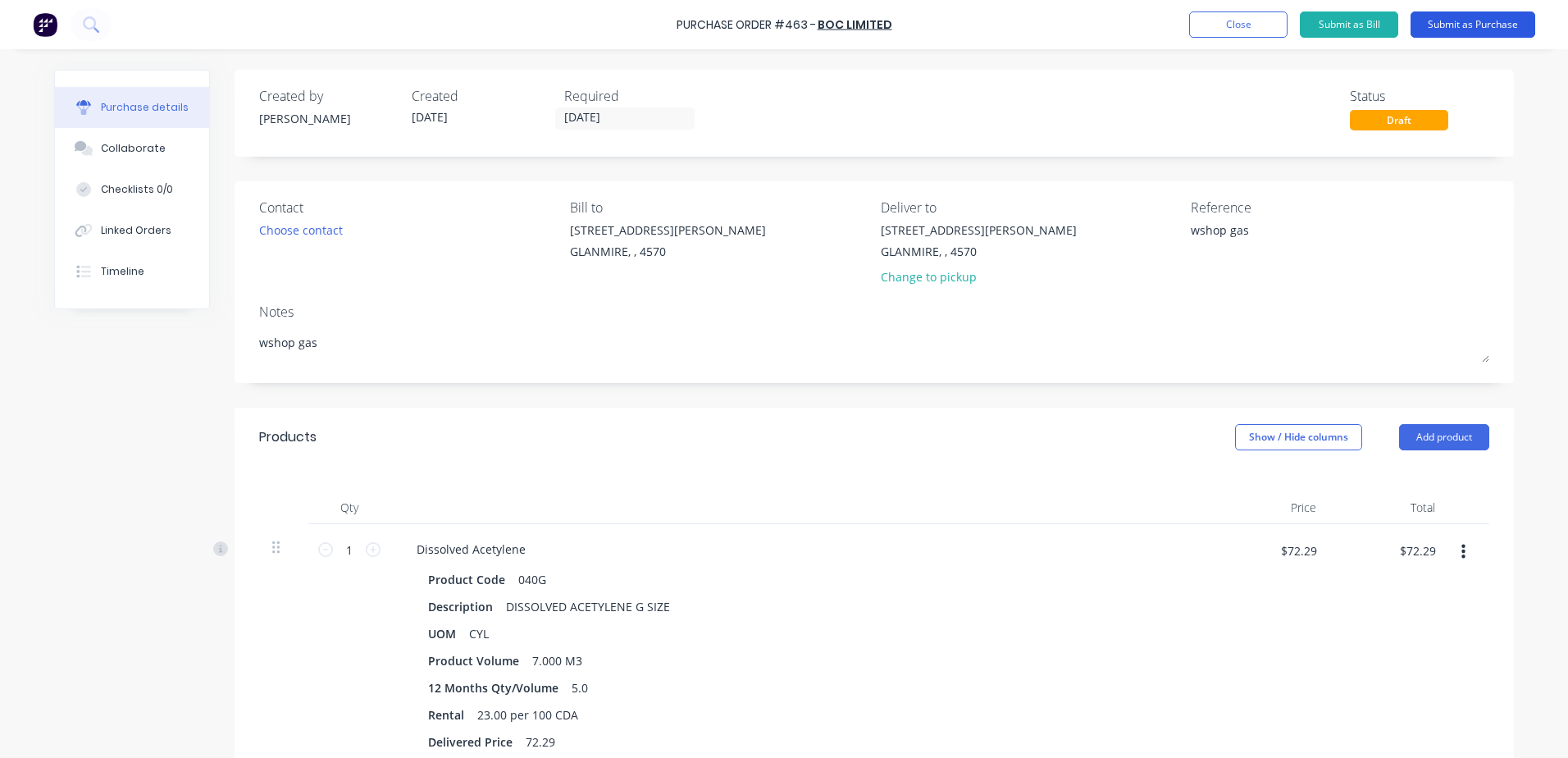
click at [1495, 31] on button "Submit as Purchase" at bounding box center [1473, 25] width 125 height 26
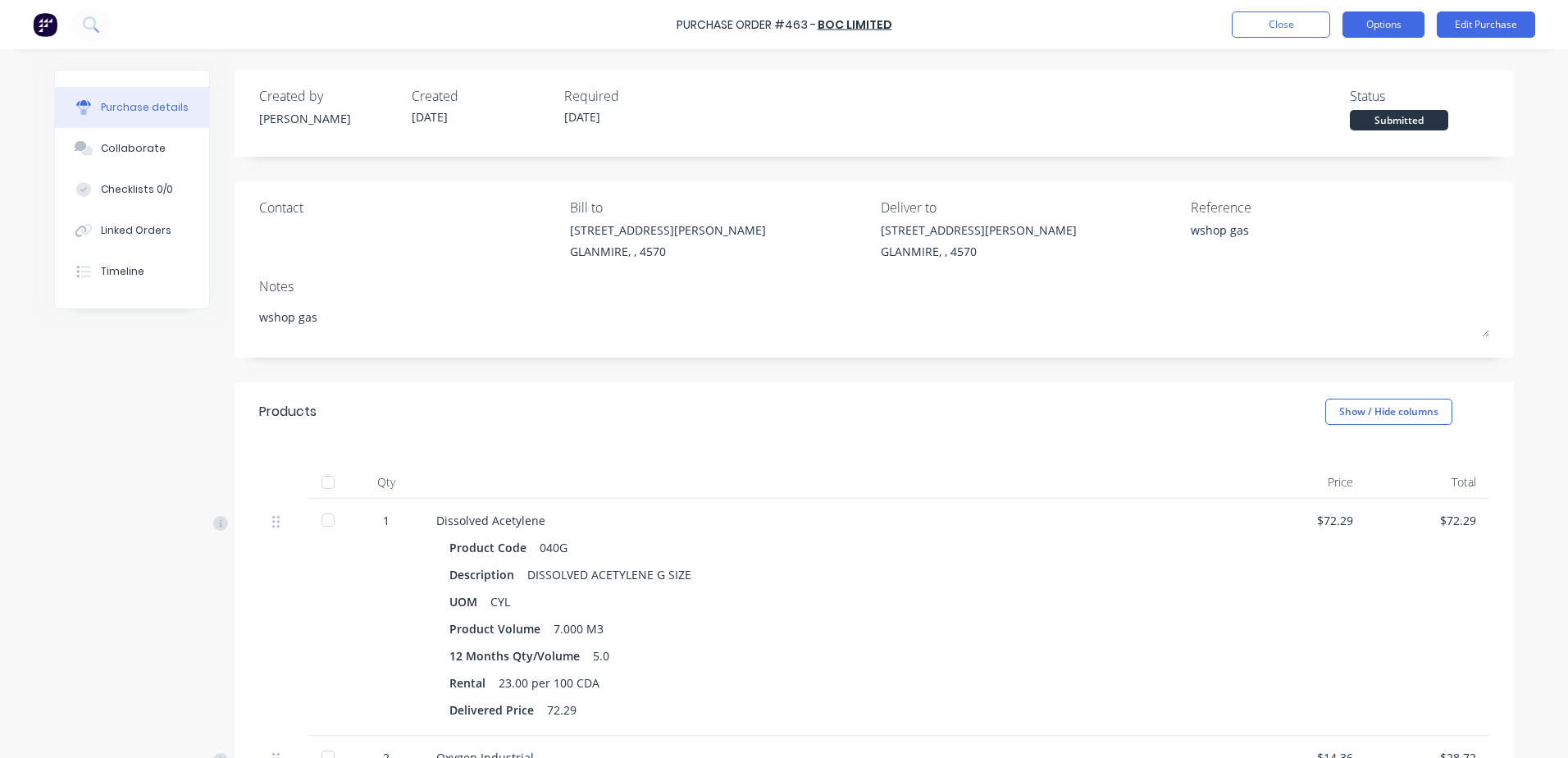
click at [1396, 26] on button "Options" at bounding box center [1384, 25] width 82 height 26
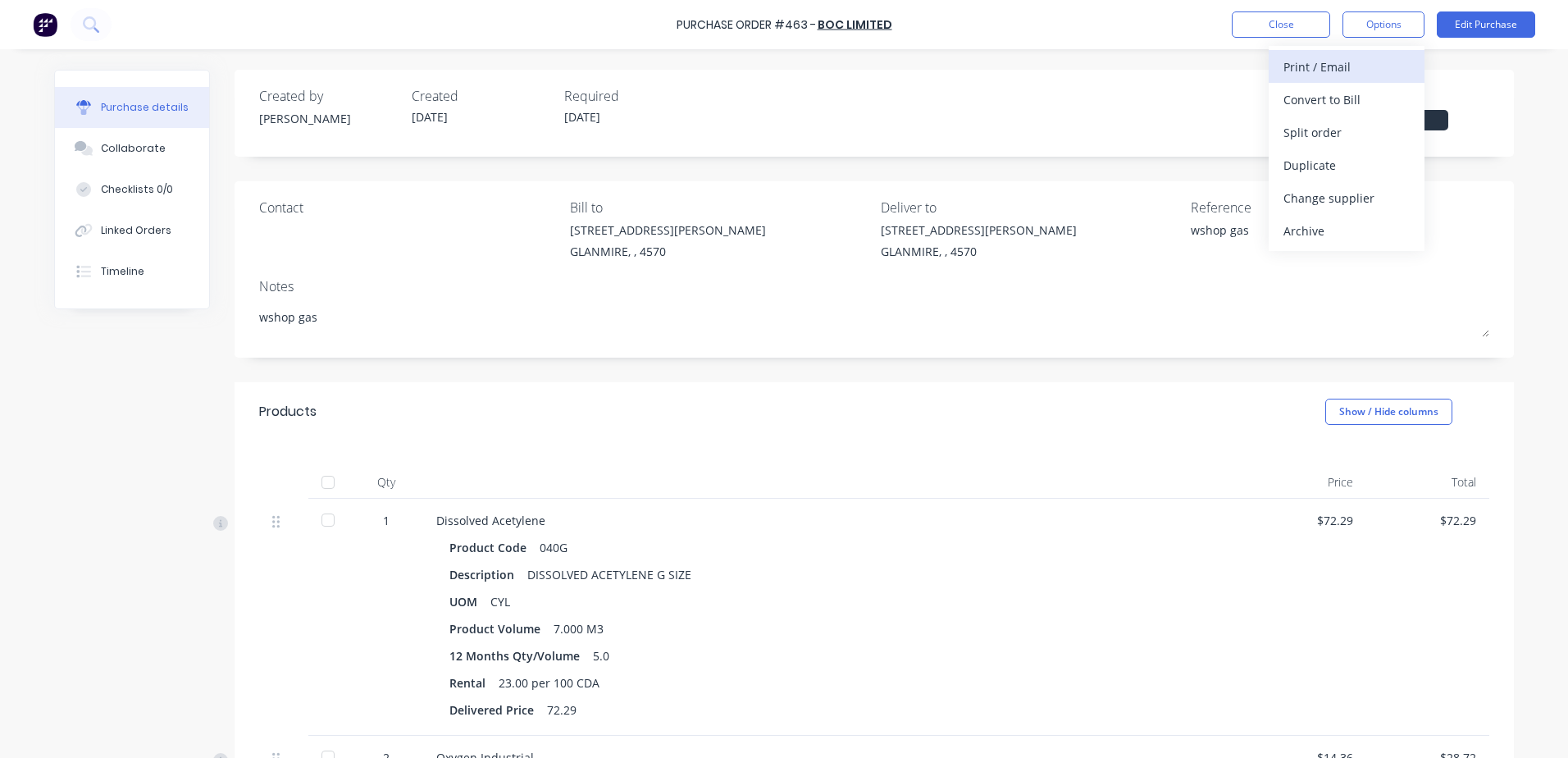
click at [1364, 59] on div "Print / Email" at bounding box center [1347, 66] width 127 height 24
click at [1341, 88] on div "With pricing" at bounding box center [1347, 99] width 127 height 24
type textarea "x"
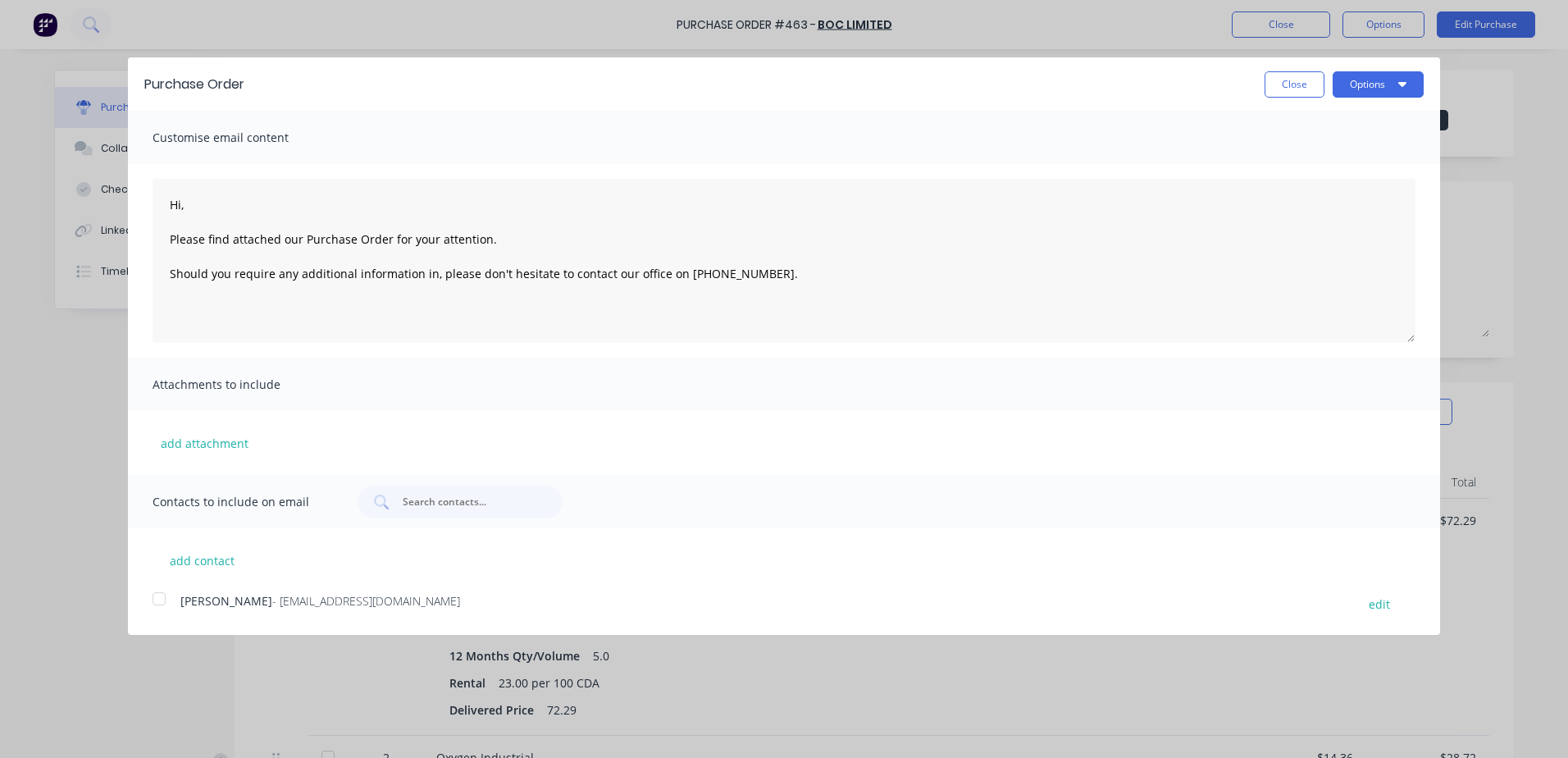
click at [155, 602] on div at bounding box center [159, 598] width 33 height 33
type textarea "Hi, Please find attached our Purchase Order for your attention. Should you requ…"
click at [1385, 86] on button "Options" at bounding box center [1378, 84] width 91 height 26
click at [1346, 156] on div "Email" at bounding box center [1346, 158] width 127 height 24
type textarea "x"
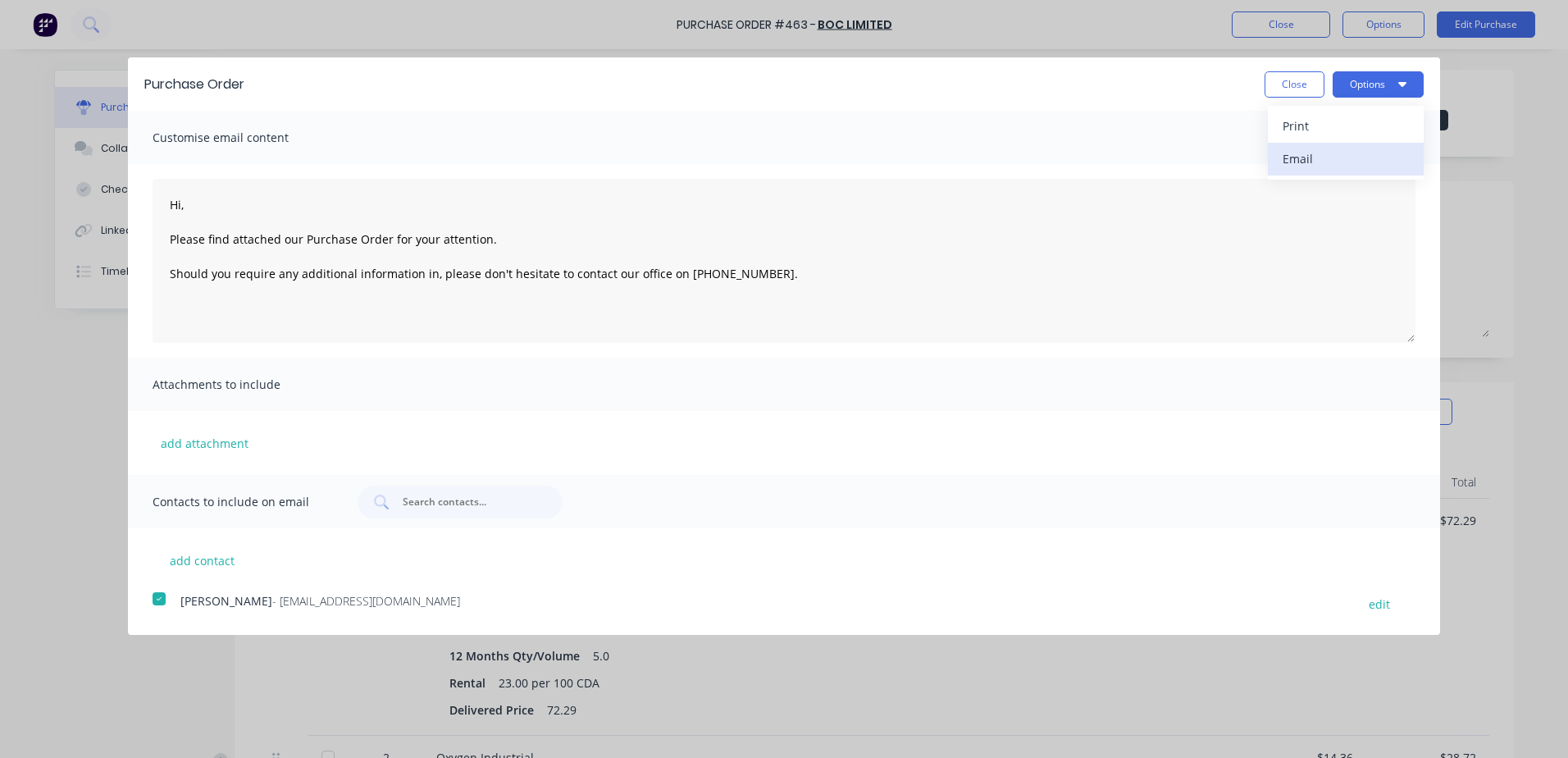
type textarea "Hi, Please find attached our Purchase Order for your attention. Should you requ…"
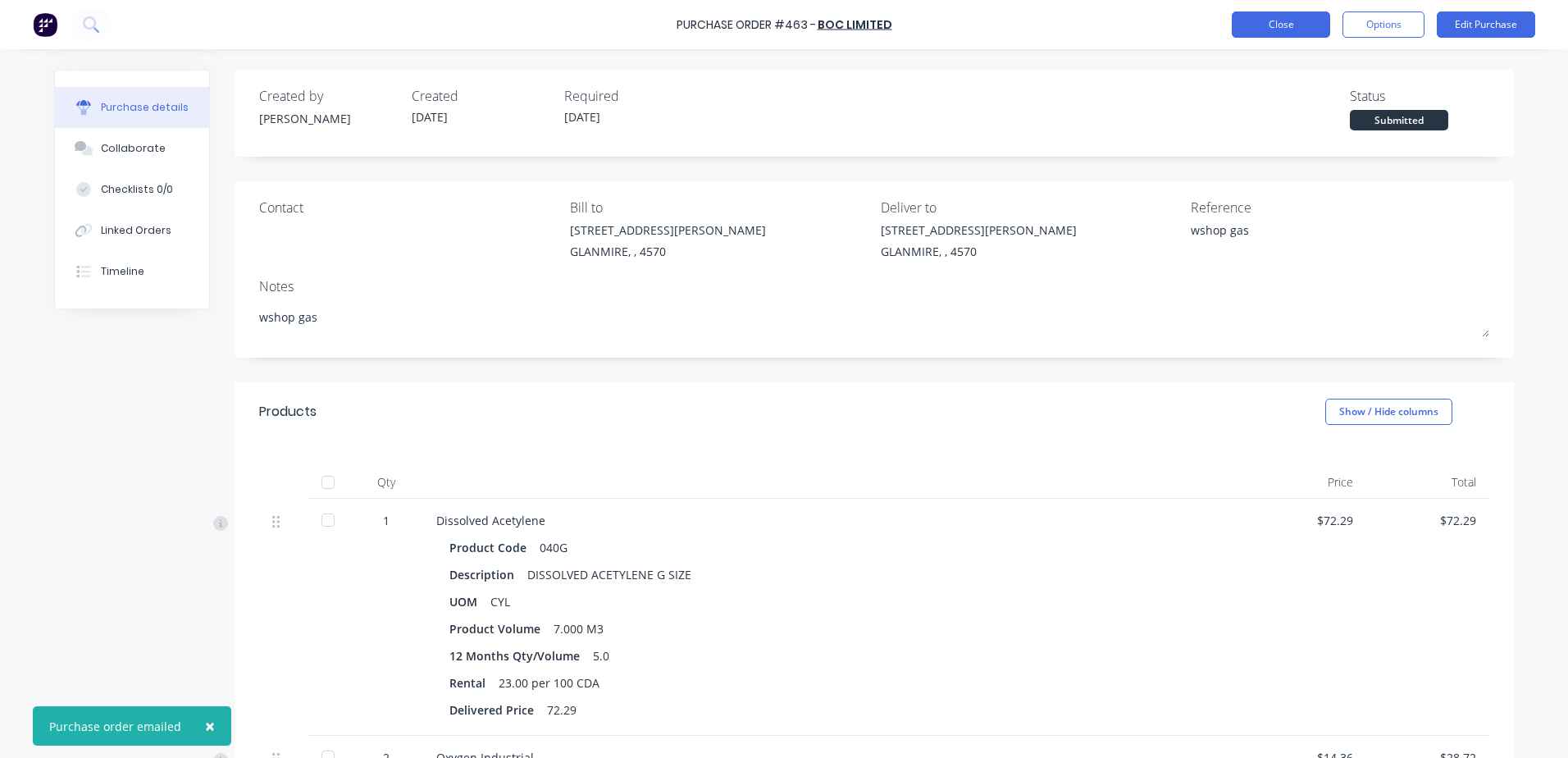
type textarea "x"
click at [1271, 26] on button "Close" at bounding box center [1281, 25] width 98 height 26
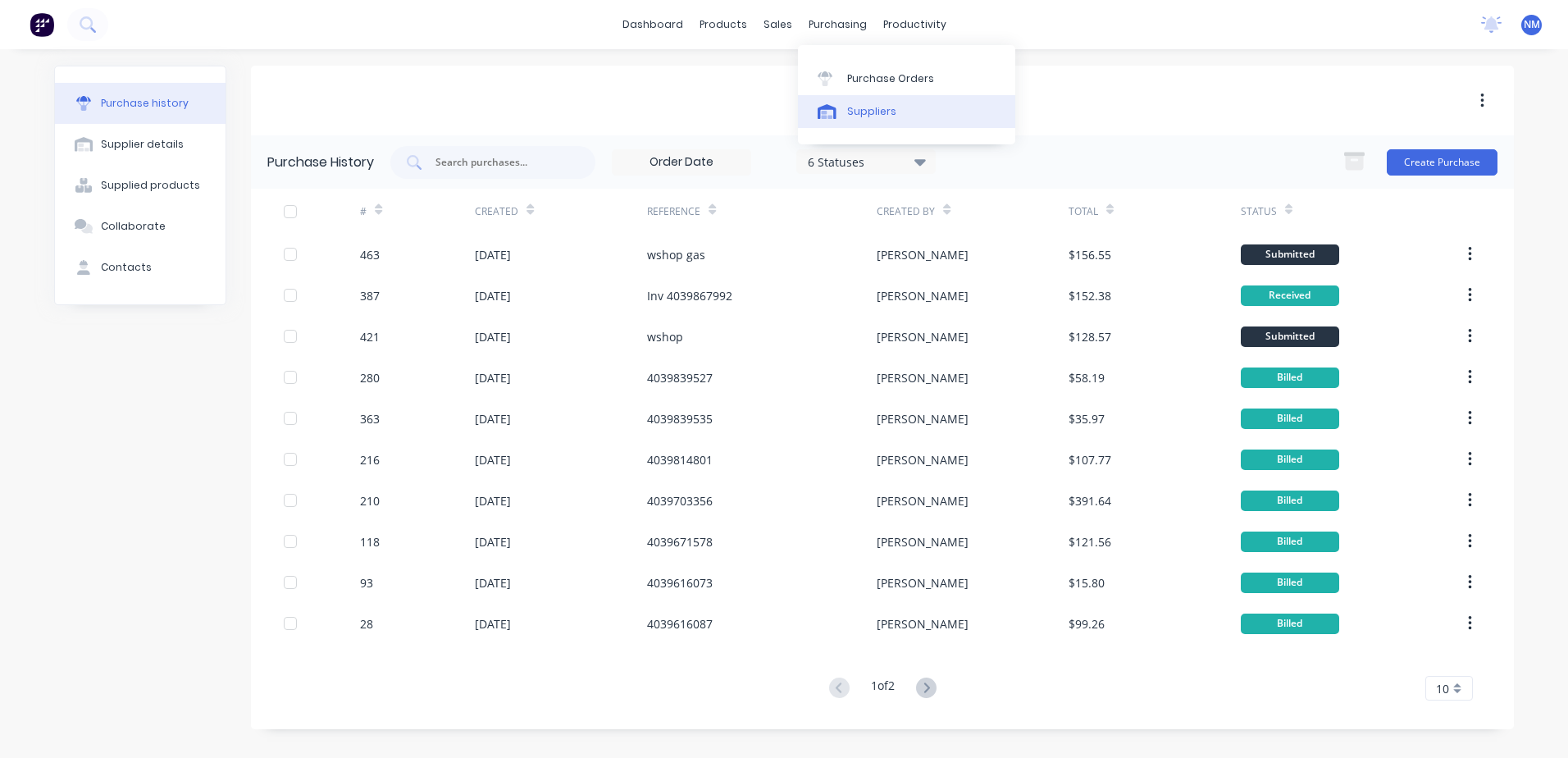
click at [871, 109] on div "Suppliers" at bounding box center [871, 112] width 49 height 15
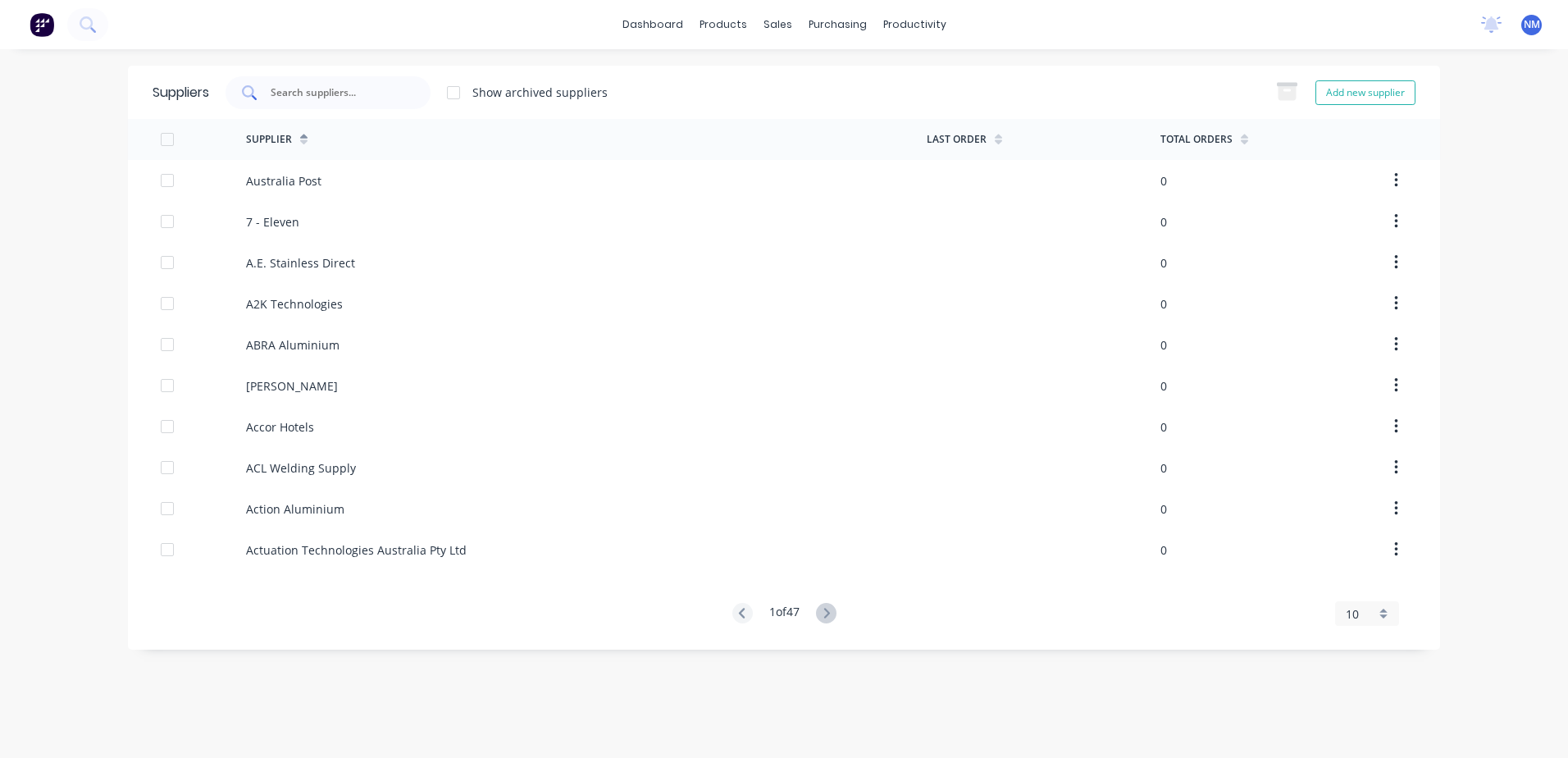
click at [318, 97] on input "text" at bounding box center [337, 92] width 136 height 16
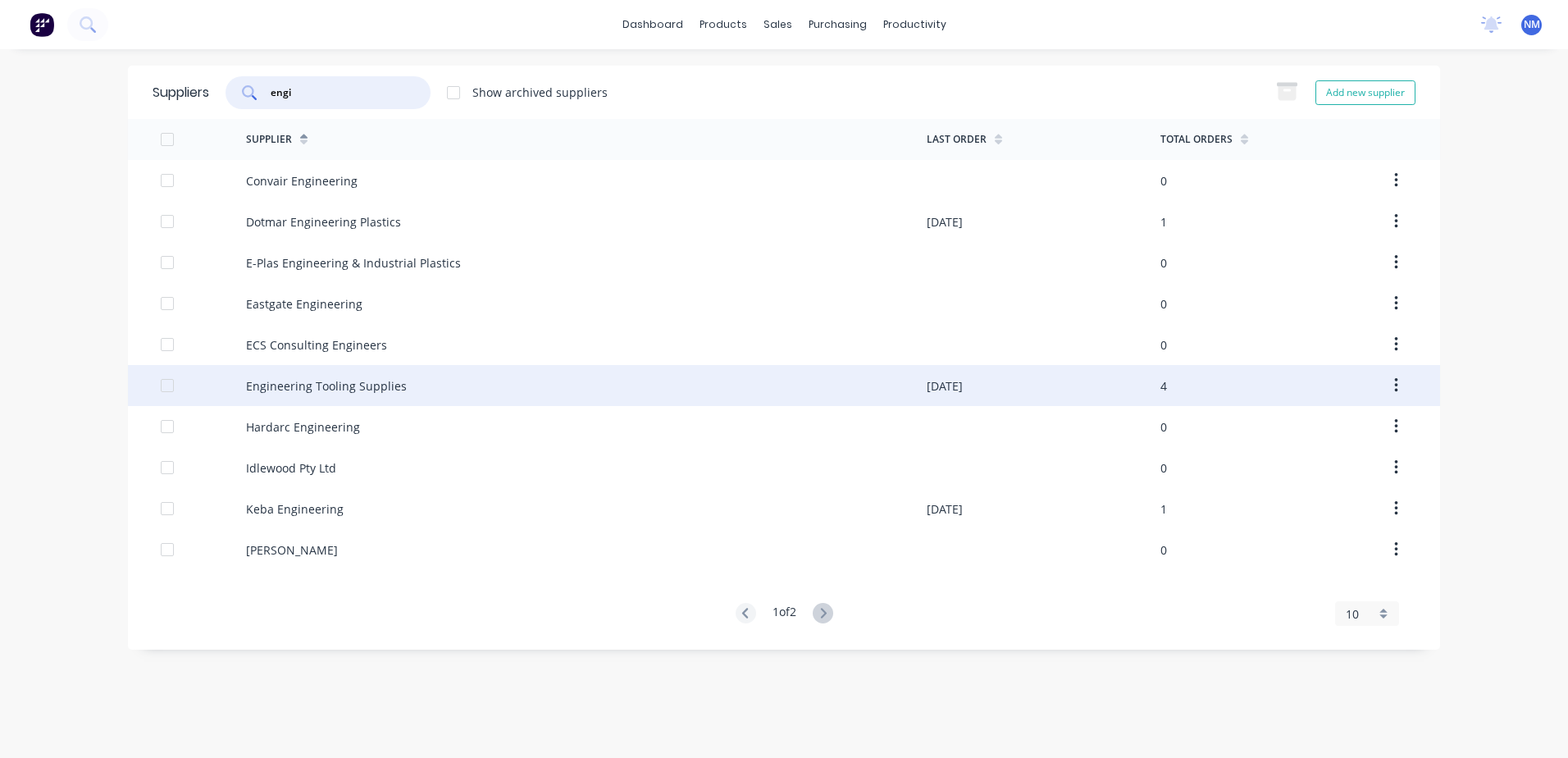
type input "engi"
click at [338, 391] on div "Engineering Tooling Supplies" at bounding box center [326, 386] width 161 height 17
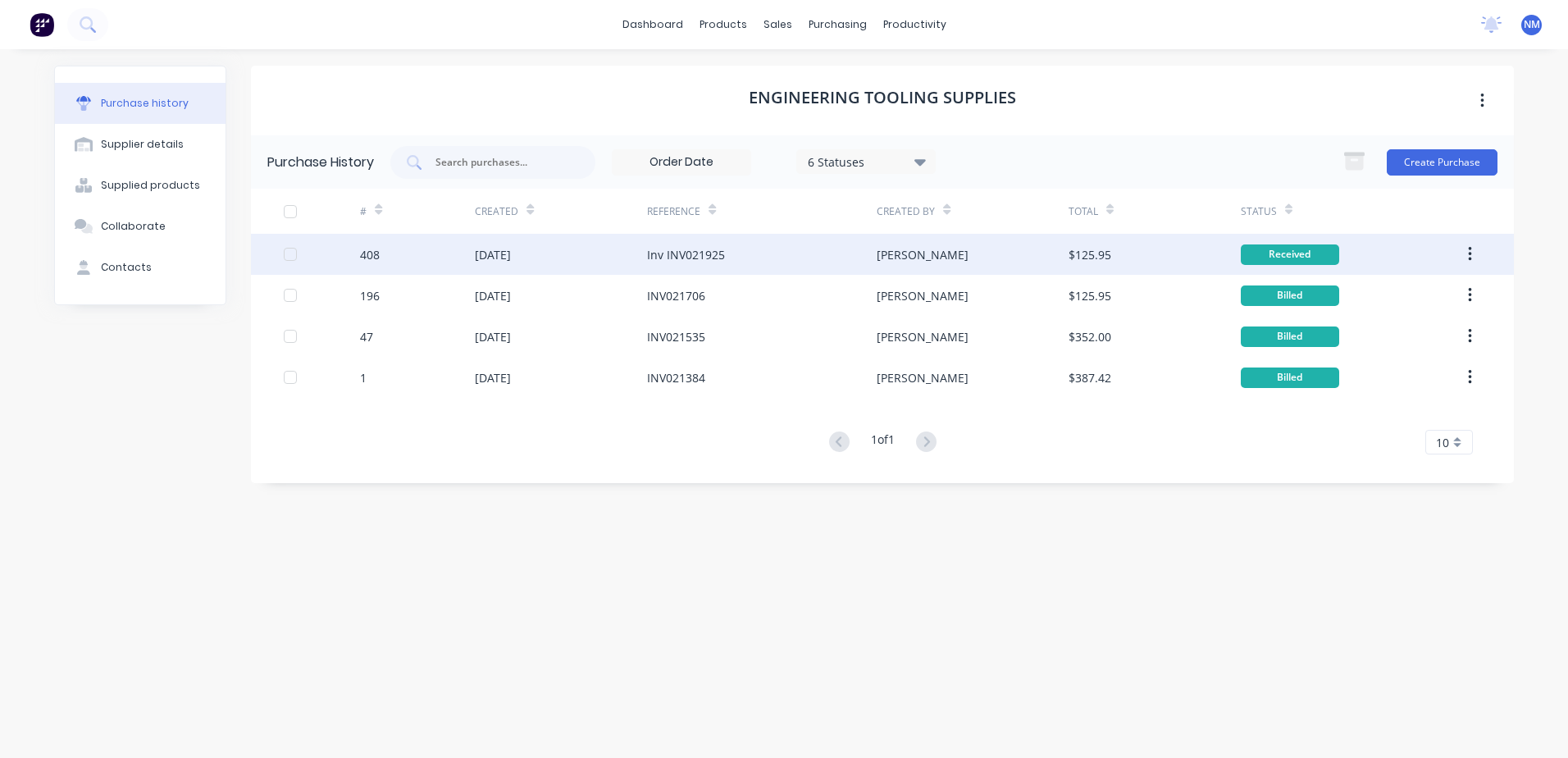
click at [766, 253] on div "Inv INV021925" at bounding box center [762, 253] width 230 height 41
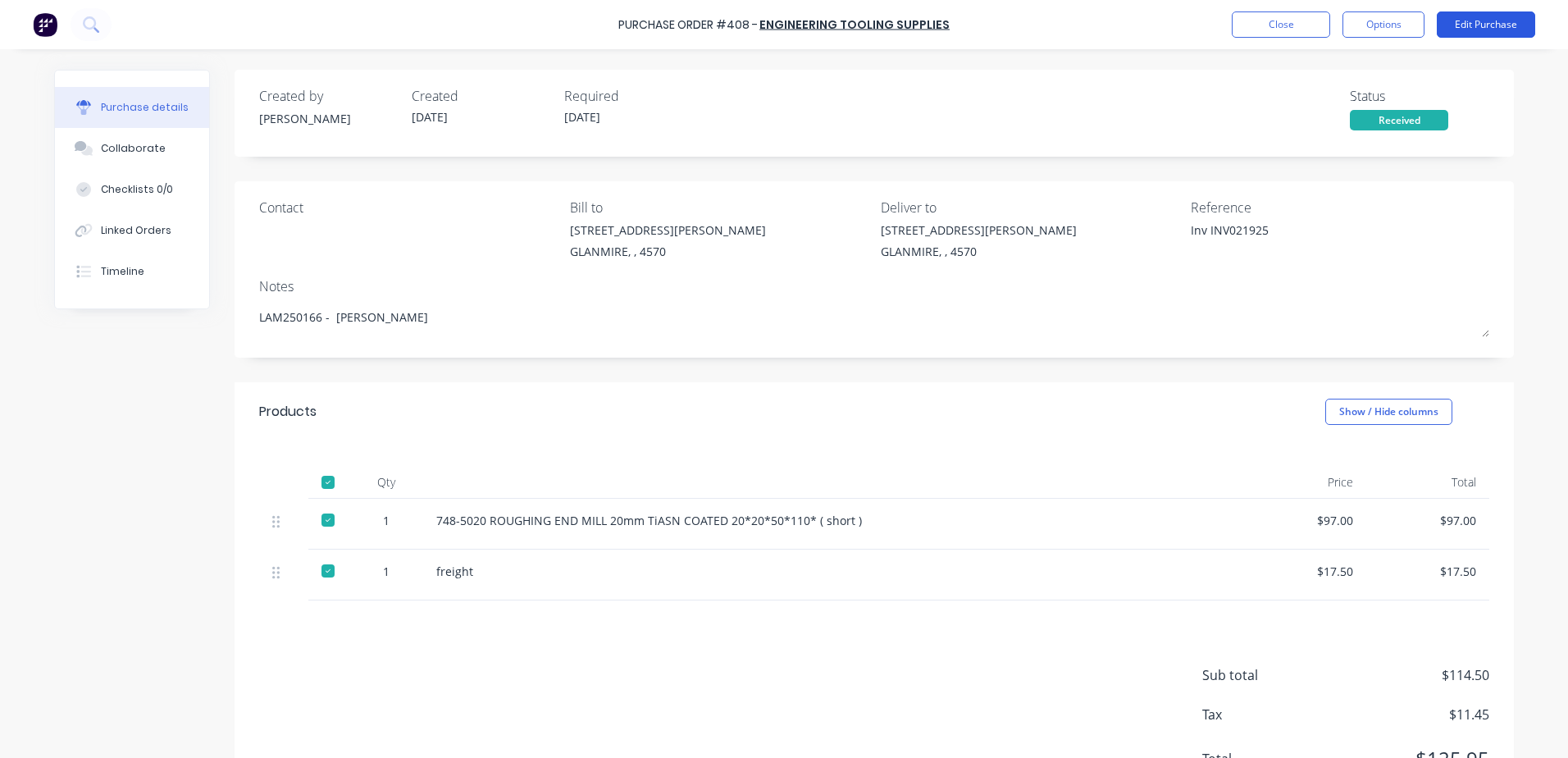
click at [1461, 22] on button "Edit Purchase" at bounding box center [1486, 25] width 98 height 26
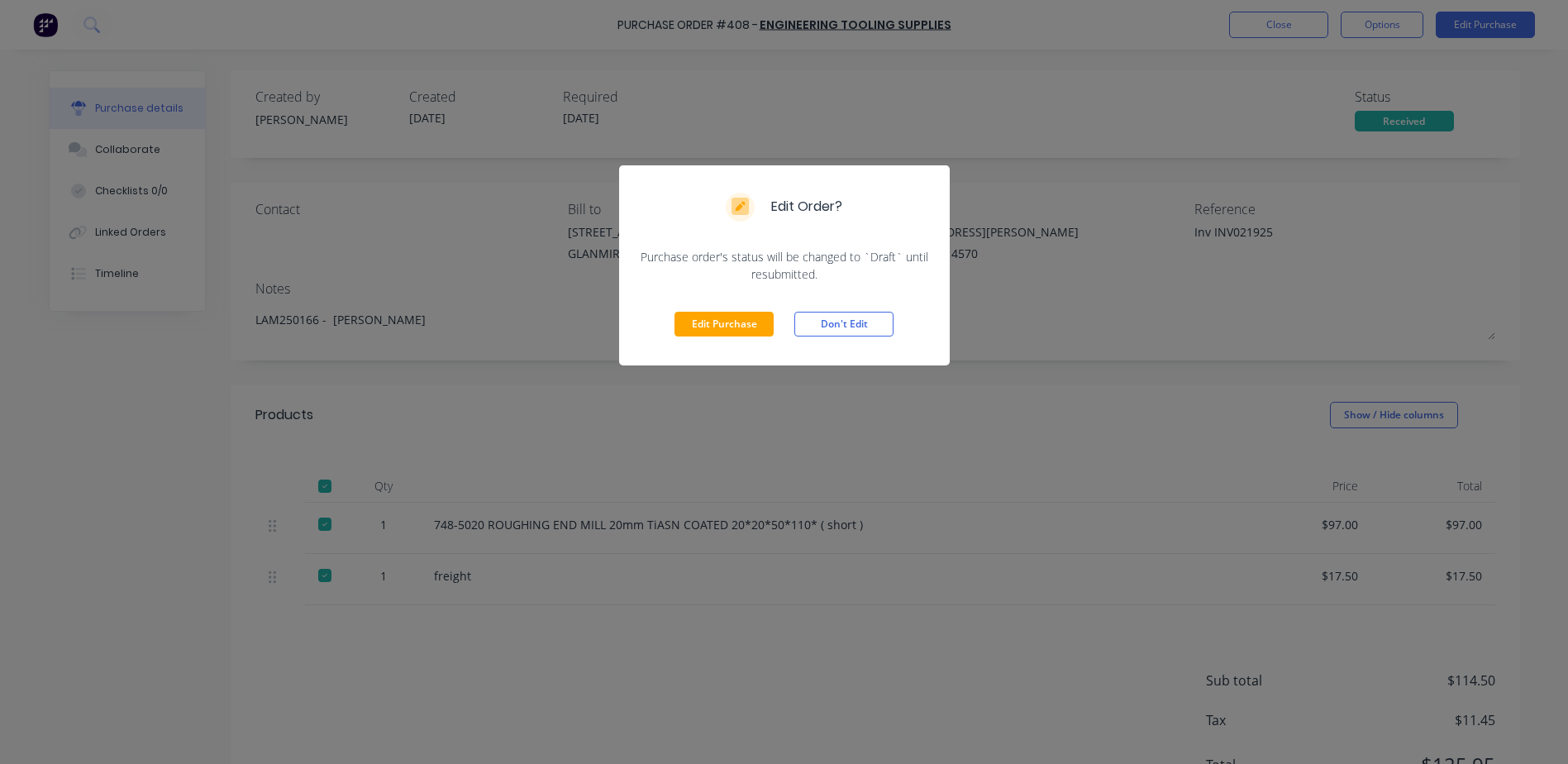
click at [908, 697] on div "Edit Order? Purchase order's status will be changed to `Draft` until resubmitte…" at bounding box center [784, 382] width 1568 height 764
type textarea "x"
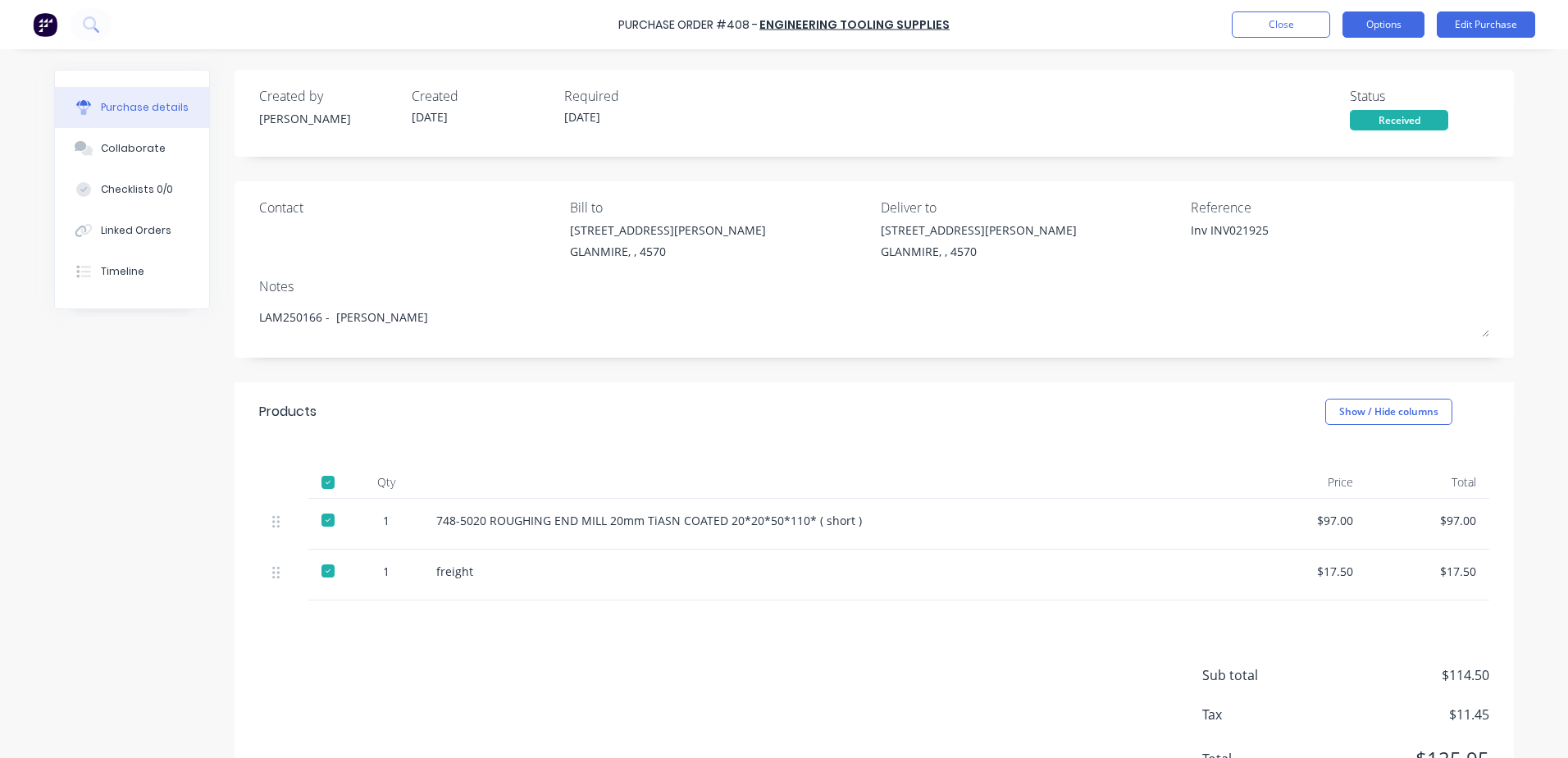
click at [1353, 34] on button "Options" at bounding box center [1384, 25] width 82 height 26
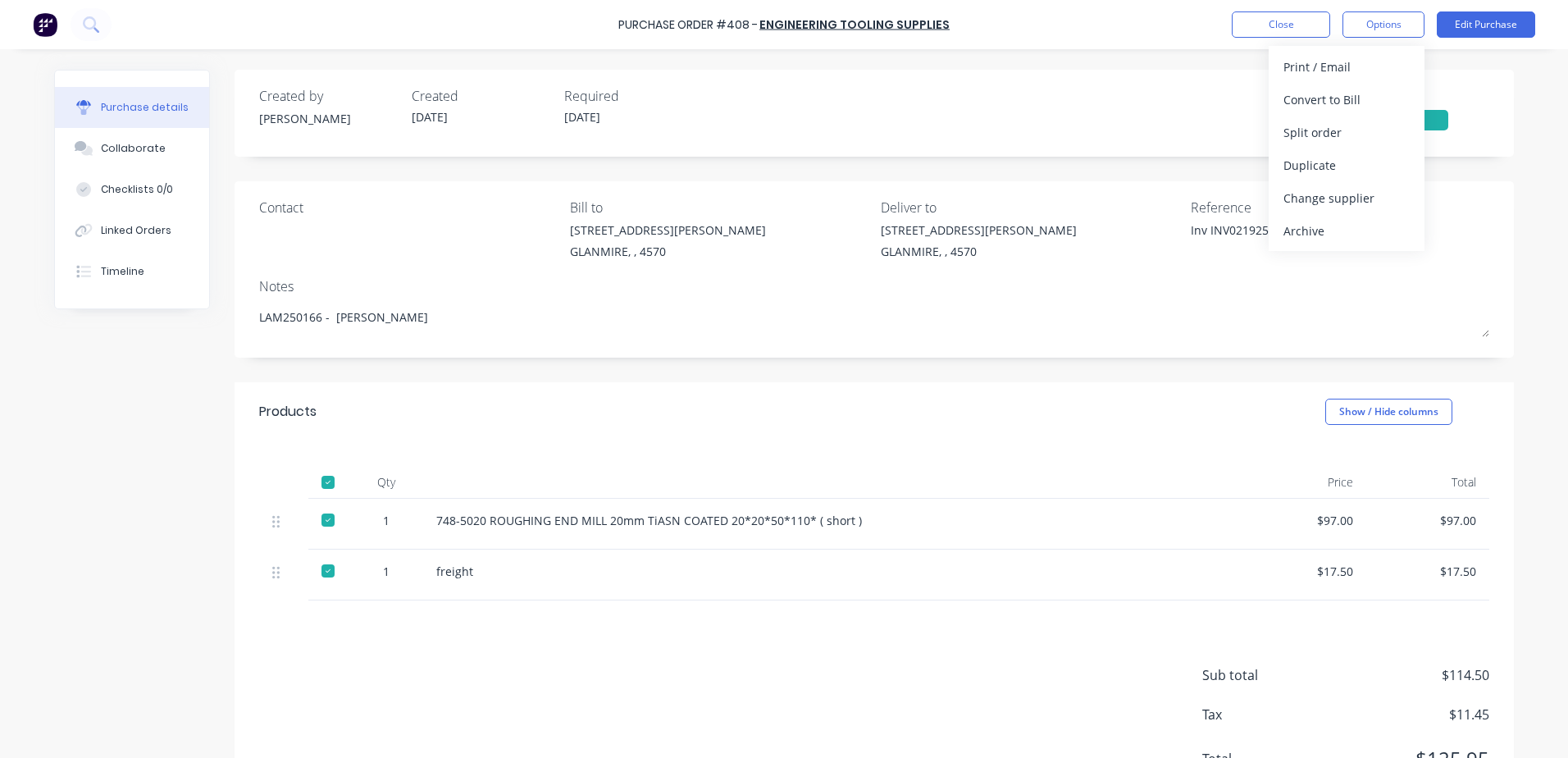
click at [985, 404] on div "Products Show / Hide columns" at bounding box center [874, 411] width 1280 height 59
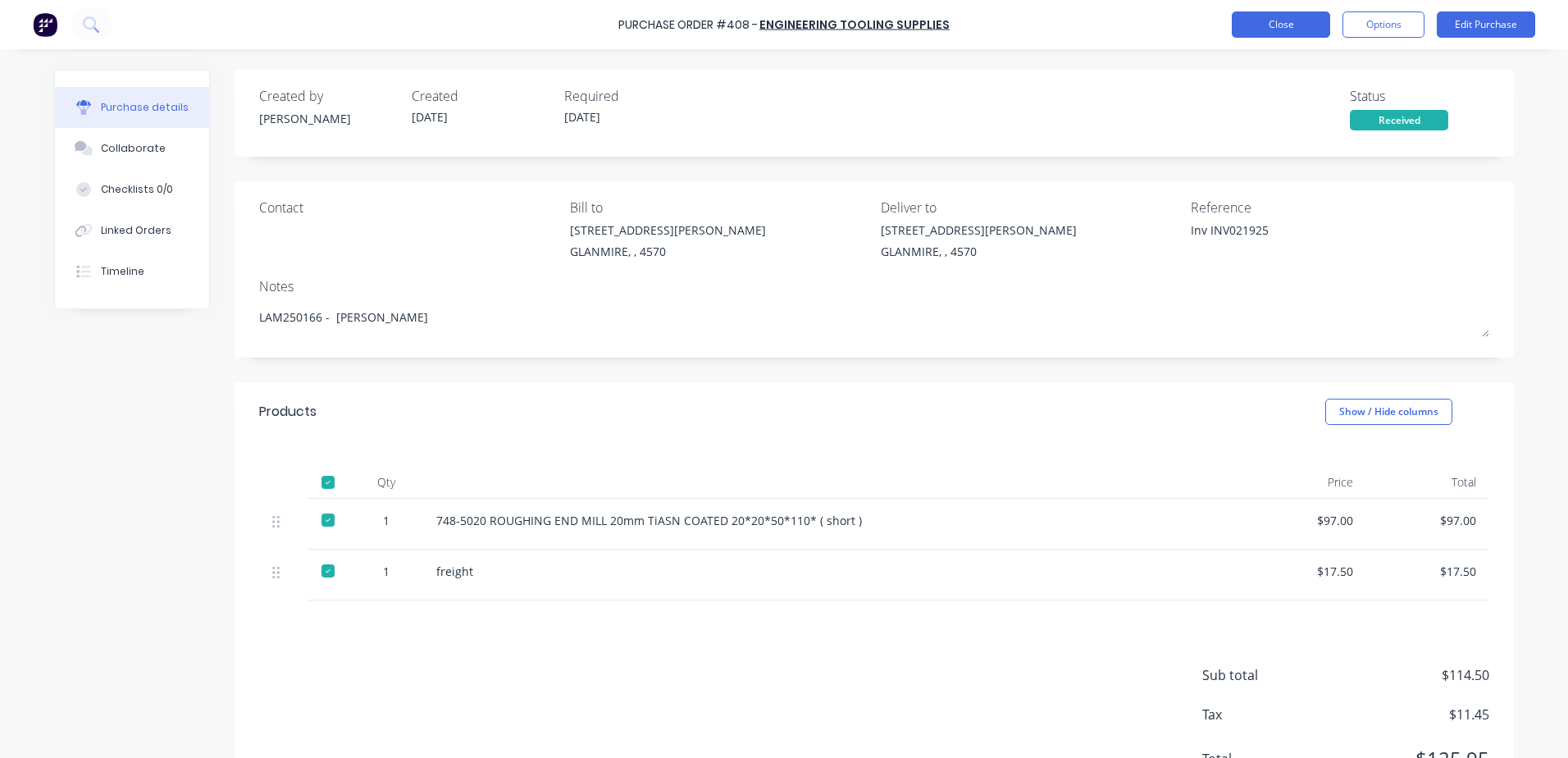
click at [1256, 33] on button "Close" at bounding box center [1281, 25] width 98 height 26
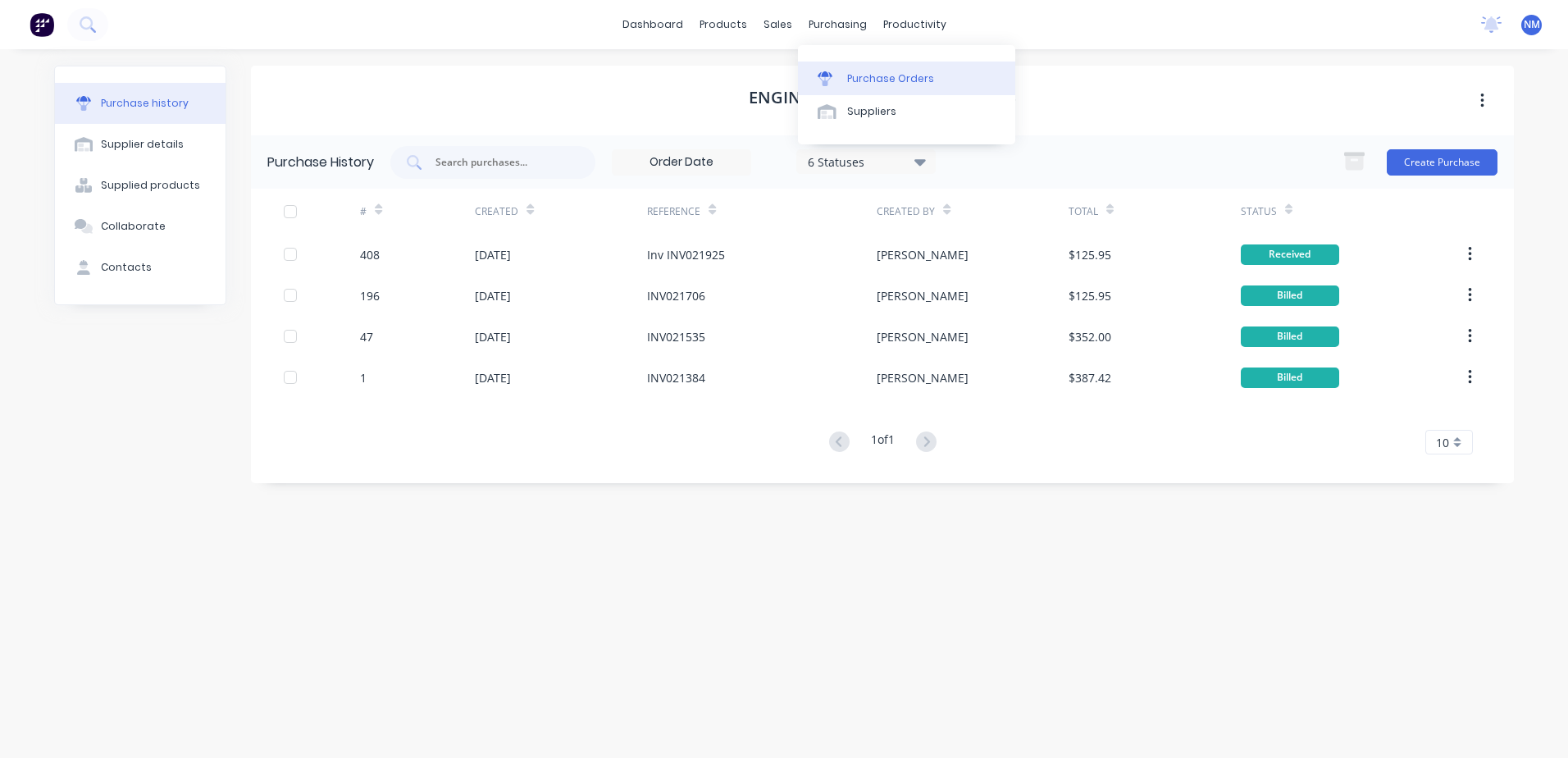
click at [859, 82] on div "Purchase Orders" at bounding box center [890, 78] width 87 height 15
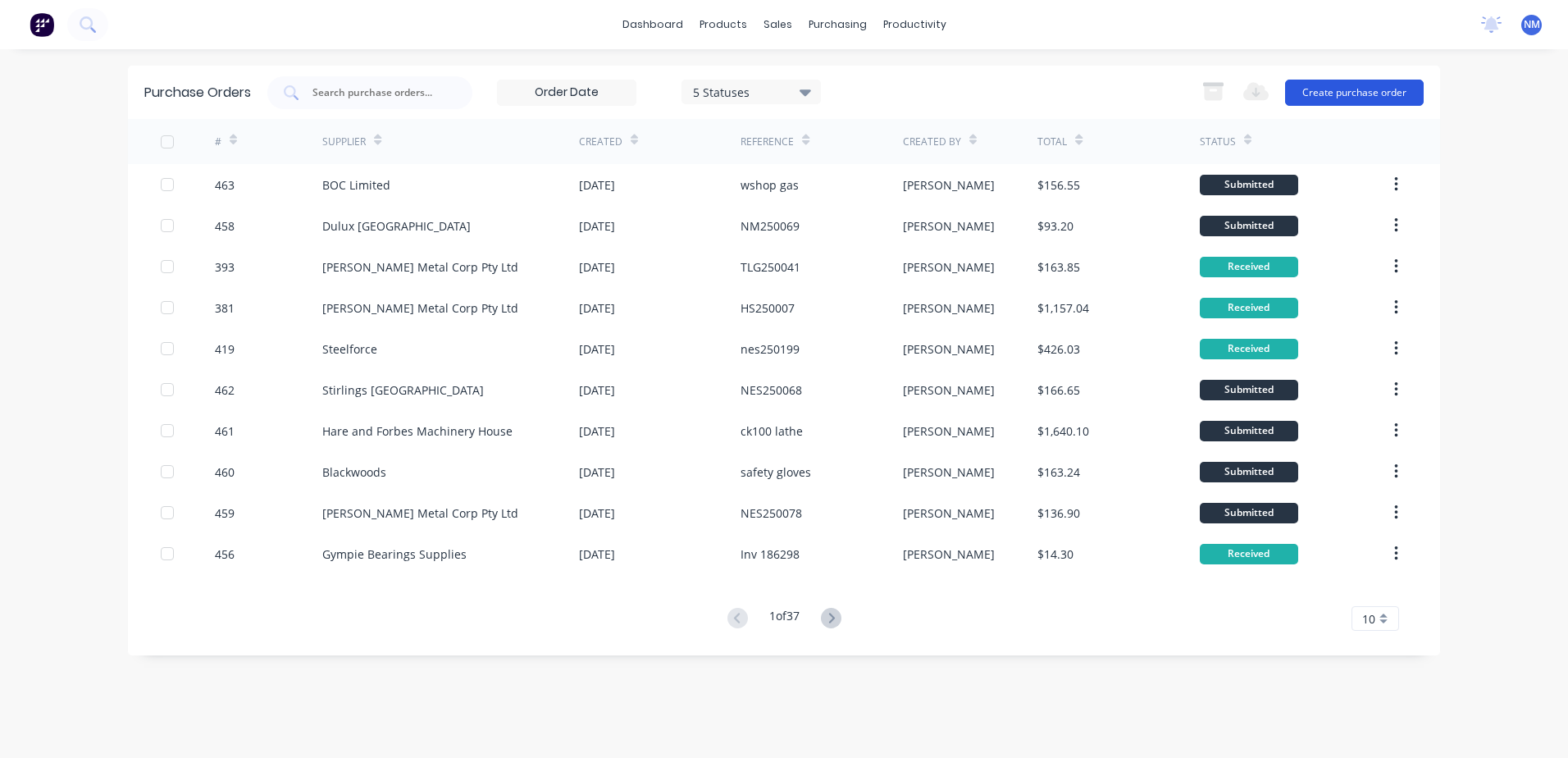
click at [1334, 96] on button "Create purchase order" at bounding box center [1354, 93] width 139 height 26
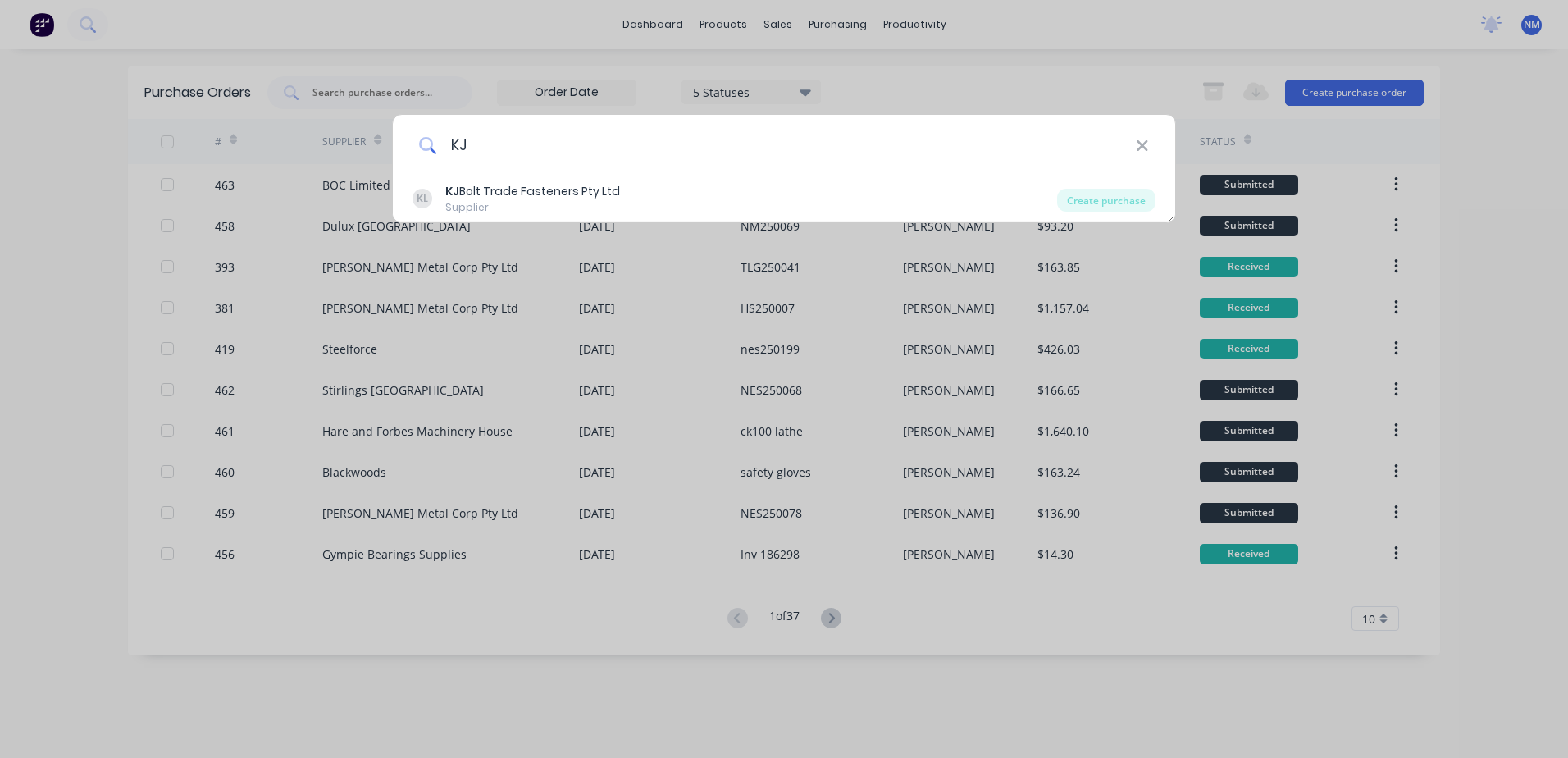
type input "kj"
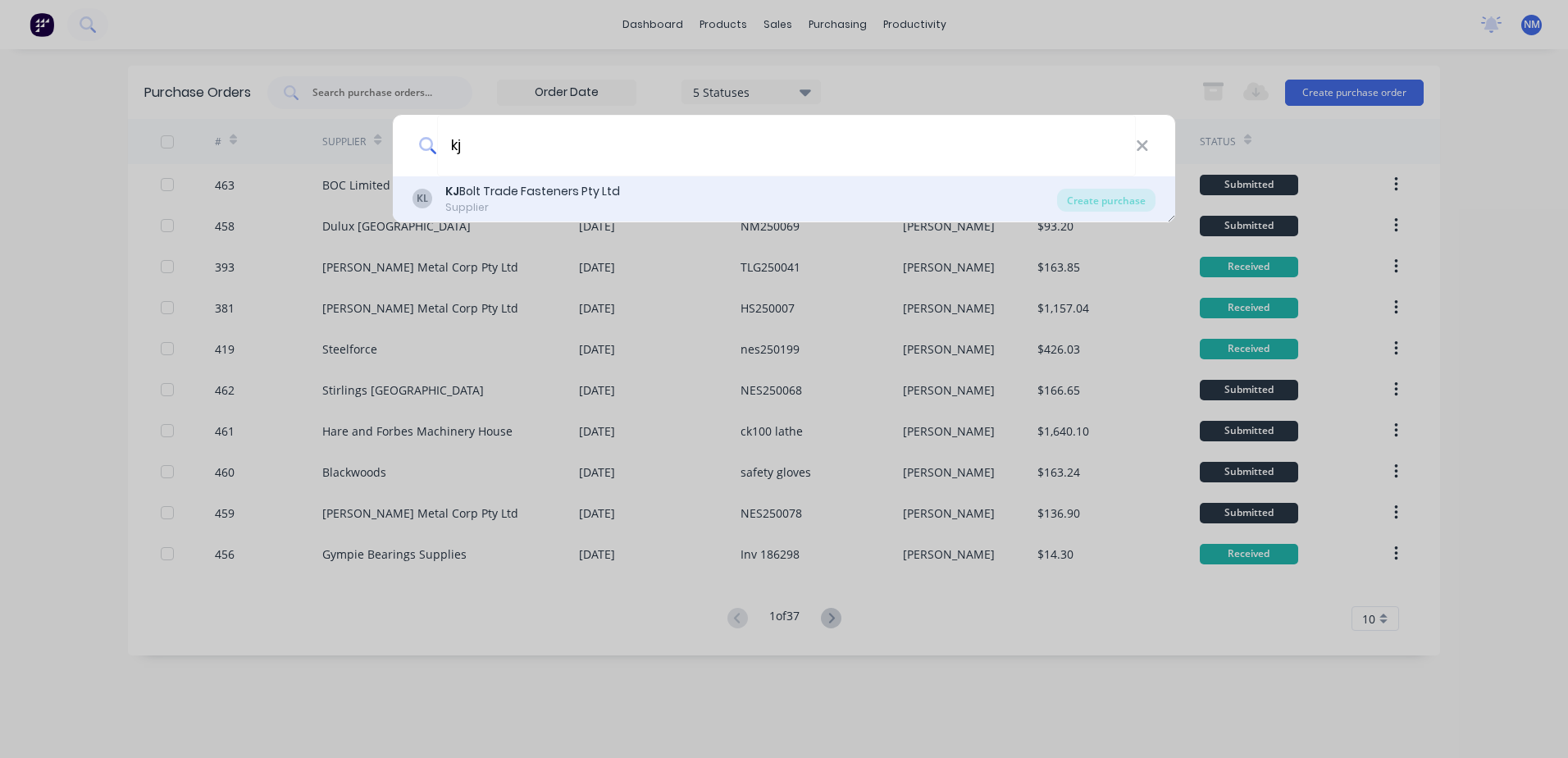
click at [503, 201] on div "Supplier" at bounding box center [532, 208] width 175 height 15
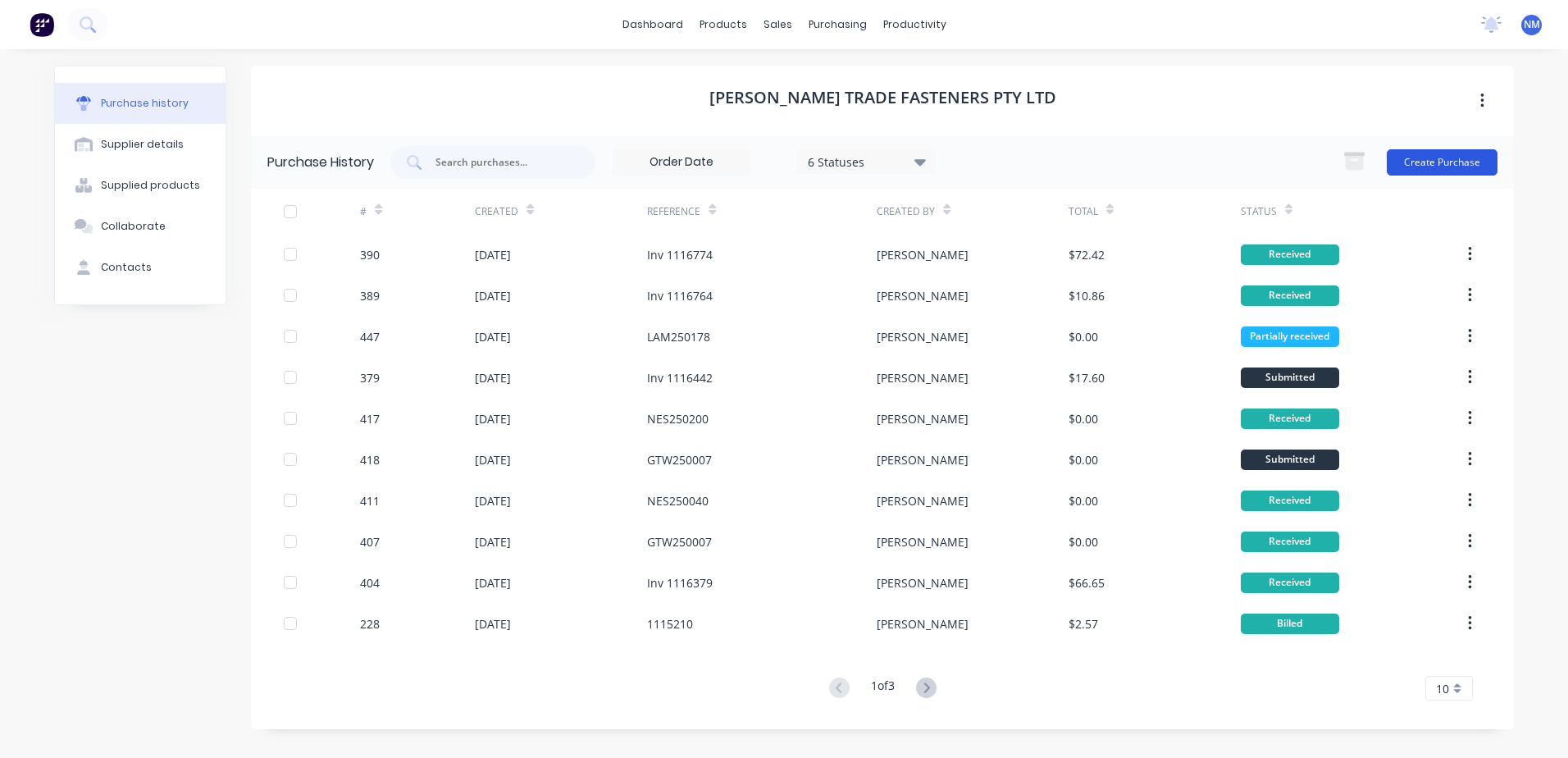
click at [1405, 164] on button "Create Purchase" at bounding box center [1441, 163] width 111 height 26
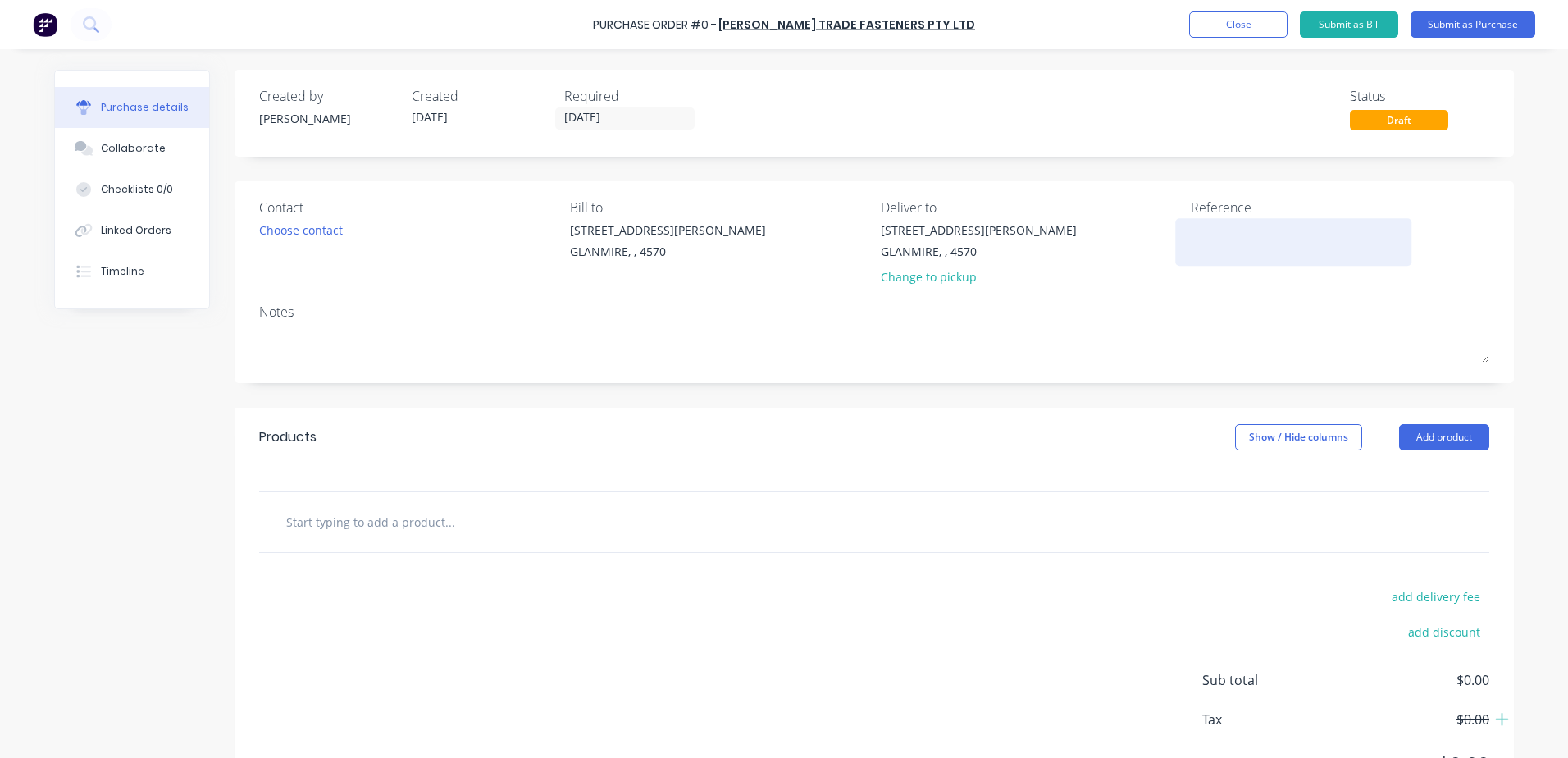
click at [1202, 246] on textarea at bounding box center [1293, 239] width 205 height 37
type textarea "x"
type textarea "W"
type textarea "x"
type textarea "WSH"
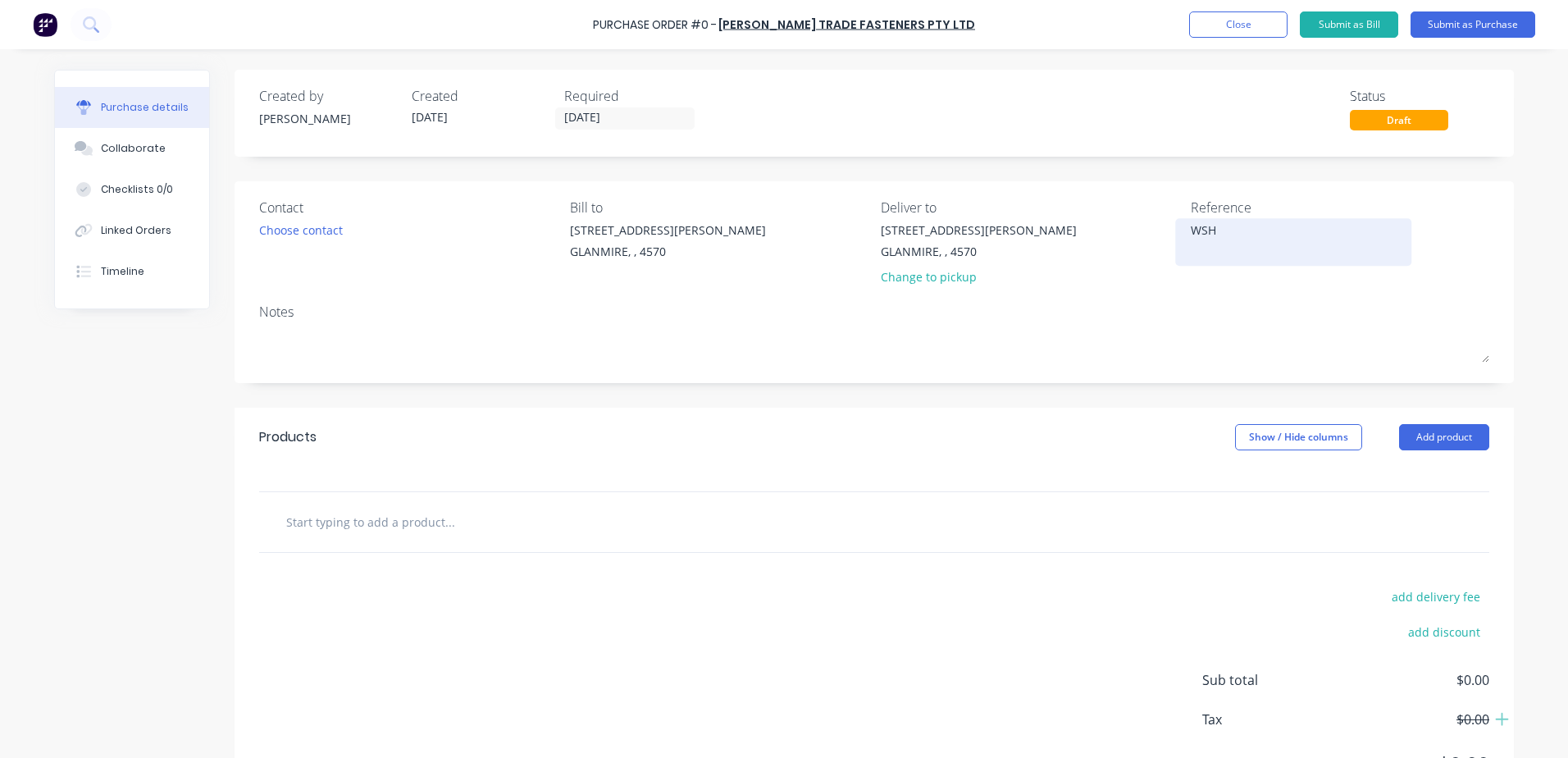
type textarea "x"
type textarea "WSHP"
type textarea "x"
type textarea "WSH"
type textarea "x"
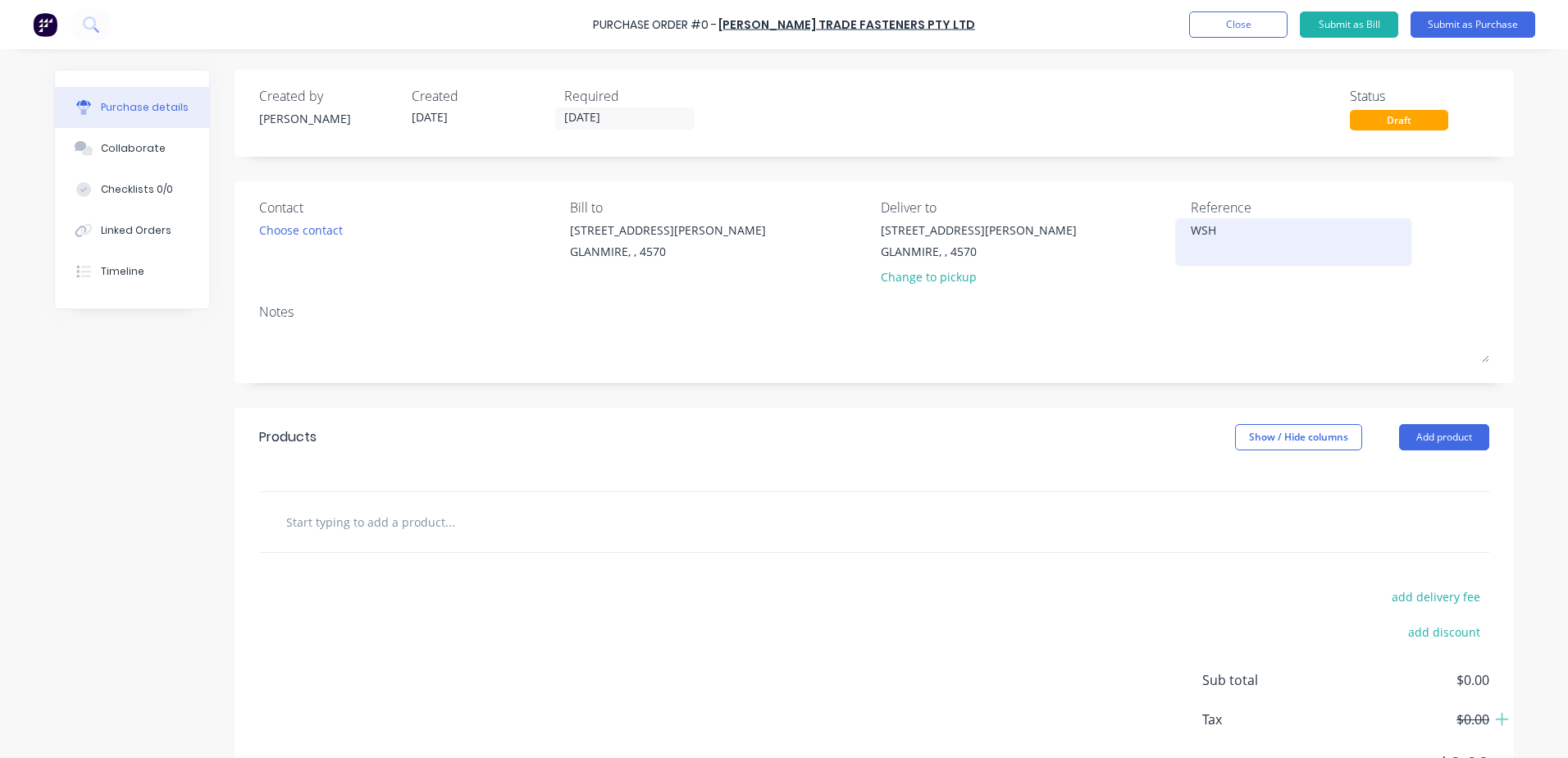
type textarea "WSHO"
type textarea "x"
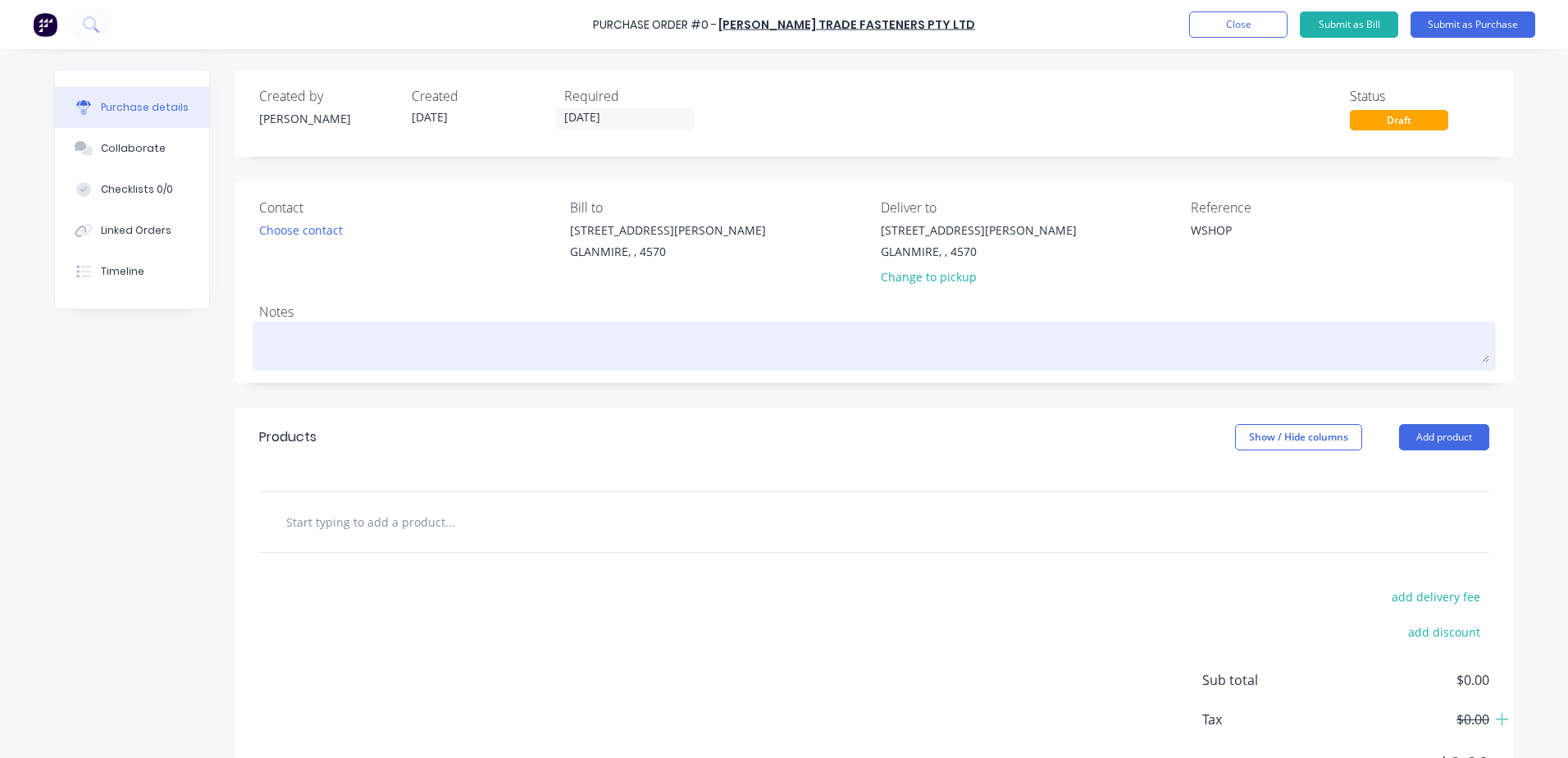
type textarea "WSHOP"
type textarea "x"
type textarea "WSHOP"
click at [326, 338] on textarea at bounding box center [874, 344] width 1231 height 37
type textarea "x"
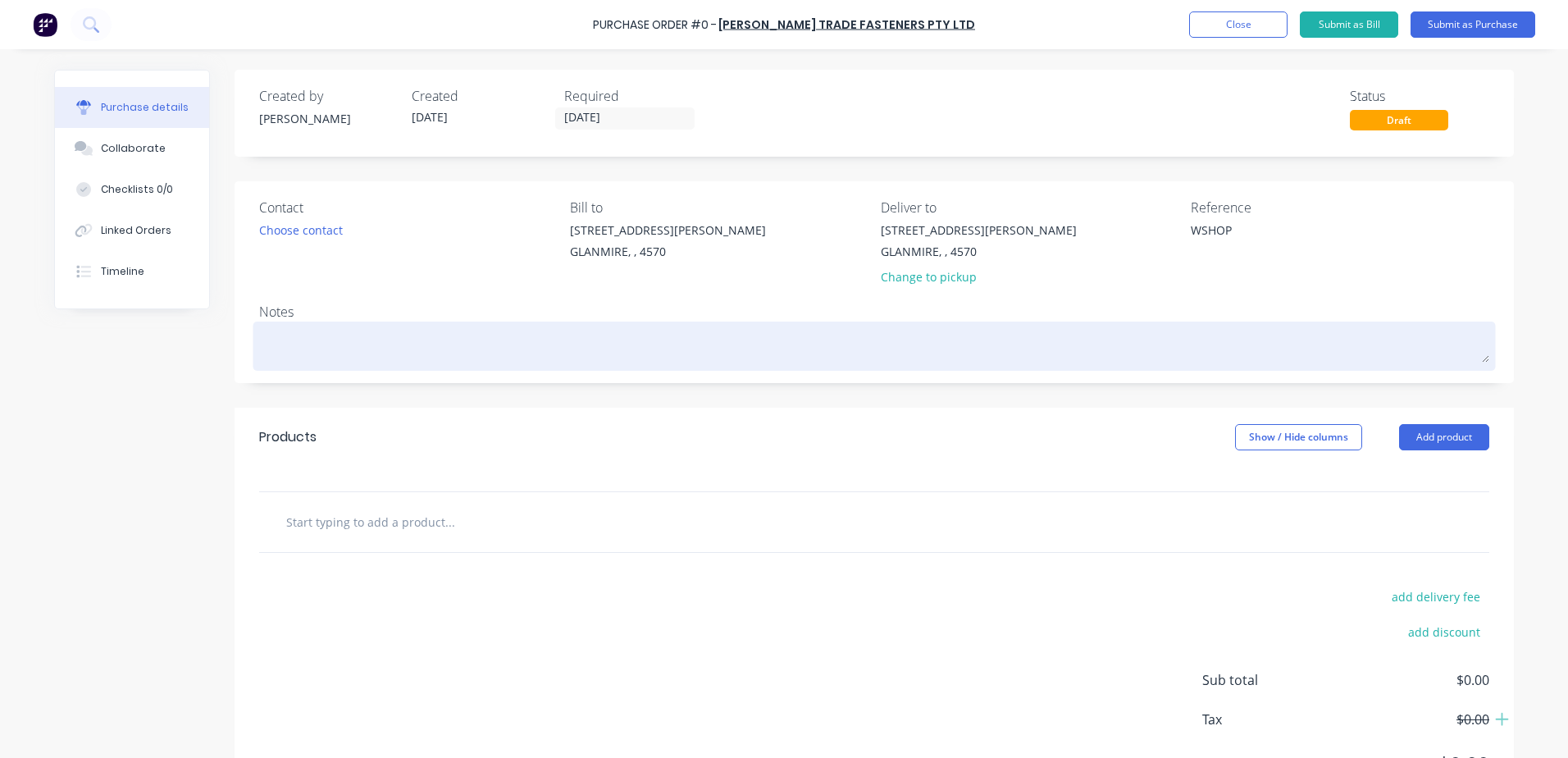
type textarea "W"
type textarea "x"
type textarea "WS"
type textarea "x"
type textarea "WSG"
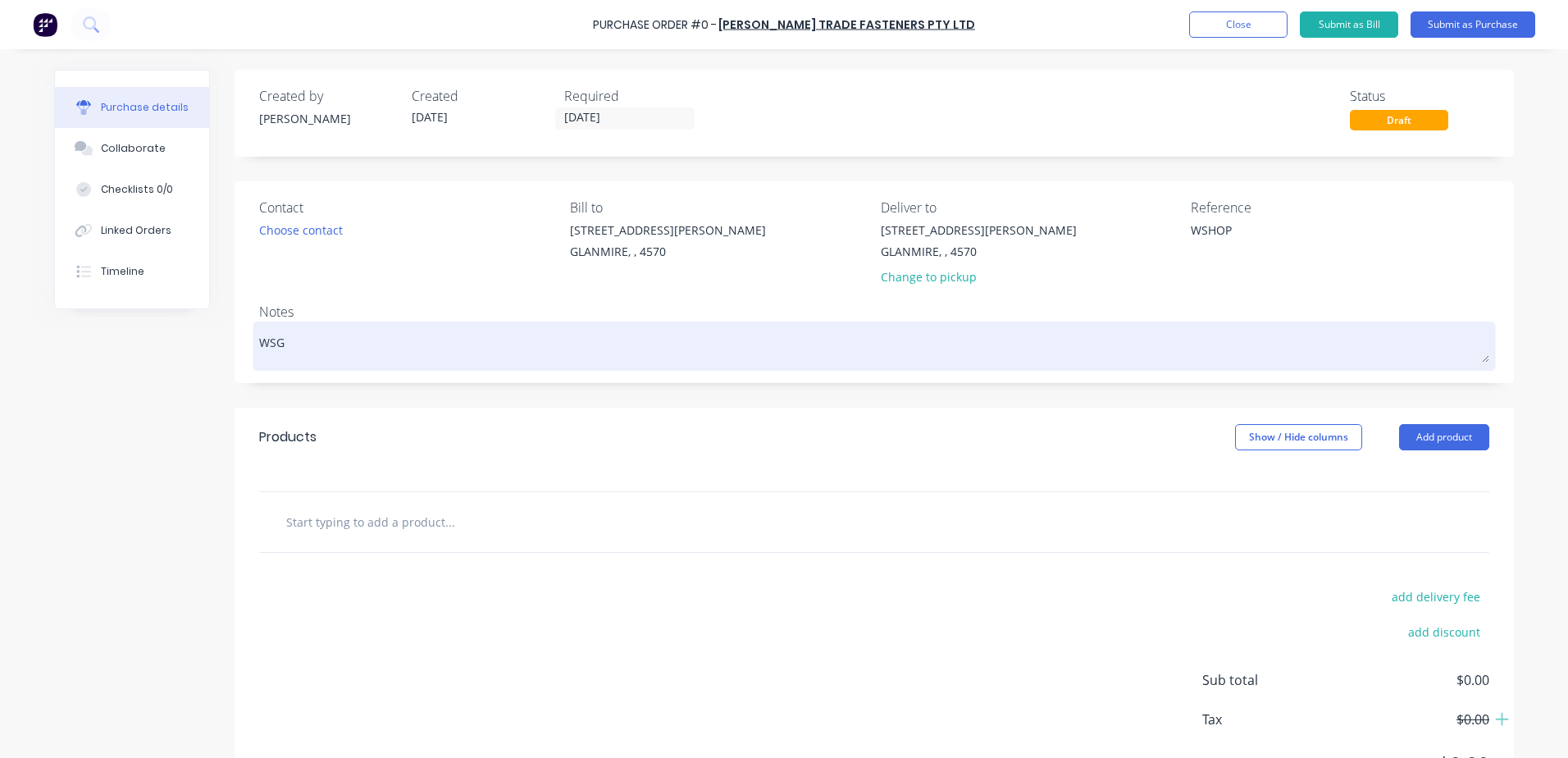
type textarea "x"
type textarea "WSGI"
type textarea "x"
type textarea "WSGIO"
type textarea "x"
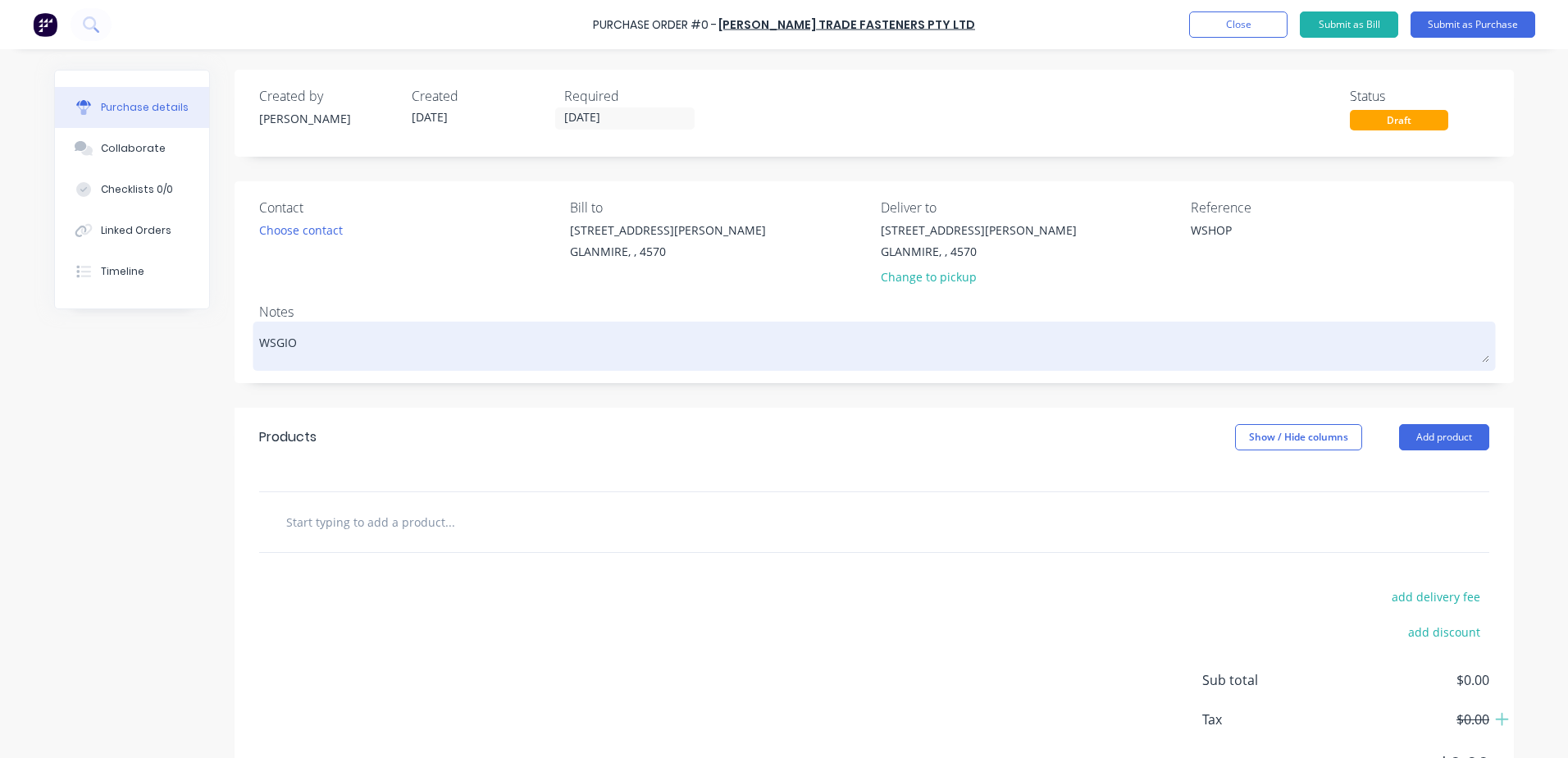
type textarea "WSGI"
type textarea "x"
type textarea "WSG"
type textarea "x"
type textarea "WS"
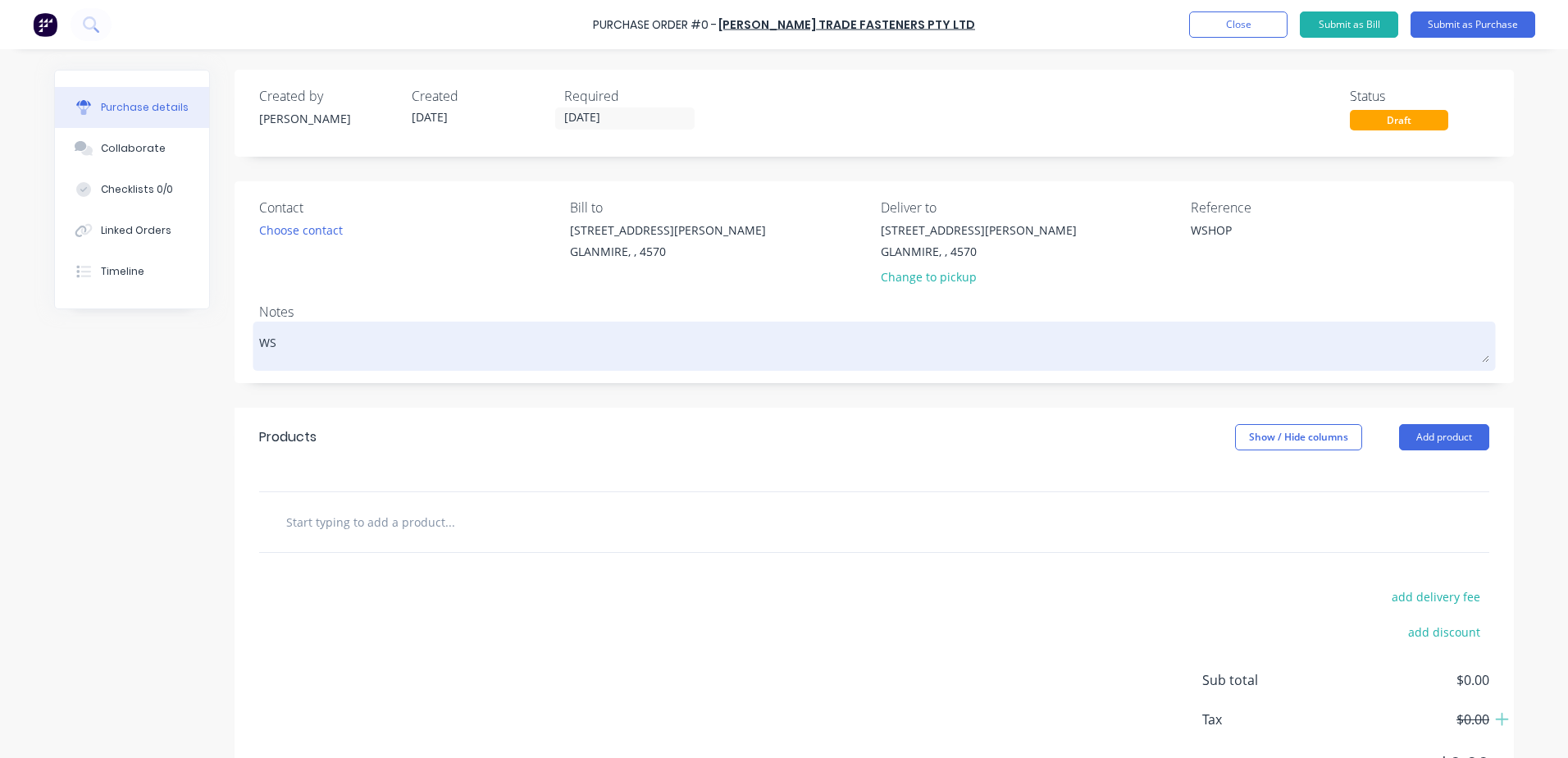
type textarea "x"
type textarea "WSH"
type textarea "x"
type textarea "WSHO"
type textarea "x"
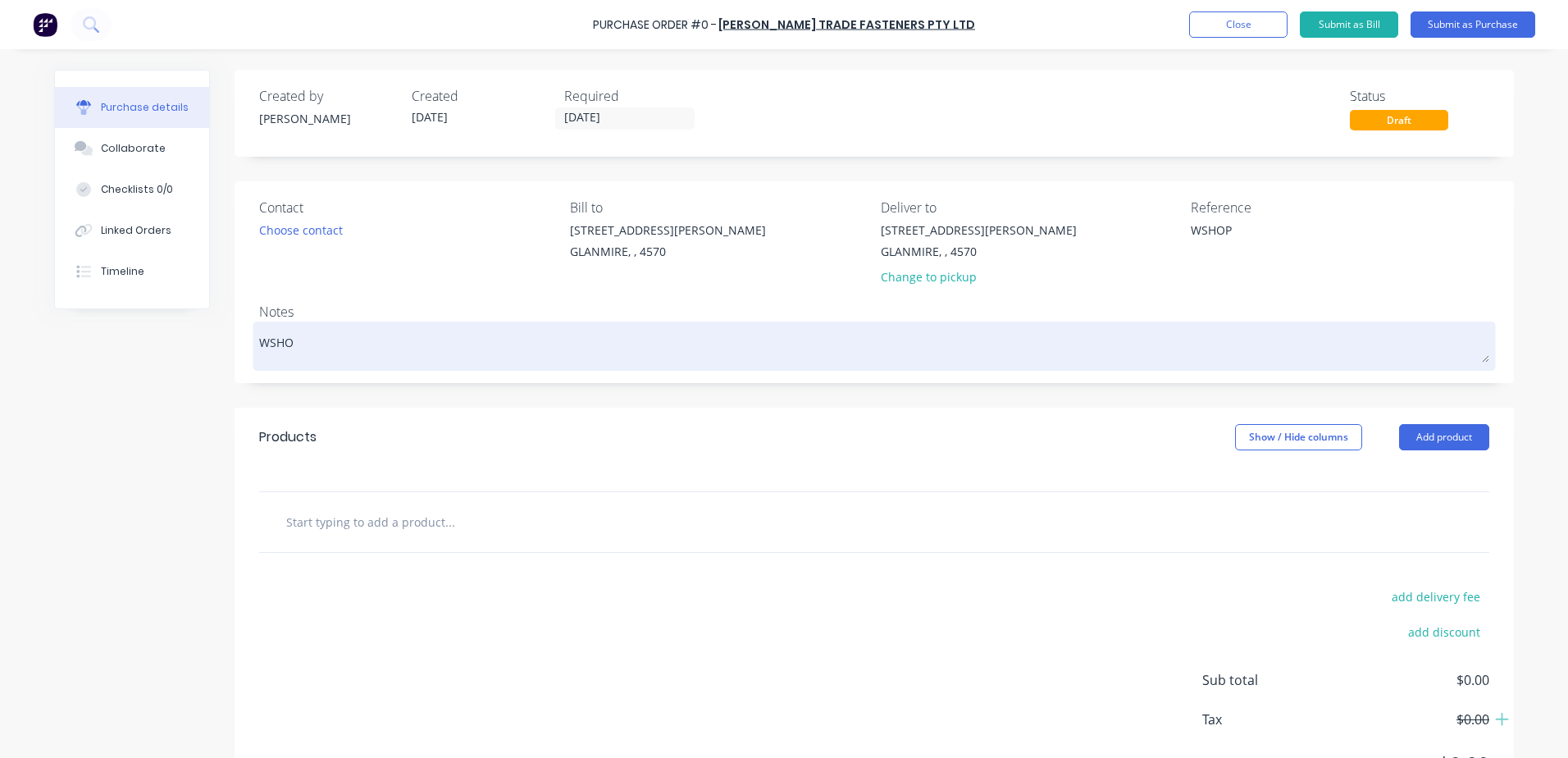
type textarea "WSHOP"
type textarea "x"
type textarea "WSHOP"
type textarea "x"
type textarea "WSHOP C"
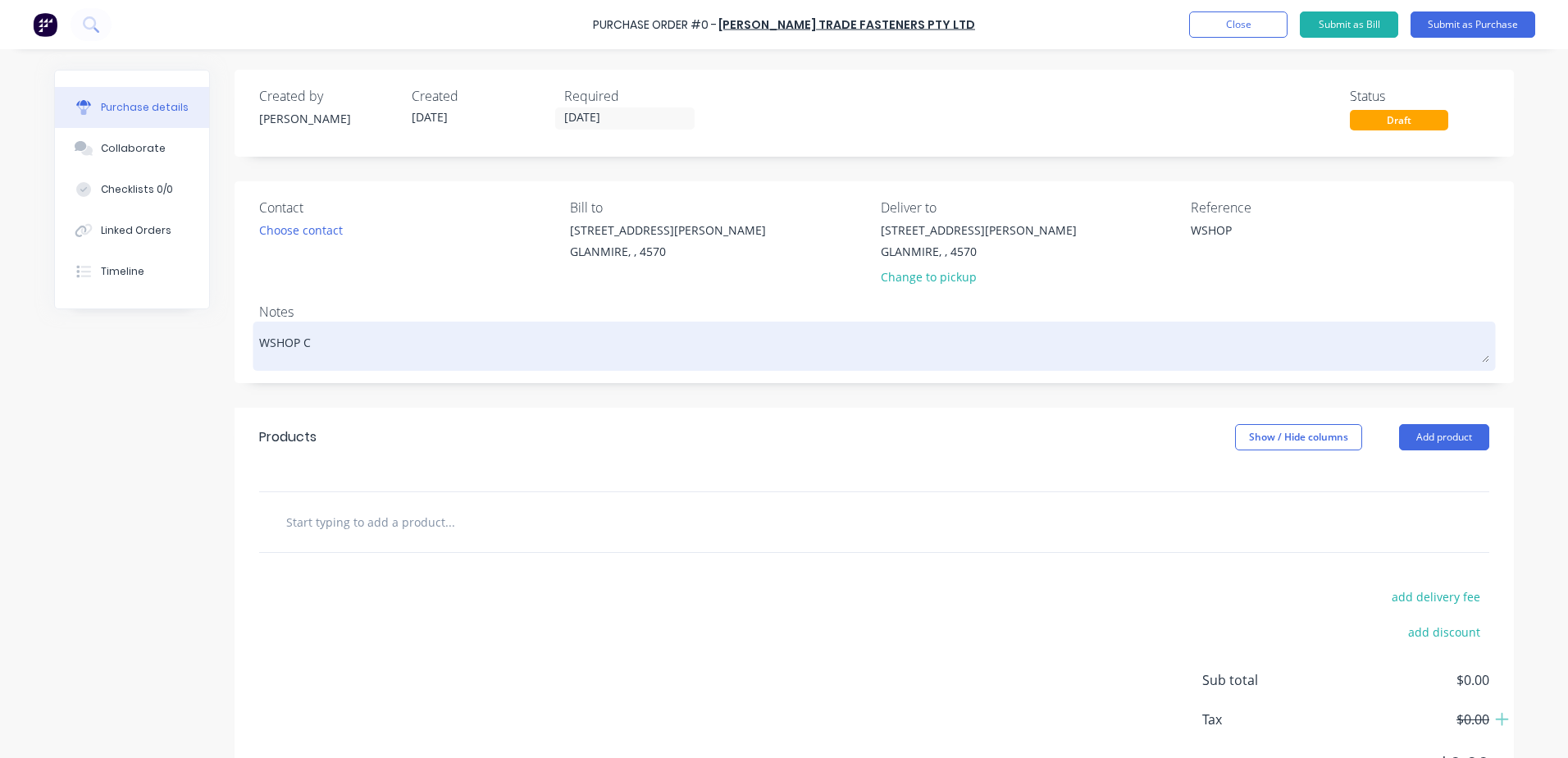
type textarea "x"
type textarea "WSHOP CO"
type textarea "x"
type textarea "WSHOP CON"
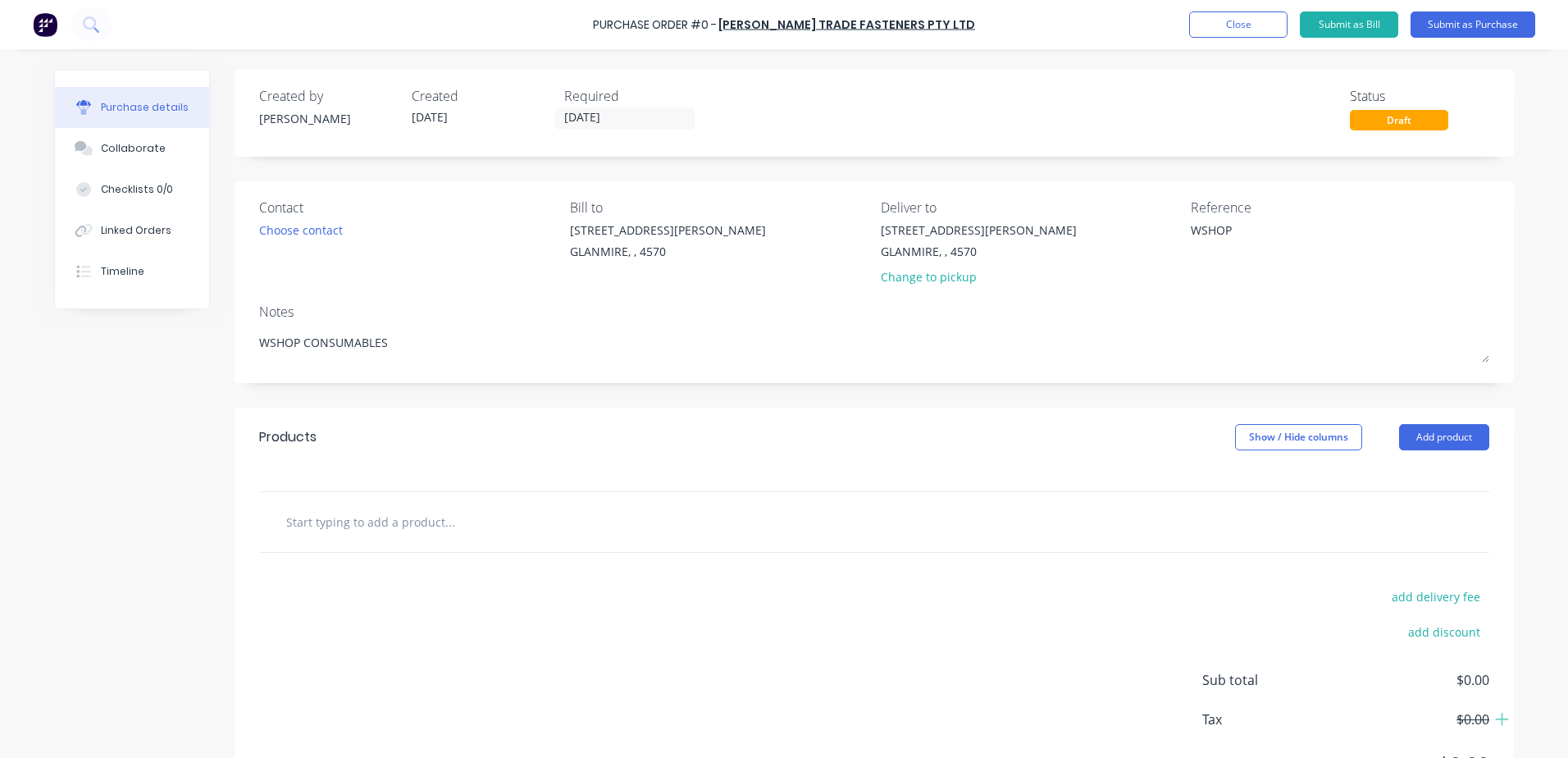
click at [332, 508] on input "text" at bounding box center [449, 522] width 328 height 33
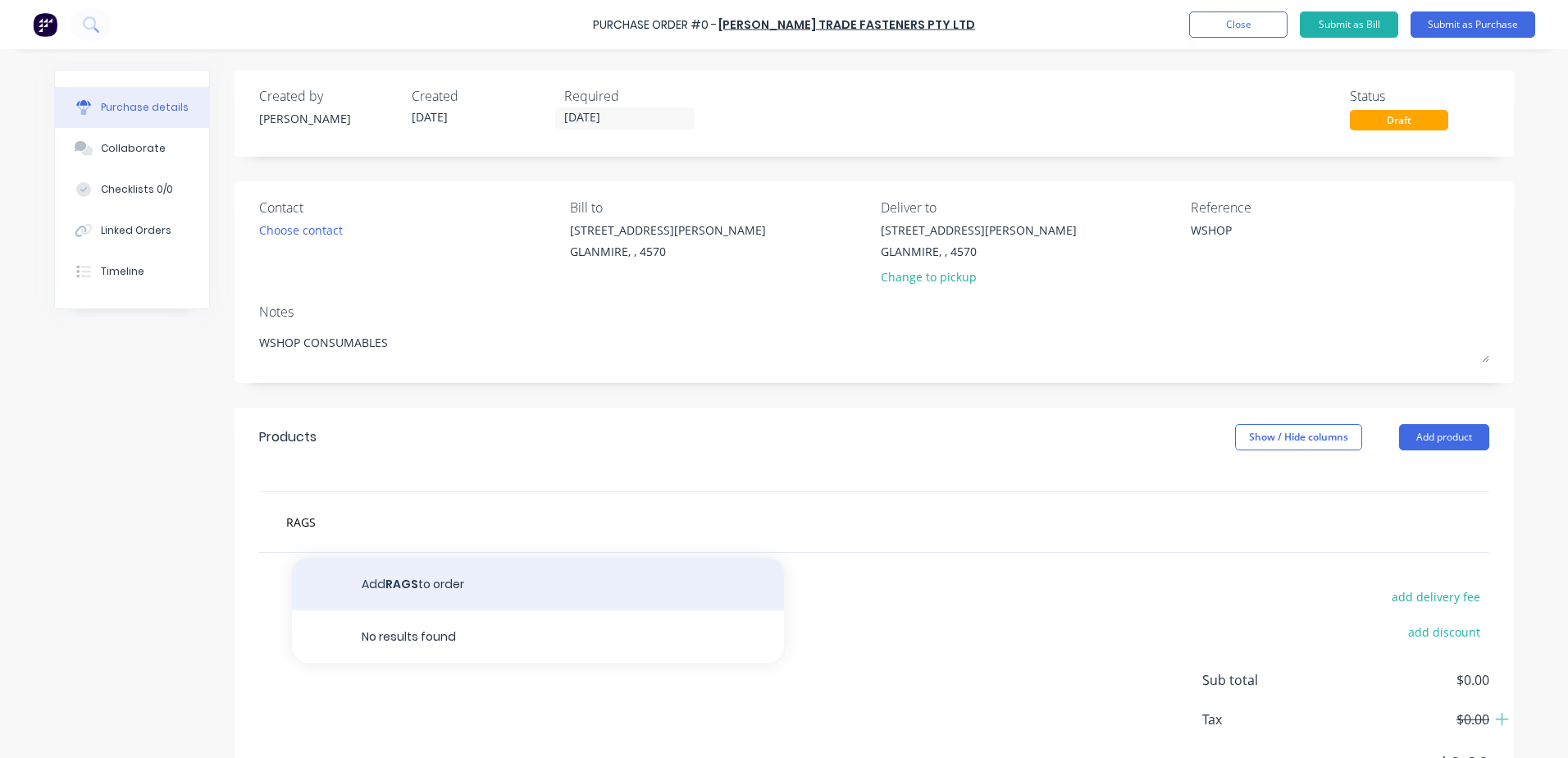
click at [405, 585] on button "Add RAGS to order" at bounding box center [538, 584] width 492 height 53
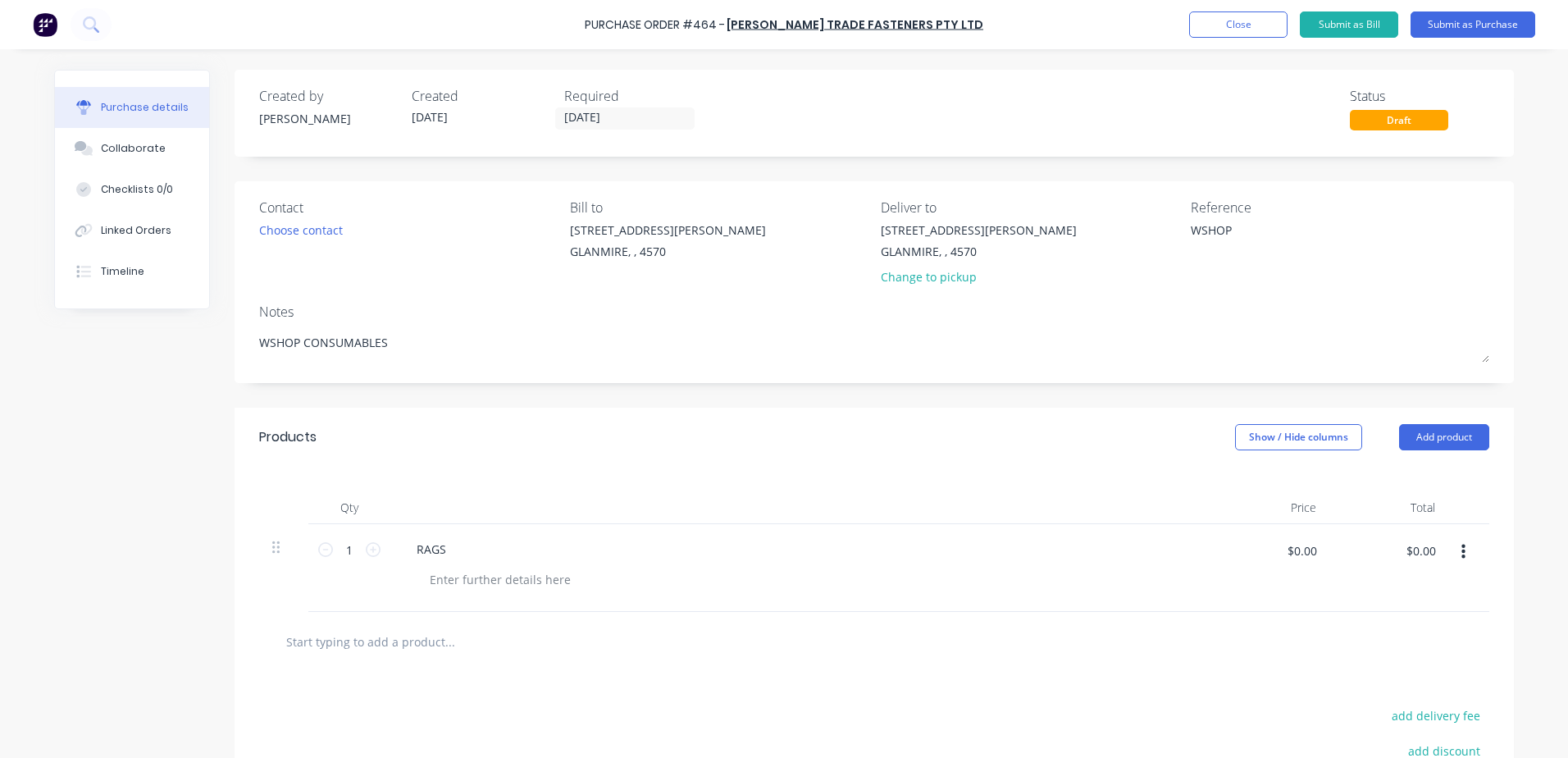
click at [463, 543] on div "RAGS" at bounding box center [801, 548] width 794 height 24
click at [438, 549] on div "RAGS" at bounding box center [431, 548] width 56 height 24
click at [1246, 28] on button "Close" at bounding box center [1238, 25] width 98 height 26
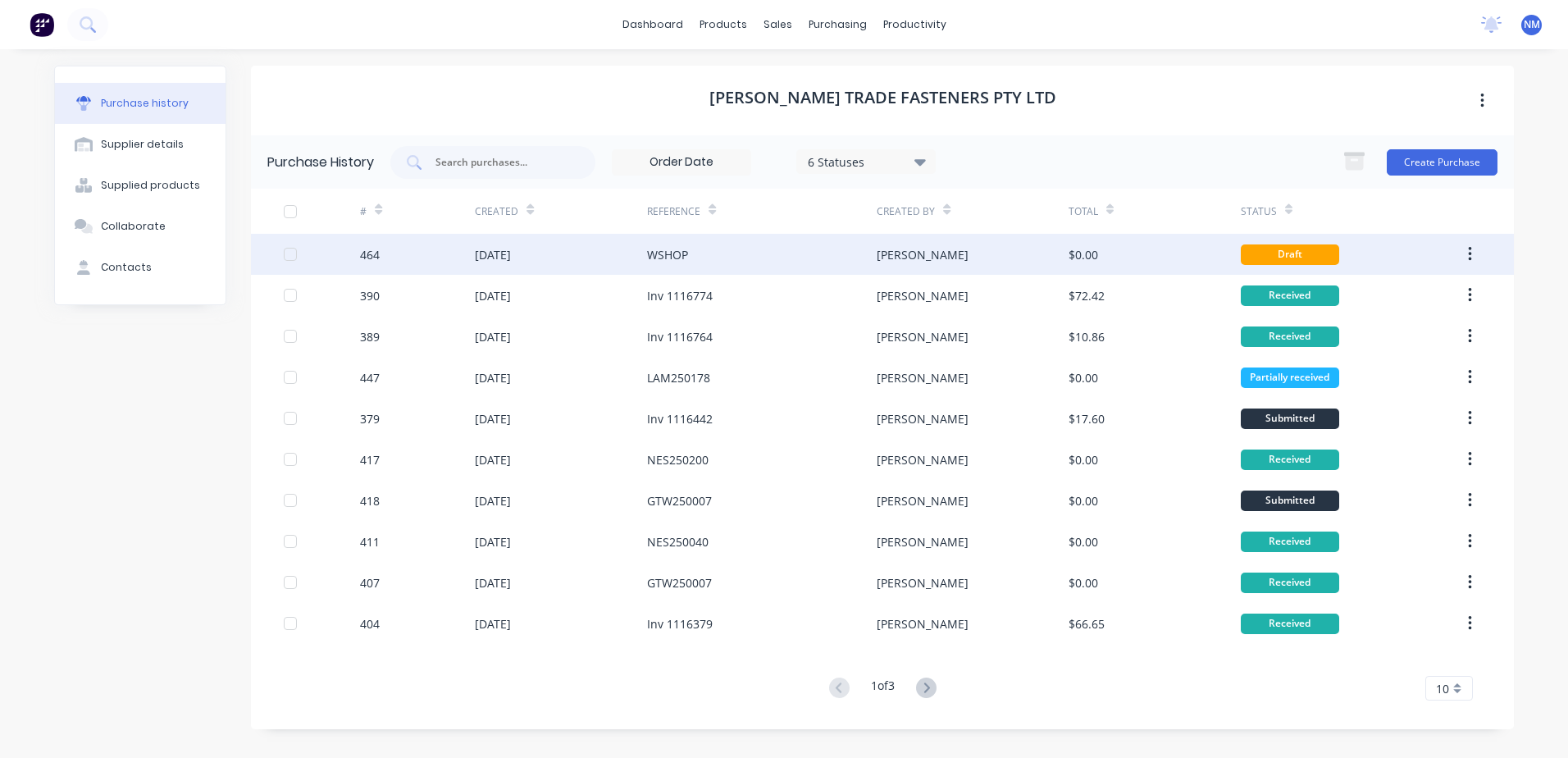
click at [796, 247] on div "WSHOP" at bounding box center [762, 253] width 230 height 41
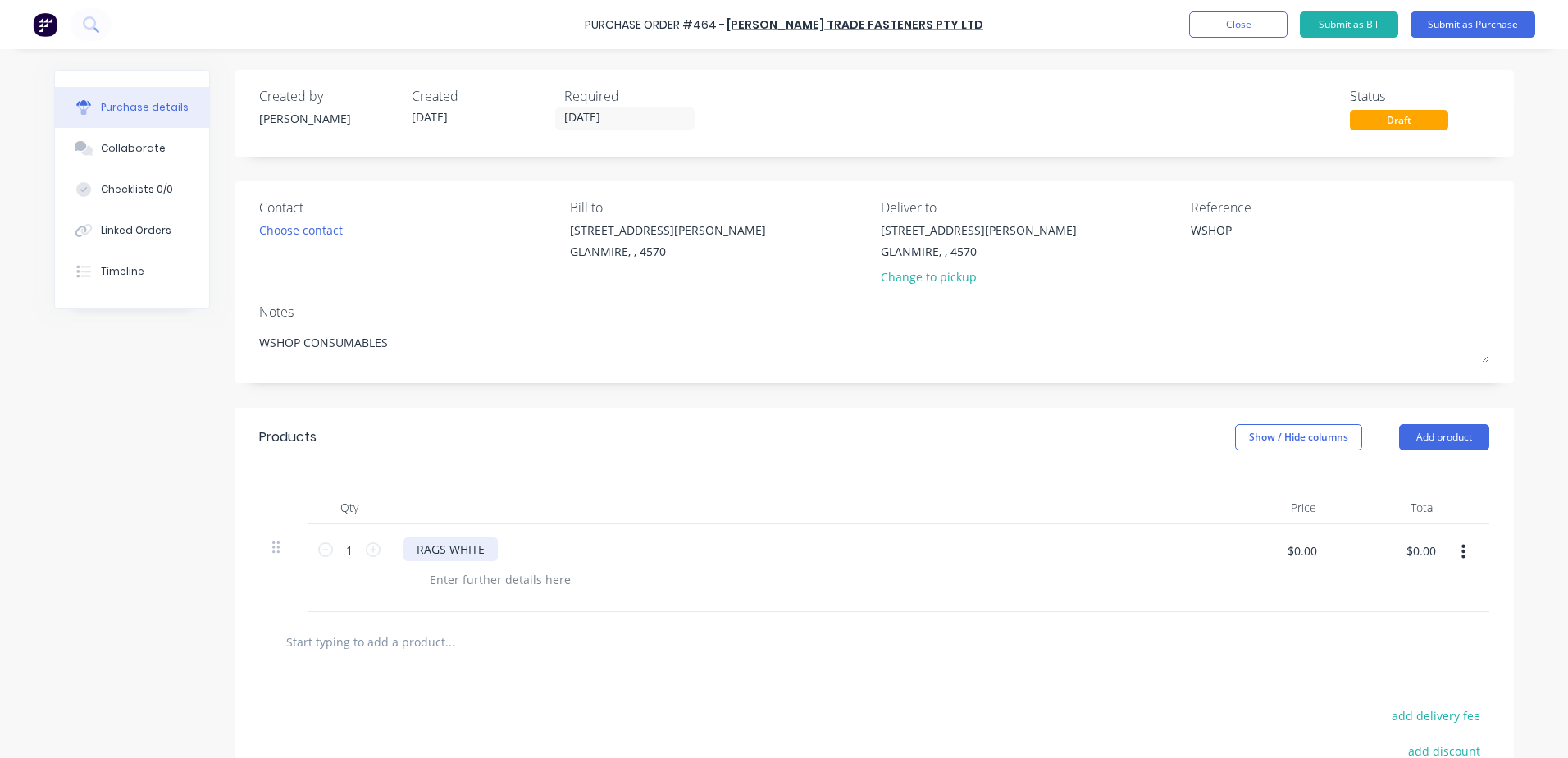
click at [478, 544] on div "RAGS WHITE" at bounding box center [451, 548] width 95 height 24
click at [366, 546] on icon at bounding box center [373, 550] width 15 height 15
click at [1464, 37] on button "Submit as Purchase" at bounding box center [1473, 25] width 125 height 26
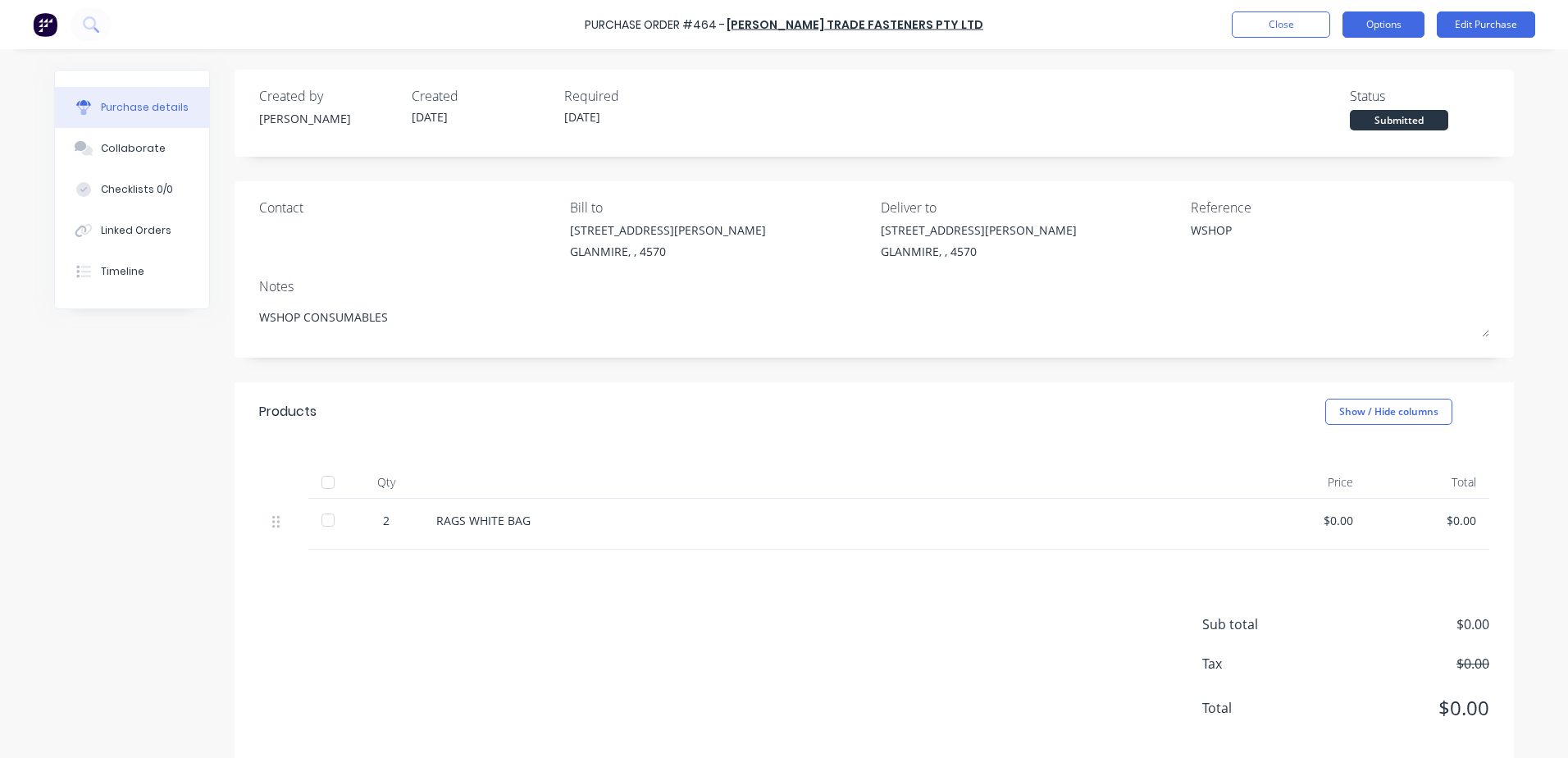
click at [1396, 15] on button "Options" at bounding box center [1384, 25] width 82 height 26
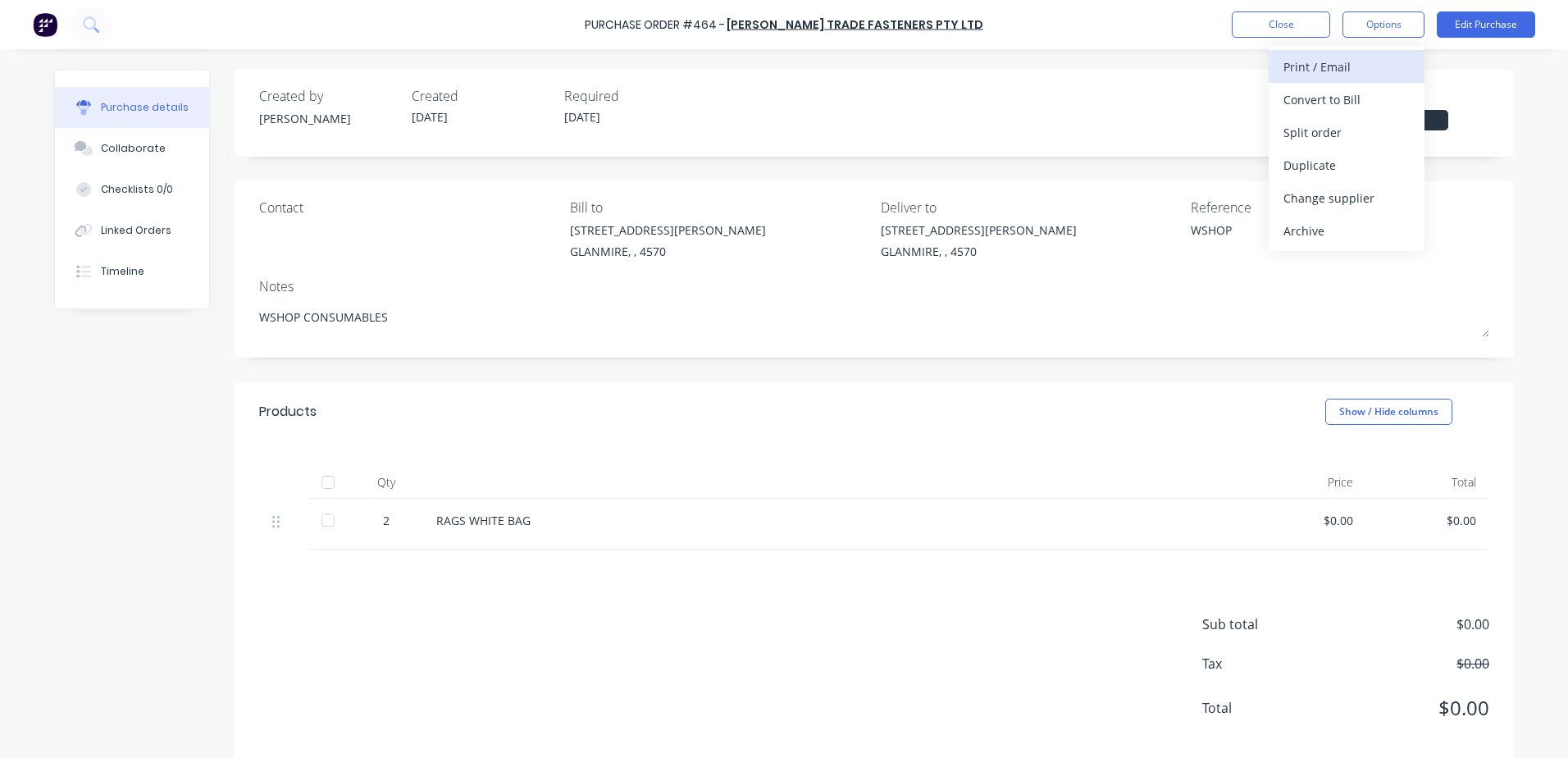
click at [1362, 69] on div "Print / Email" at bounding box center [1347, 66] width 127 height 24
click at [1349, 91] on div "With pricing" at bounding box center [1347, 99] width 127 height 24
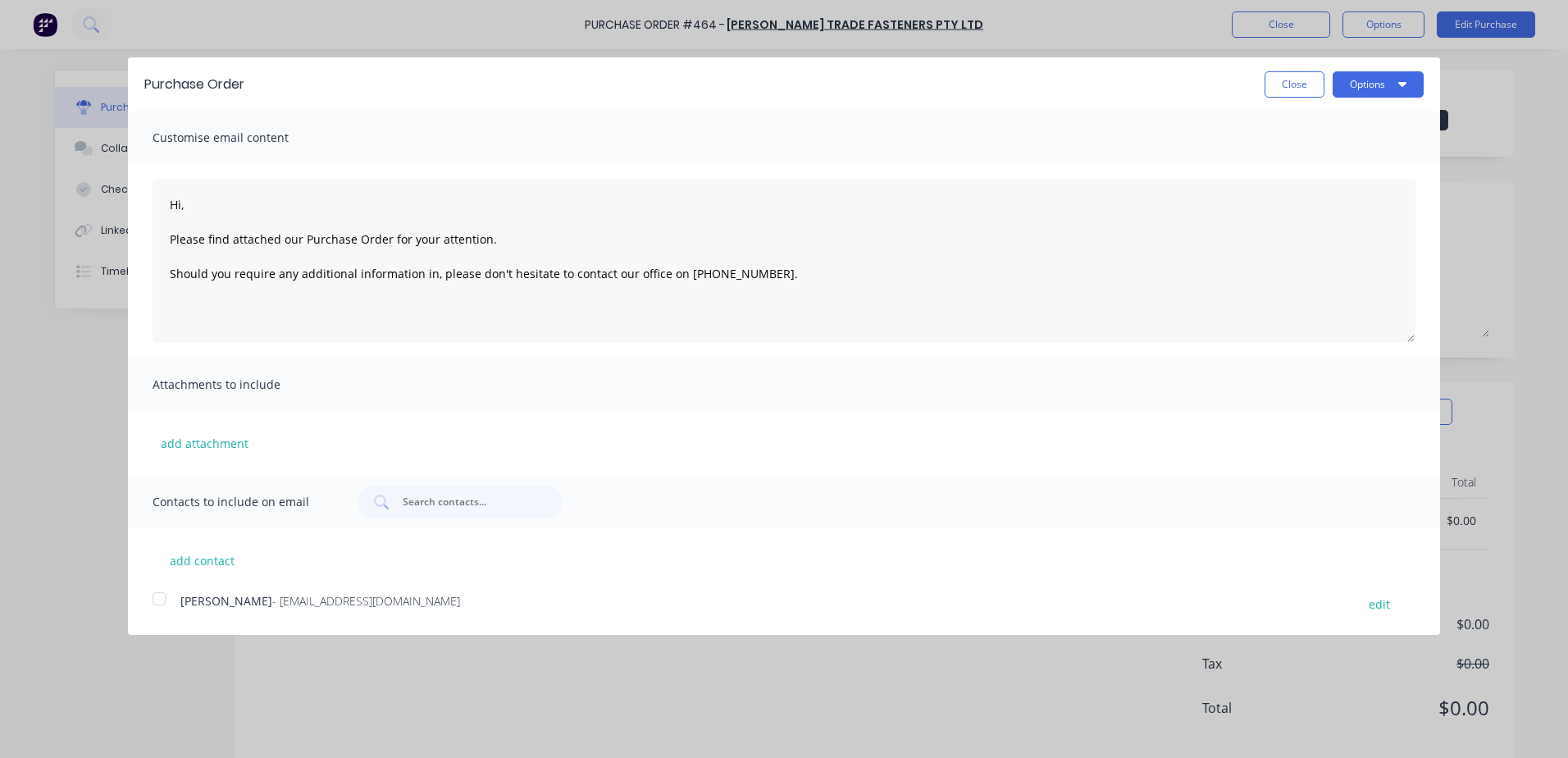
click at [167, 603] on div at bounding box center [159, 598] width 33 height 33
click at [1346, 83] on button "Options" at bounding box center [1378, 84] width 91 height 26
click at [1326, 164] on div "Email" at bounding box center [1346, 158] width 127 height 24
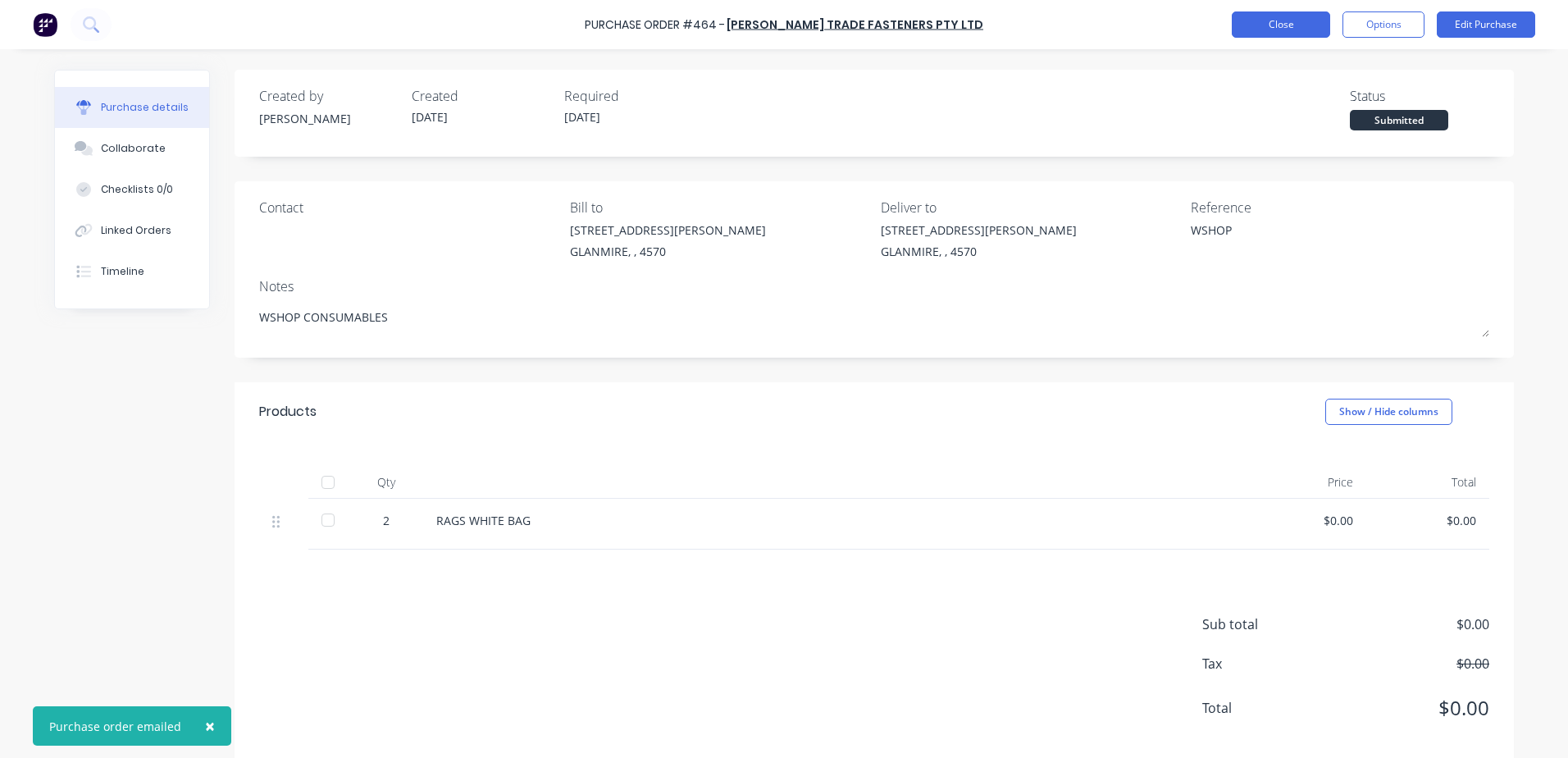
click at [1284, 22] on button "Close" at bounding box center [1281, 25] width 98 height 26
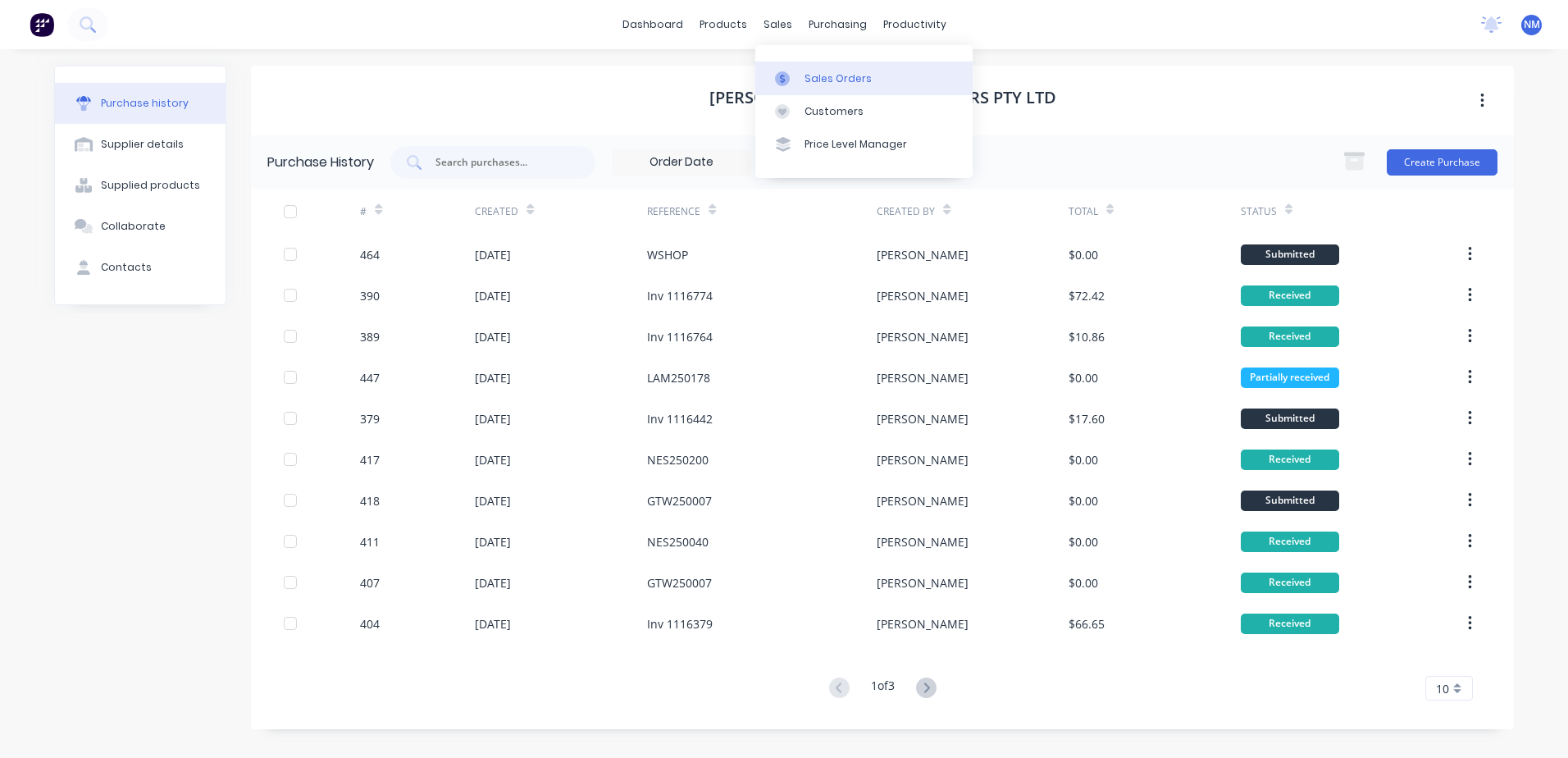
click at [818, 86] on link "Sales Orders" at bounding box center [864, 78] width 217 height 33
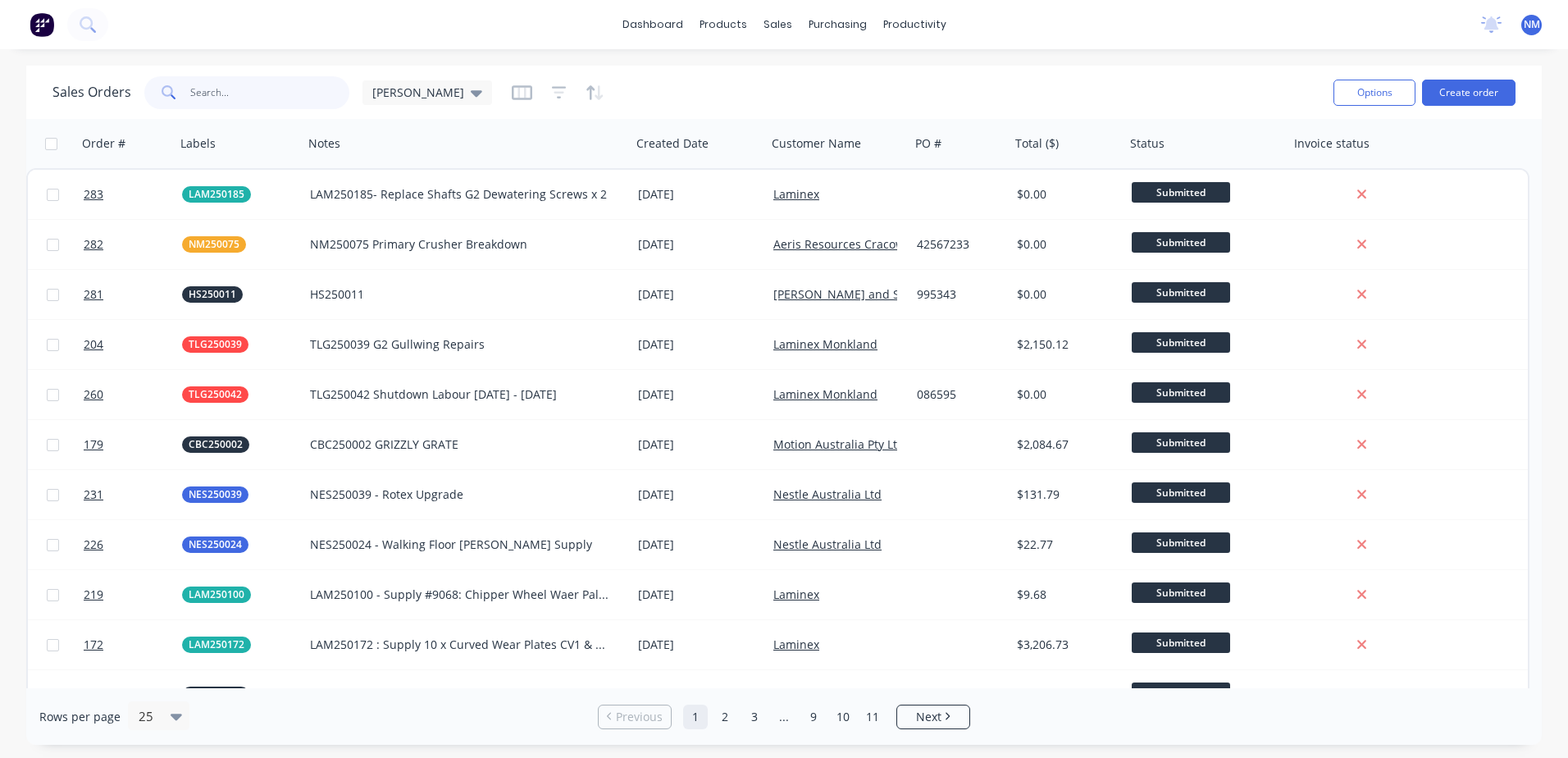
click at [263, 91] on input "text" at bounding box center [269, 93] width 160 height 33
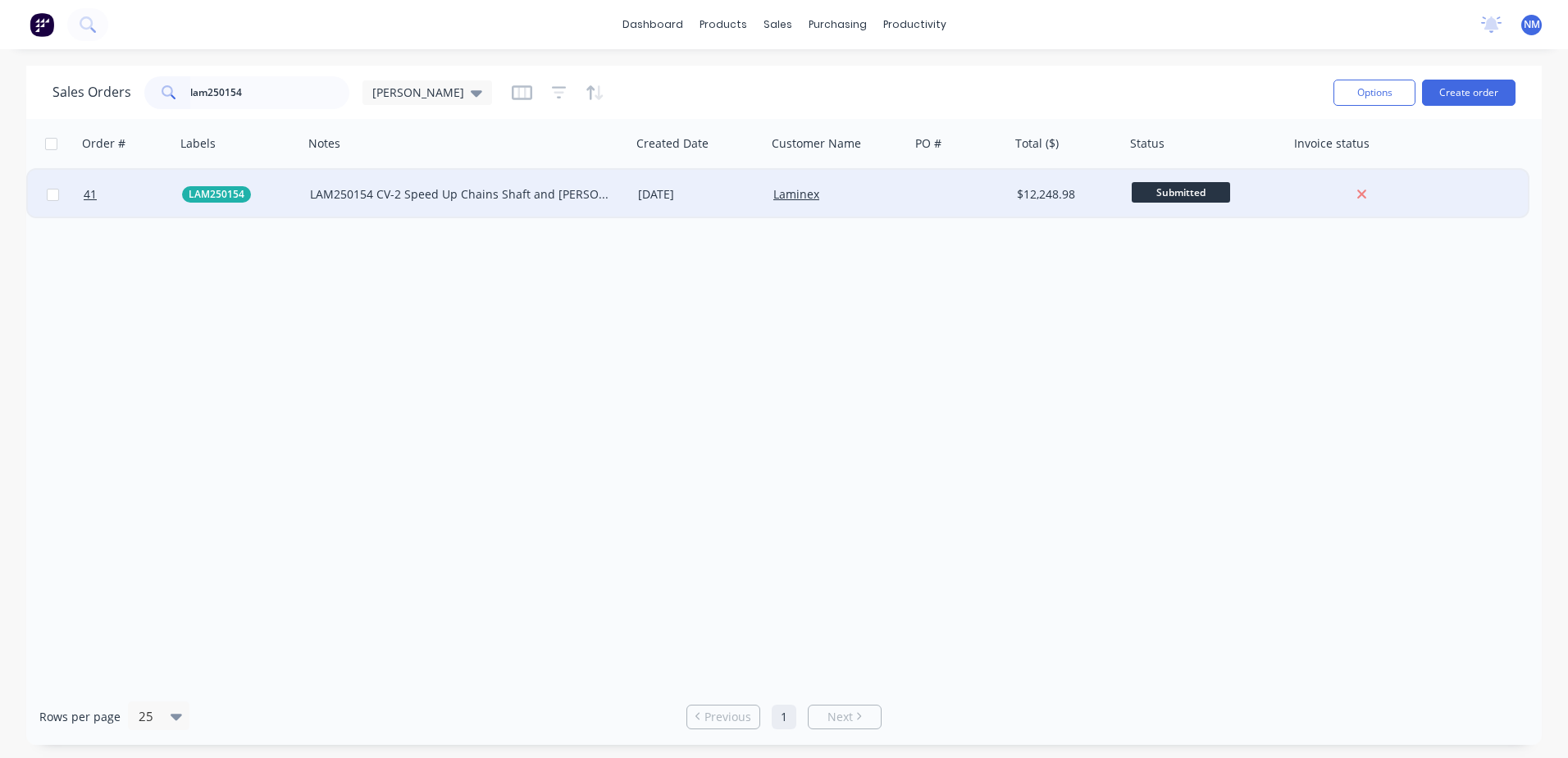
click at [929, 196] on div at bounding box center [960, 195] width 100 height 49
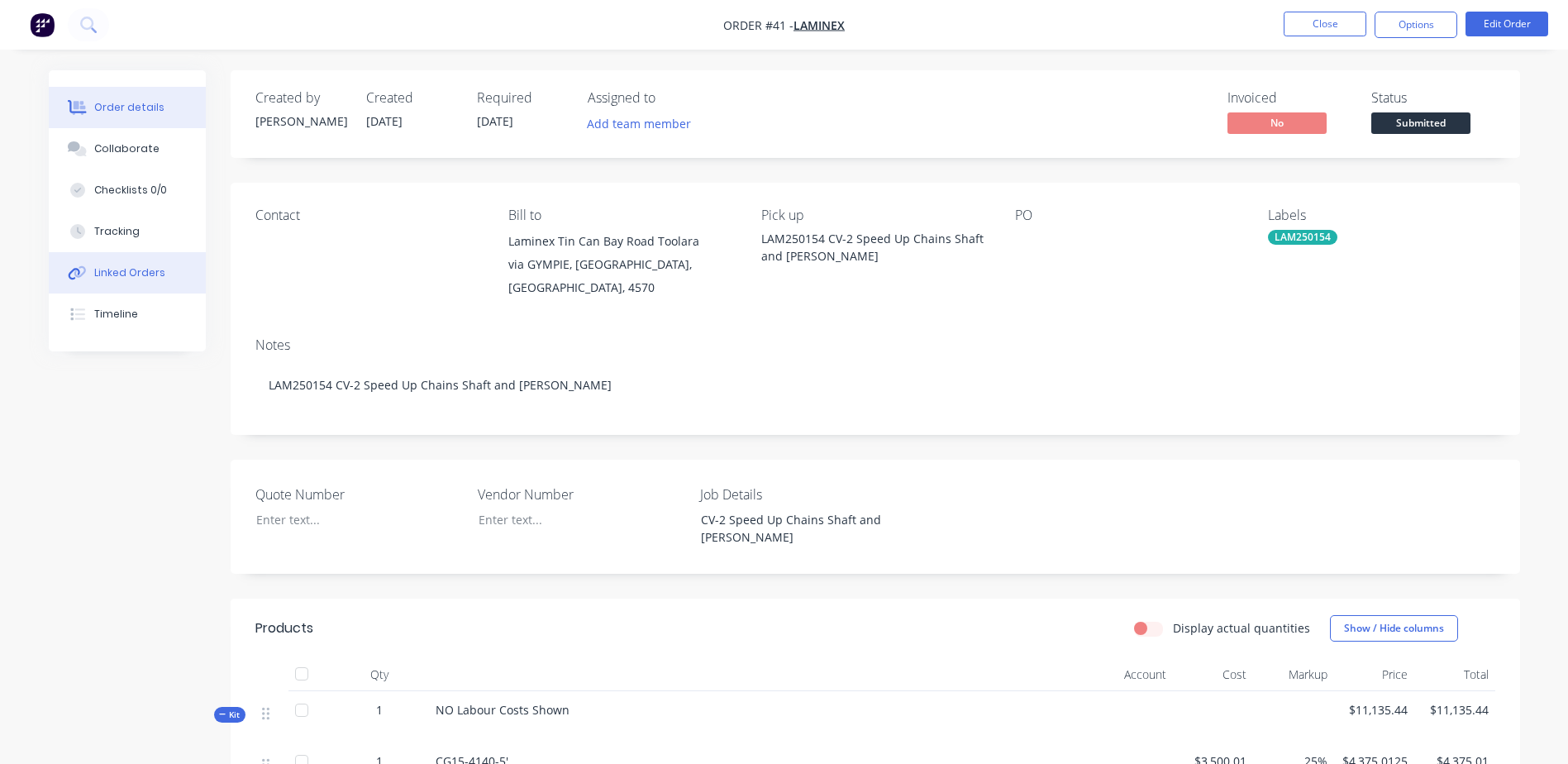
click at [131, 283] on button "Linked Orders" at bounding box center [127, 272] width 157 height 41
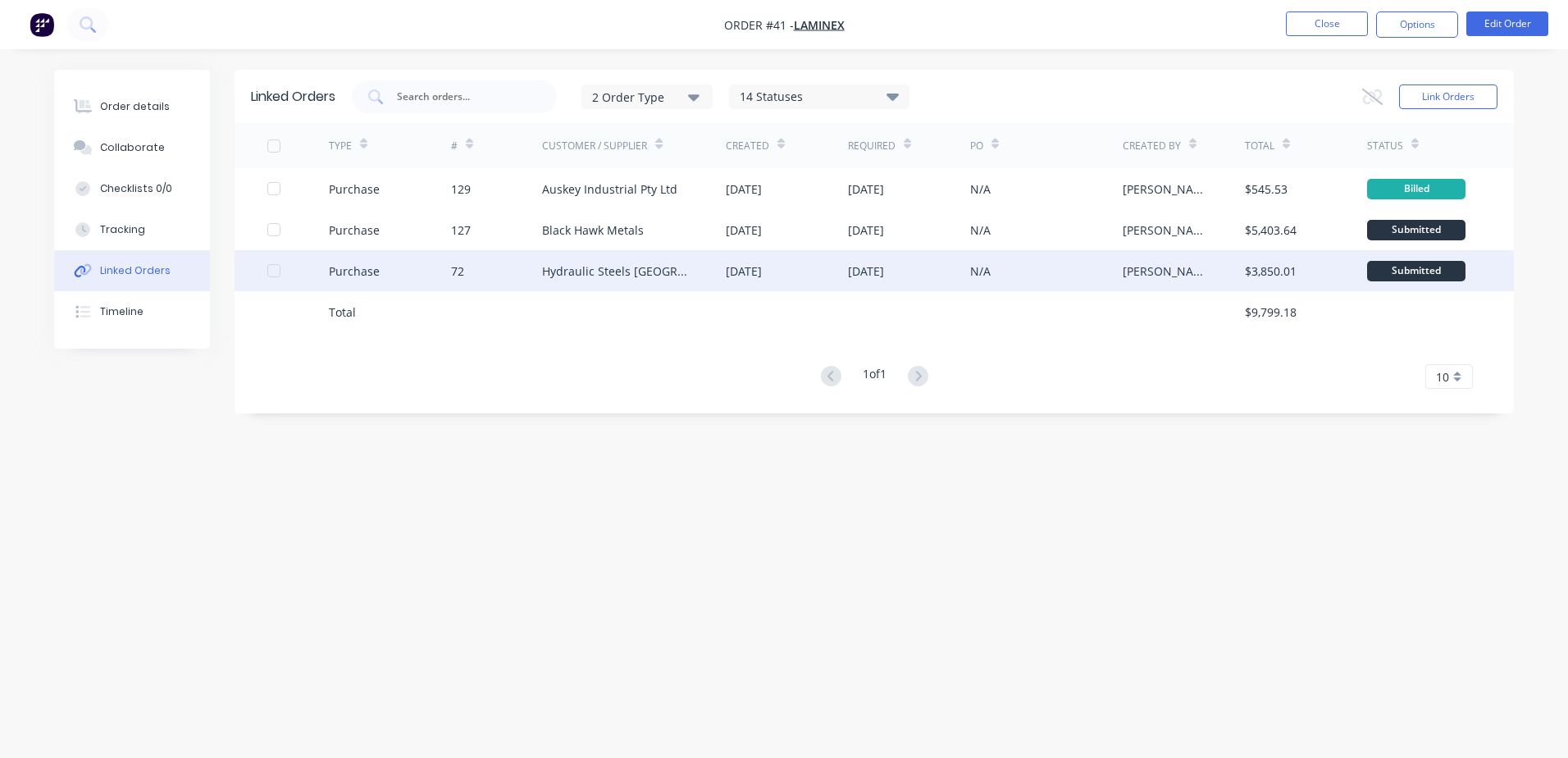
click at [704, 277] on div "Hydraulic Steels [GEOGRAPHIC_DATA]" at bounding box center [634, 270] width 183 height 41
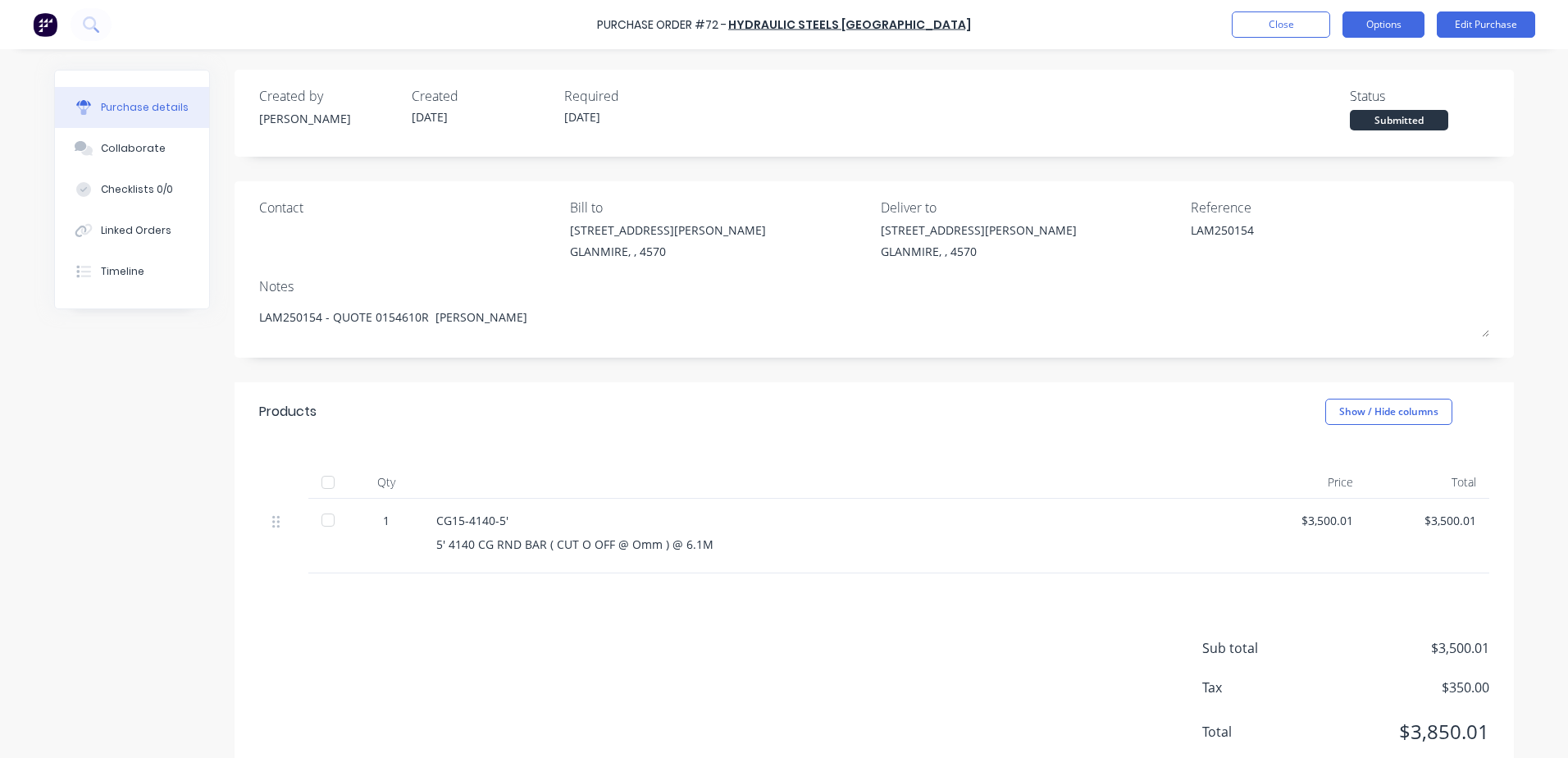
click at [1387, 28] on button "Options" at bounding box center [1384, 25] width 82 height 26
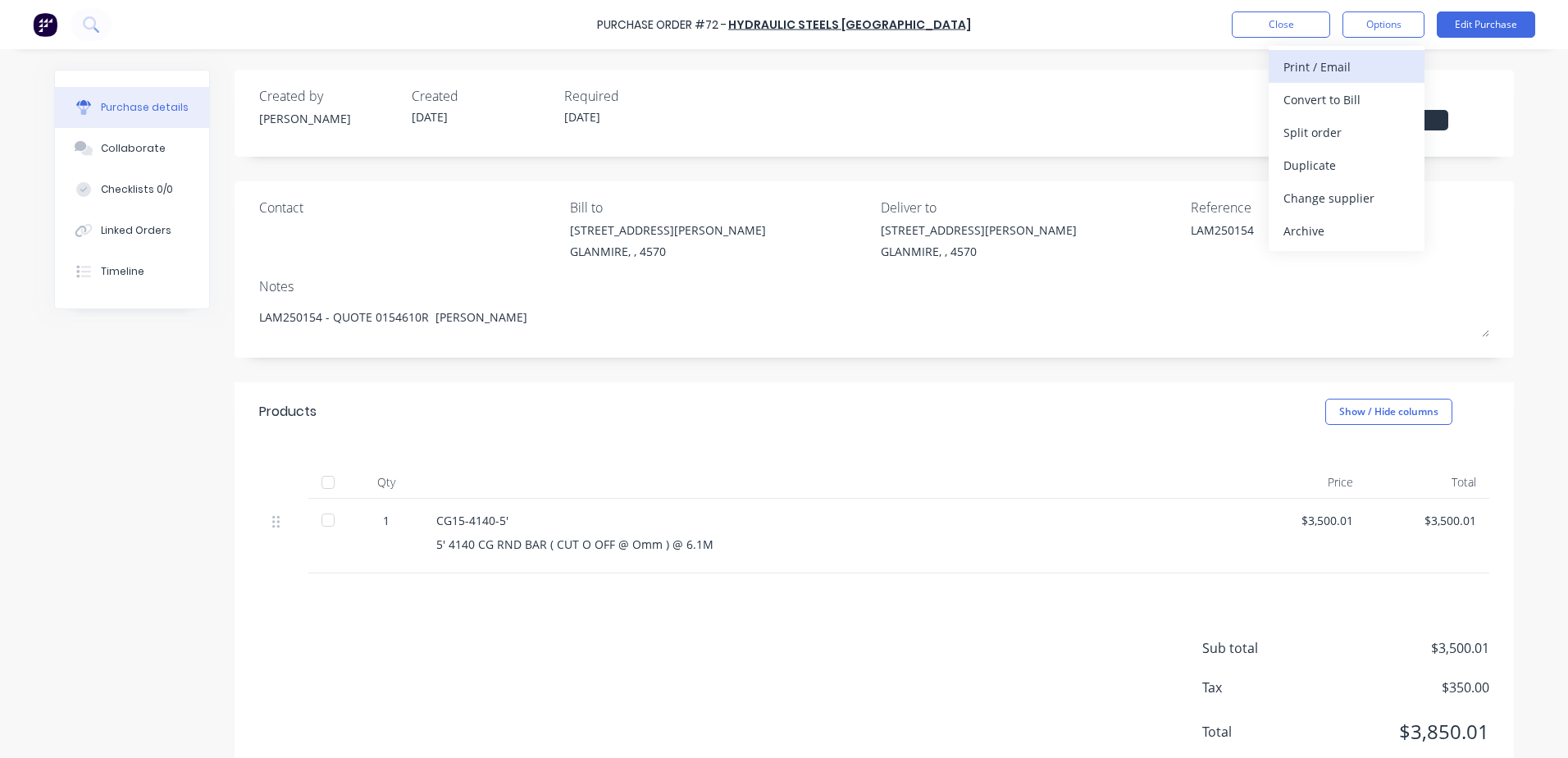
click at [1365, 65] on div "Print / Email" at bounding box center [1347, 66] width 127 height 24
click at [1340, 93] on div "With pricing" at bounding box center [1347, 99] width 127 height 24
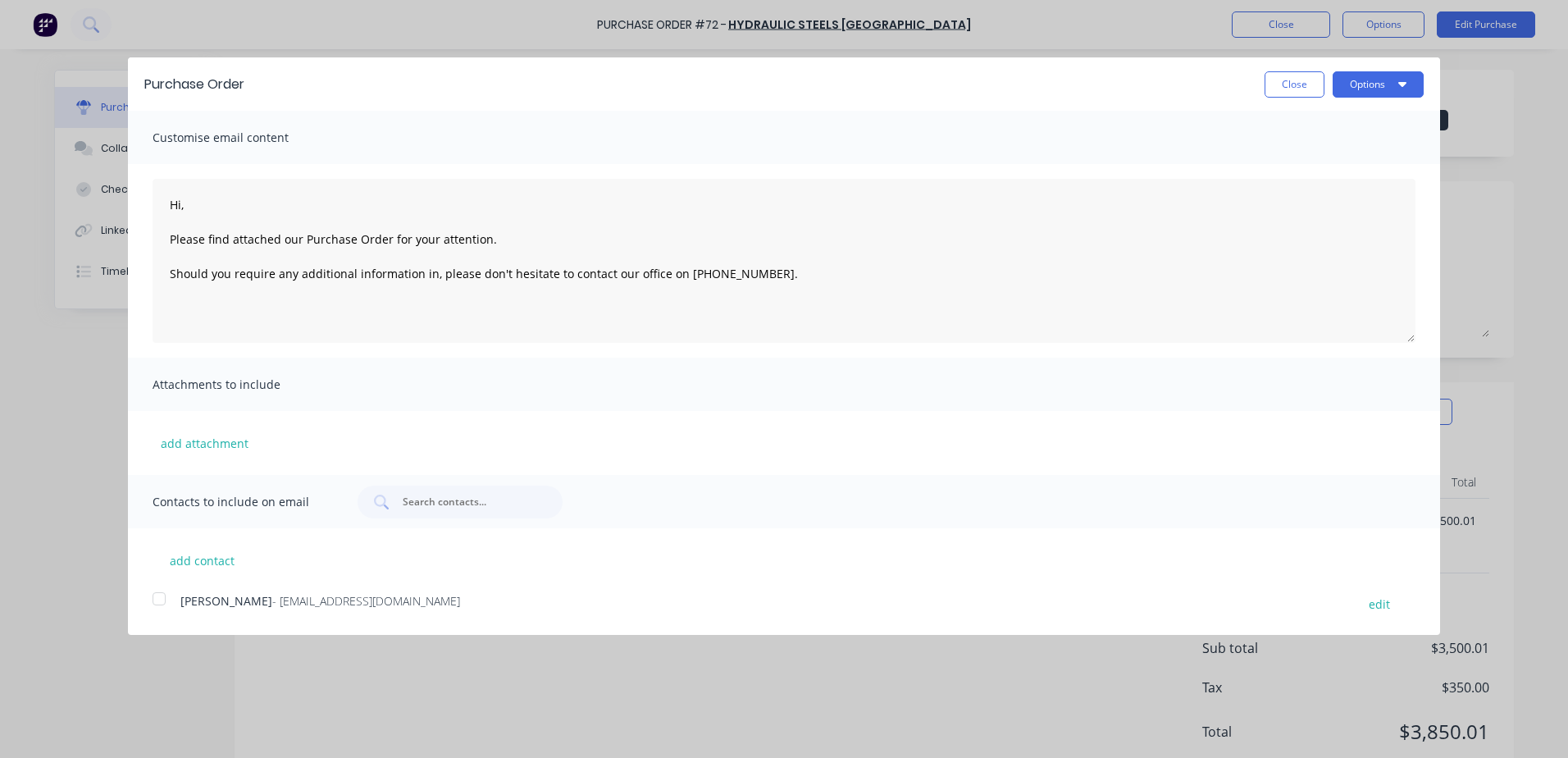
click at [157, 603] on div at bounding box center [159, 598] width 33 height 33
click at [1374, 95] on button "Options" at bounding box center [1378, 84] width 91 height 26
click at [1329, 156] on div "Email" at bounding box center [1346, 158] width 127 height 24
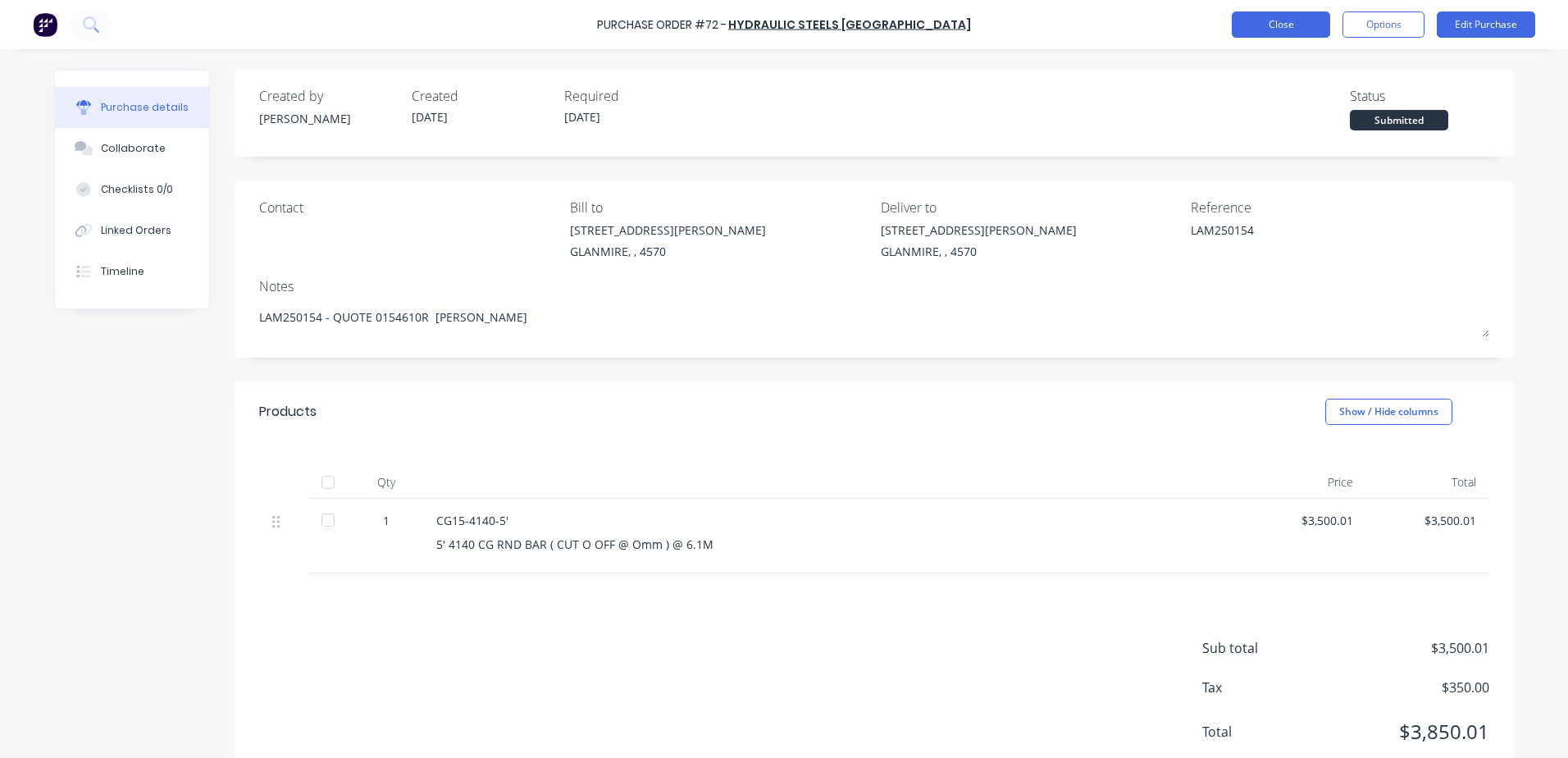
click at [1285, 34] on button "Close" at bounding box center [1281, 25] width 98 height 26
